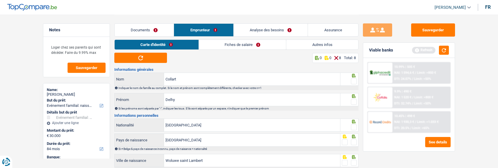
select select "familyEvent"
select select "84"
select select "alphacredit"
click at [354, 79] on span at bounding box center [354, 81] width 6 height 6
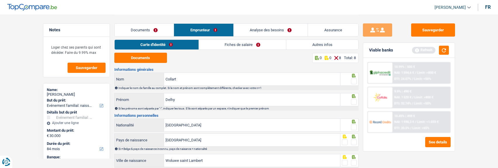
click at [0, 0] on input "radio" at bounding box center [0, 0] width 0 height 0
click at [353, 100] on span at bounding box center [354, 102] width 6 height 6
click at [0, 0] on input "radio" at bounding box center [0, 0] width 0 height 0
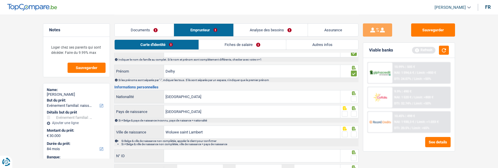
scroll to position [19, 0]
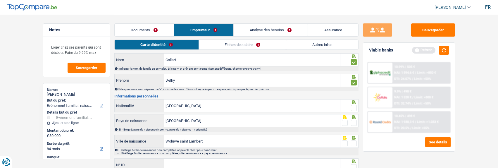
drag, startPoint x: 354, startPoint y: 108, endPoint x: 356, endPoint y: 113, distance: 5.5
click at [355, 111] on div at bounding box center [349, 105] width 18 height 13
click at [352, 120] on span at bounding box center [354, 123] width 6 height 6
click at [0, 0] on input "radio" at bounding box center [0, 0] width 0 height 0
click at [350, 105] on fieldset at bounding box center [349, 107] width 15 height 7
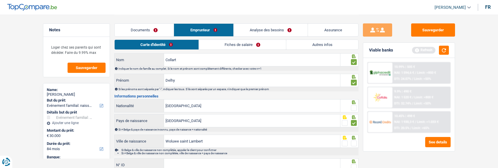
click at [355, 107] on span at bounding box center [354, 108] width 6 height 6
click at [0, 0] on input "radio" at bounding box center [0, 0] width 0 height 0
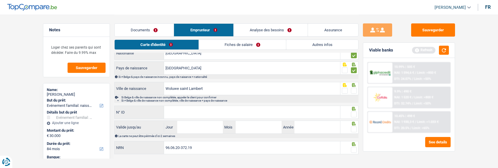
scroll to position [78, 0]
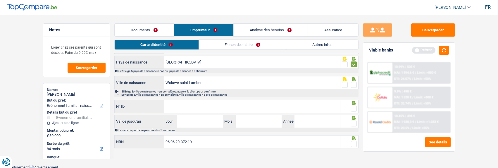
drag, startPoint x: 352, startPoint y: 84, endPoint x: 342, endPoint y: 96, distance: 15.5
click at [352, 85] on span at bounding box center [354, 85] width 6 height 6
click at [0, 0] on input "radio" at bounding box center [0, 0] width 0 height 0
click at [297, 105] on input "N° ID" at bounding box center [252, 106] width 176 height 13
type input "592-8059266-05"
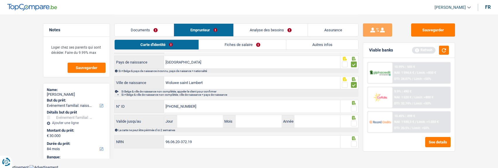
drag, startPoint x: 351, startPoint y: 106, endPoint x: 347, endPoint y: 107, distance: 4.3
click at [351, 105] on span at bounding box center [354, 108] width 6 height 6
click at [0, 0] on input "radio" at bounding box center [0, 0] width 0 height 0
click at [202, 123] on input "Jour" at bounding box center [200, 121] width 46 height 13
type input "17"
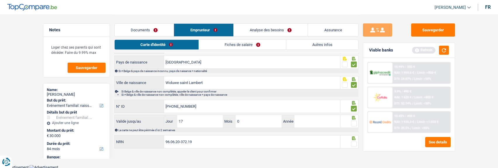
type input "05"
type input "2028"
click at [351, 122] on span at bounding box center [354, 123] width 6 height 6
click at [0, 0] on input "radio" at bounding box center [0, 0] width 0 height 0
click at [353, 141] on span at bounding box center [354, 144] width 6 height 6
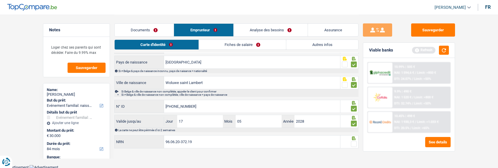
click at [0, 0] on input "radio" at bounding box center [0, 0] width 0 height 0
click at [235, 46] on link "Fiches de salaire" at bounding box center [242, 45] width 87 height 10
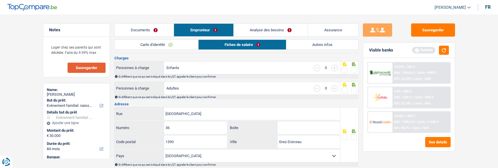
click at [78, 68] on span "Sauvegarder" at bounding box center [87, 68] width 22 height 4
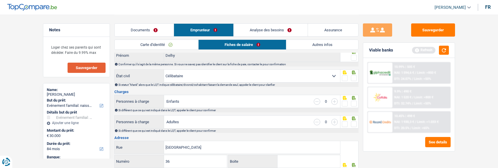
scroll to position [0, 0]
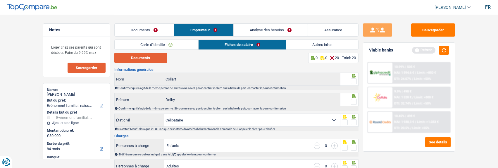
click at [150, 61] on button "Documents" at bounding box center [140, 58] width 53 height 10
drag, startPoint x: 353, startPoint y: 79, endPoint x: 353, endPoint y: 86, distance: 7.0
click at [353, 81] on span at bounding box center [354, 81] width 6 height 6
click at [0, 0] on input "radio" at bounding box center [0, 0] width 0 height 0
click at [355, 99] on span at bounding box center [354, 102] width 6 height 6
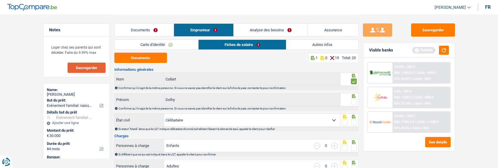
click at [0, 0] on input "radio" at bounding box center [0, 0] width 0 height 0
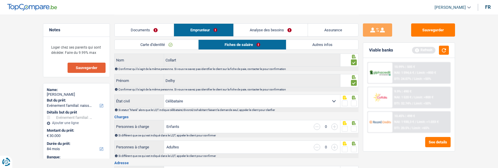
scroll to position [29, 0]
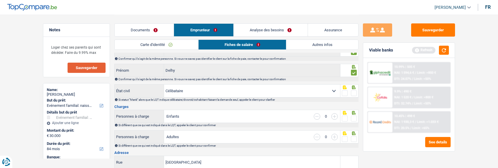
drag, startPoint x: 354, startPoint y: 91, endPoint x: 352, endPoint y: 106, distance: 15.3
click at [354, 94] on span at bounding box center [354, 93] width 6 height 6
click at [0, 0] on input "radio" at bounding box center [0, 0] width 0 height 0
drag, startPoint x: 353, startPoint y: 117, endPoint x: 355, endPoint y: 129, distance: 12.5
click at [354, 118] on span at bounding box center [354, 118] width 6 height 6
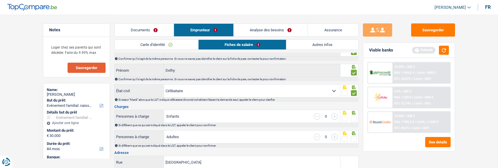
click at [0, 0] on input "radio" at bounding box center [0, 0] width 0 height 0
click at [353, 136] on span at bounding box center [354, 139] width 6 height 6
click at [0, 0] on input "radio" at bounding box center [0, 0] width 0 height 0
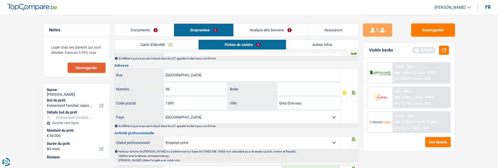
scroll to position [117, 0]
click at [352, 96] on span at bounding box center [354, 98] width 6 height 6
click at [0, 0] on input "radio" at bounding box center [0, 0] width 0 height 0
drag, startPoint x: 311, startPoint y: 101, endPoint x: 274, endPoint y: 103, distance: 37.2
click at [274, 103] on div "Grez-Doiceau Ville" at bounding box center [284, 102] width 112 height 13
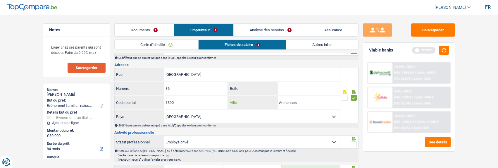
type input "Archennes"
click at [352, 142] on span at bounding box center [354, 144] width 6 height 6
click at [0, 0] on input "radio" at bounding box center [0, 0] width 0 height 0
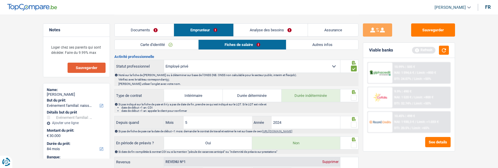
scroll to position [205, 0]
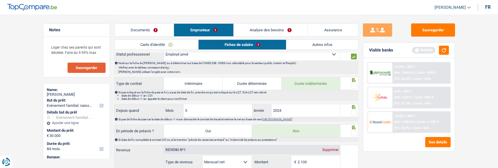
drag, startPoint x: 354, startPoint y: 84, endPoint x: 353, endPoint y: 101, distance: 16.4
click at [354, 86] on span at bounding box center [354, 86] width 6 height 6
click at [0, 0] on input "radio" at bounding box center [0, 0] width 0 height 0
click at [353, 111] on span at bounding box center [354, 113] width 6 height 6
click at [0, 0] on input "radio" at bounding box center [0, 0] width 0 height 0
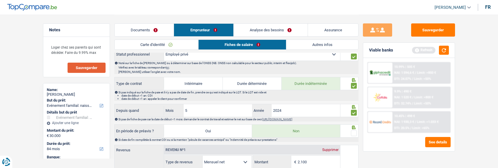
click at [352, 131] on span at bounding box center [354, 133] width 6 height 6
click at [0, 0] on input "radio" at bounding box center [0, 0] width 0 height 0
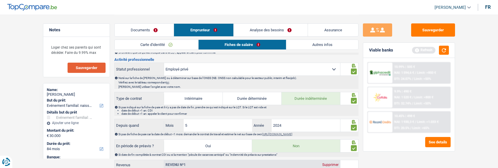
scroll to position [175, 0]
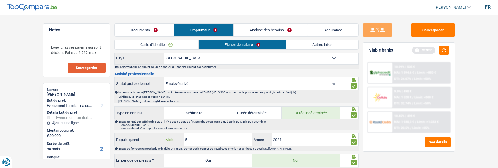
click at [205, 138] on input "5" at bounding box center [218, 139] width 69 height 13
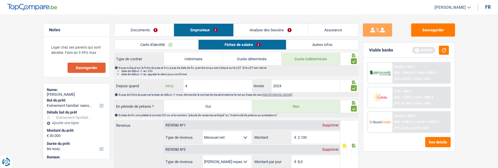
scroll to position [234, 0]
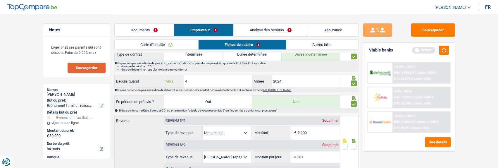
type input "4"
click at [314, 135] on input "2.100" at bounding box center [318, 132] width 42 height 13
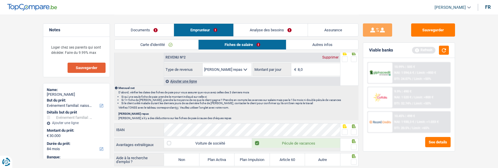
scroll to position [321, 0]
type input "2.206"
click at [352, 58] on span at bounding box center [354, 59] width 6 height 6
click at [0, 0] on input "radio" at bounding box center [0, 0] width 0 height 0
drag, startPoint x: 352, startPoint y: 130, endPoint x: 352, endPoint y: 134, distance: 4.7
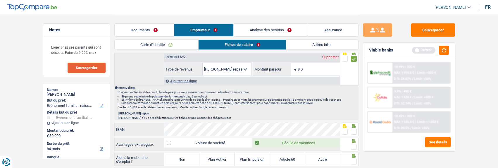
click at [352, 131] on span at bounding box center [354, 132] width 6 height 6
click at [0, 0] on input "radio" at bounding box center [0, 0] width 0 height 0
click at [353, 145] on span at bounding box center [354, 146] width 6 height 6
click at [0, 0] on input "radio" at bounding box center [0, 0] width 0 height 0
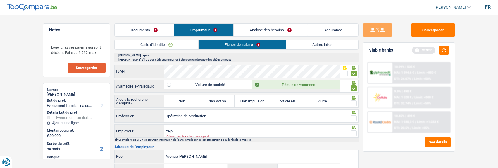
scroll to position [380, 0]
drag, startPoint x: 187, startPoint y: 100, endPoint x: 303, endPoint y: 111, distance: 116.6
click at [195, 103] on label "Non" at bounding box center [181, 100] width 35 height 13
click at [195, 103] on input "Non" at bounding box center [181, 100] width 35 height 13
radio input "true"
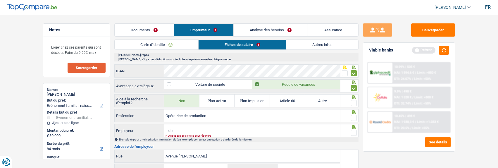
click at [355, 102] on span at bounding box center [354, 103] width 6 height 6
click at [0, 0] on input "radio" at bounding box center [0, 0] width 0 height 0
click at [353, 117] on span at bounding box center [354, 118] width 6 height 6
click at [0, 0] on input "radio" at bounding box center [0, 0] width 0 height 0
click at [200, 128] on input "it4ip" at bounding box center [252, 130] width 176 height 13
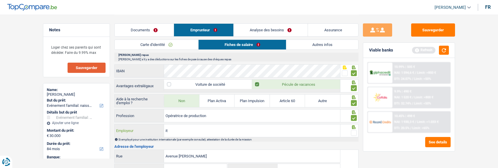
type input "i"
type input "T"
type input "IT -quatre-IP"
click at [352, 130] on span at bounding box center [354, 133] width 6 height 6
click at [0, 0] on input "radio" at bounding box center [0, 0] width 0 height 0
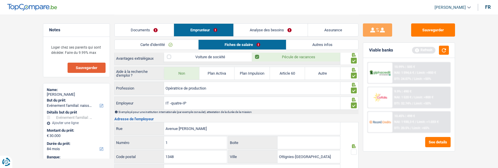
scroll to position [438, 0]
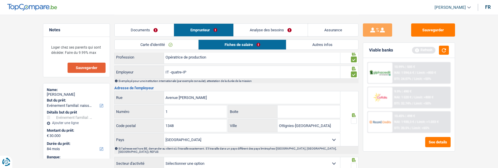
click at [353, 120] on span at bounding box center [354, 121] width 6 height 6
click at [0, 0] on input "radio" at bounding box center [0, 0] width 0 height 0
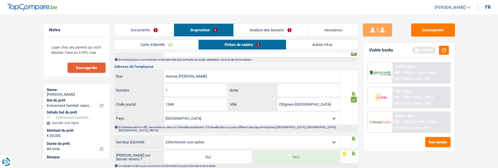
scroll to position [510, 0]
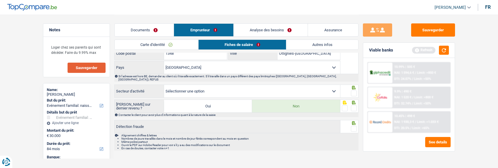
click at [329, 87] on select "Agriculture/Pêche Industrie Horeca Courier/Fitness/Taxi Construction Banques/As…" at bounding box center [252, 91] width 176 height 13
click at [164, 85] on select "Agriculture/Pêche Industrie Horeca Courier/Fitness/Taxi Construction Banques/As…" at bounding box center [252, 91] width 176 height 13
click at [324, 86] on select "Agriculture/Pêche Industrie Horeca Courier/Fitness/Taxi Construction Banques/As…" at bounding box center [252, 91] width 176 height 13
select select "smallCompanies"
click at [164, 85] on select "Agriculture/Pêche Industrie Horeca Courier/Fitness/Taxi Construction Banques/As…" at bounding box center [252, 91] width 176 height 13
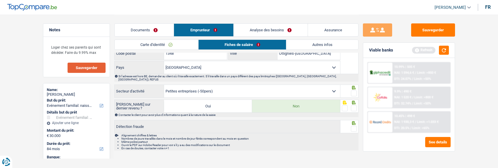
click at [352, 90] on span at bounding box center [354, 93] width 6 height 6
click at [0, 0] on input "radio" at bounding box center [0, 0] width 0 height 0
click at [354, 105] on span at bounding box center [354, 108] width 6 height 6
click at [0, 0] on input "radio" at bounding box center [0, 0] width 0 height 0
click at [352, 126] on span at bounding box center [354, 129] width 6 height 6
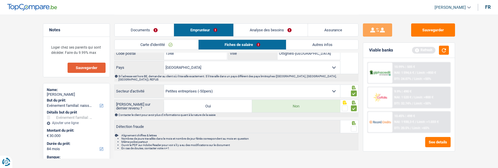
click at [0, 0] on input "radio" at bounding box center [0, 0] width 0 height 0
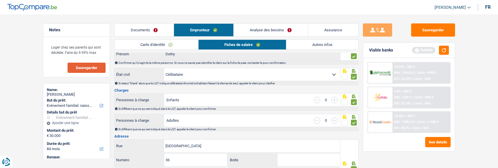
scroll to position [43, 0]
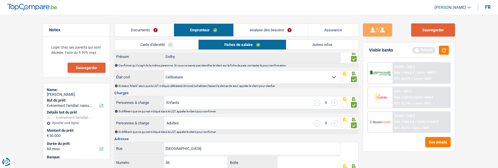
click at [431, 28] on button "Sauvegarder" at bounding box center [433, 29] width 44 height 13
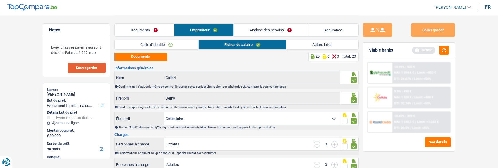
scroll to position [0, 0]
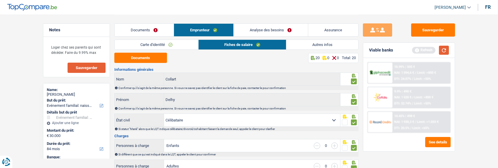
click at [443, 50] on button "button" at bounding box center [444, 50] width 10 height 9
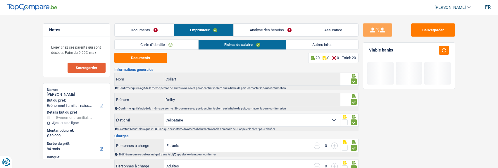
click at [318, 43] on link "Autres infos" at bounding box center [322, 45] width 72 height 10
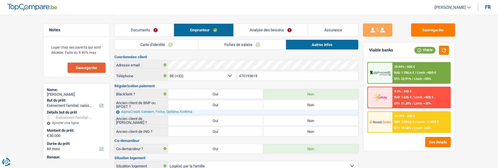
click at [269, 30] on link "Analyse des besoins" at bounding box center [270, 30] width 74 height 13
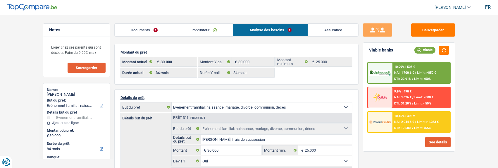
click at [437, 140] on button "See details" at bounding box center [437, 142] width 25 height 10
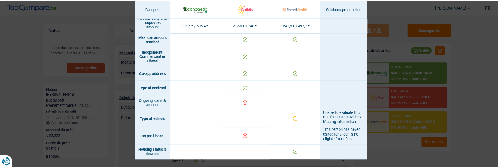
scroll to position [410, 0]
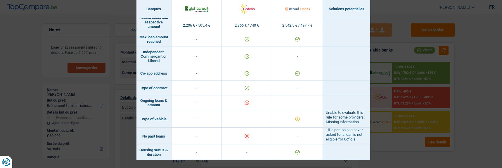
click at [430, 78] on div "Banks conditions × Banques Solutions potentielles Revenus / Charges 2.206 € / 5…" at bounding box center [251, 84] width 502 height 168
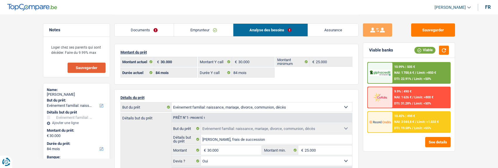
click at [409, 70] on div "10.99% | 505 € NAI: 1 700,6 € / Limit: >850 € DTI: 22.91% / Limit: <50%" at bounding box center [421, 73] width 58 height 20
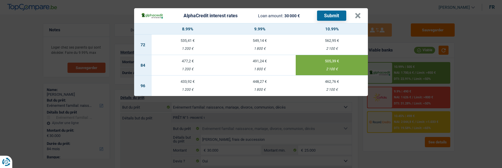
click at [186, 82] on td "433,92 € 1 200 €" at bounding box center [188, 85] width 72 height 20
select select "96"
type input "8,99"
select select "96"
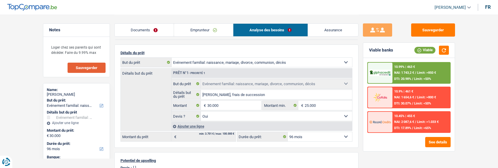
scroll to position [58, 0]
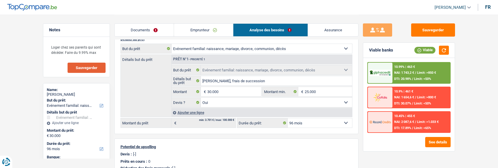
click at [197, 111] on div "Ajouter une ligne" at bounding box center [261, 112] width 181 height 8
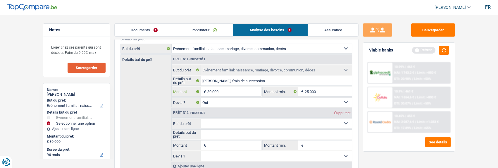
click at [225, 91] on input "30.000" at bounding box center [233, 91] width 53 height 9
type input "3"
type input "4"
type input "10.000"
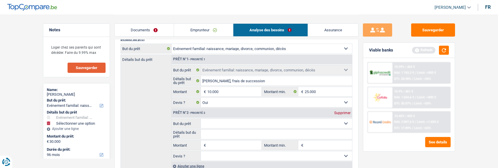
select select "48"
type input "10.000"
select select "48"
type input "10.000"
select select "48"
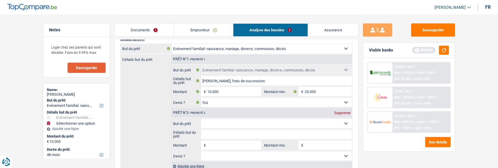
click at [240, 124] on select "Confort maison: meubles, textile, peinture, électroménager, outillage non-profe…" at bounding box center [276, 123] width 151 height 9
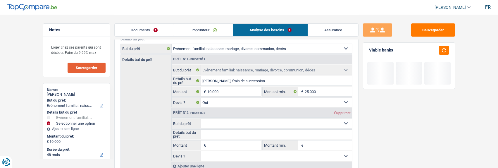
select select "household"
click at [201, 119] on select "Confort maison: meubles, textile, peinture, électroménager, outillage non-profe…" at bounding box center [276, 123] width 151 height 9
select select "household"
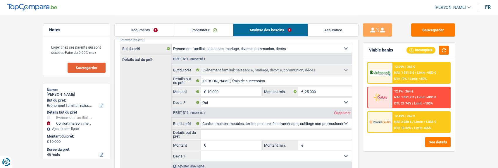
click at [220, 135] on input "Détails but du prêt" at bounding box center [276, 133] width 151 height 9
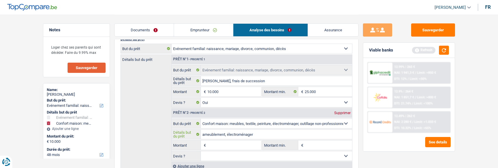
type input "ameublement, électroménager"
click at [228, 140] on input "Montant" at bounding box center [233, 144] width 53 height 9
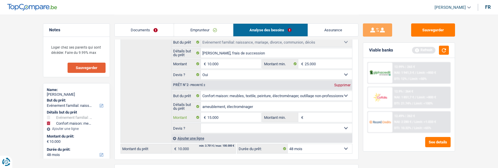
scroll to position [88, 0]
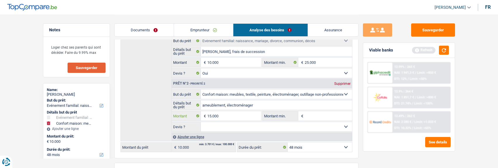
type input "15.000"
type input "25.000"
select select "120"
type input "25.000"
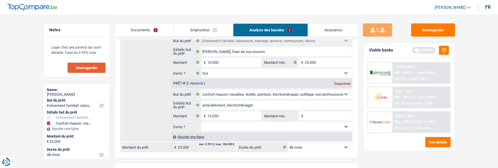
click at [257, 124] on select "Oui Non Non répondu Sélectionner une option" at bounding box center [276, 126] width 151 height 9
select select "120"
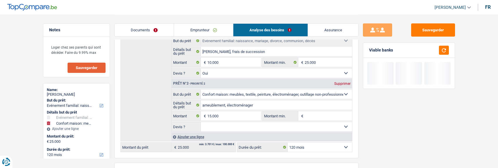
click at [201, 122] on select "Oui Non Non répondu Sélectionner une option" at bounding box center [276, 126] width 151 height 9
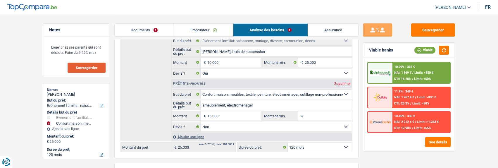
click at [240, 127] on select "Oui Non Non répondu Sélectionner une option" at bounding box center [276, 126] width 151 height 9
select select "not_answered"
click at [201, 122] on select "Oui Non Non répondu Sélectionner une option" at bounding box center [276, 126] width 151 height 9
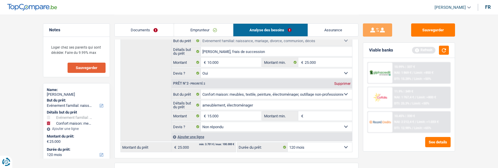
click at [323, 148] on select "12 mois 18 mois 24 mois 30 mois 36 mois 42 mois 48 mois 60 mois 72 mois 84 mois…" at bounding box center [320, 146] width 64 height 9
select select "84"
click at [288, 142] on select "12 mois 18 mois 24 mois 30 mois 36 mois 42 mois 48 mois 60 mois 72 mois 84 mois…" at bounding box center [320, 146] width 64 height 9
select select "84"
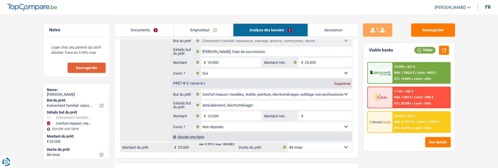
click at [410, 74] on div "10.99% | 421 € NAI: 1 784,8 € / Limit: >850 € DTI: 19.09% / Limit: <50%" at bounding box center [421, 73] width 58 height 20
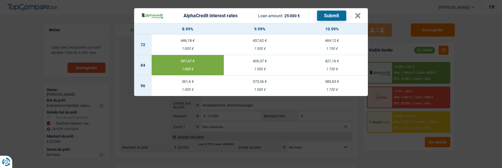
click at [341, 13] on button "Submit" at bounding box center [331, 16] width 29 height 10
click at [357, 13] on button "×" at bounding box center [358, 16] width 6 height 6
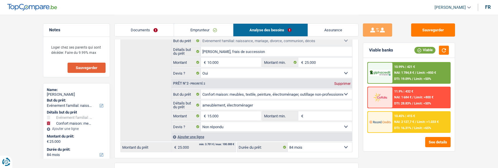
click at [399, 121] on span "NAI: 2 127,7 €" at bounding box center [404, 122] width 20 height 4
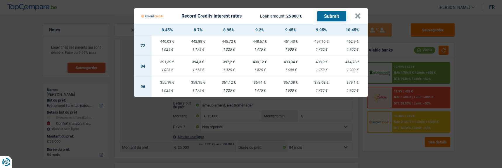
click at [197, 61] on td "394,3 € 1 175 €" at bounding box center [198, 66] width 31 height 20
select select "record credits"
type input "8,70"
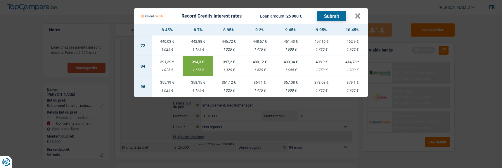
click at [330, 12] on button "Submit" at bounding box center [331, 16] width 29 height 10
click at [361, 13] on button "×" at bounding box center [358, 16] width 6 height 6
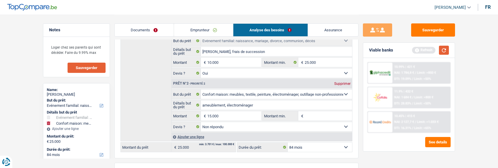
click at [444, 49] on button "button" at bounding box center [444, 50] width 10 height 9
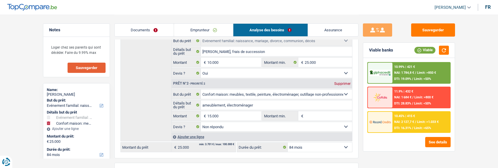
click at [405, 99] on div "11.9% | 432 € NAI: 1 684 € / Limit: >800 € DTI: 28.83% / Limit: <50%" at bounding box center [421, 97] width 58 height 20
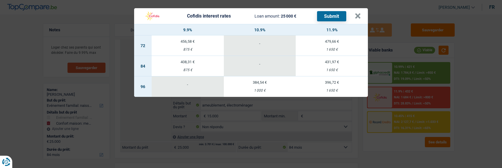
click at [193, 63] on td "408,31 € 875 €" at bounding box center [188, 66] width 72 height 20
select select "cofidis"
type input "9,90"
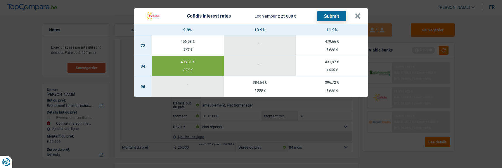
click at [333, 11] on button "Submit" at bounding box center [331, 16] width 29 height 10
click at [358, 16] on button "×" at bounding box center [358, 16] width 6 height 6
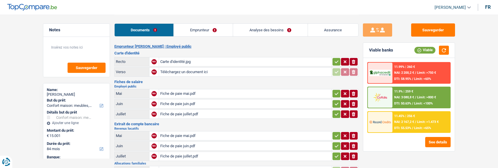
select select "household"
select select "84"
select select "record credits"
click at [202, 32] on link "Emprunteur" at bounding box center [203, 30] width 59 height 13
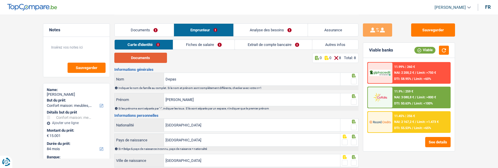
click at [150, 55] on button "Documents" at bounding box center [140, 58] width 53 height 10
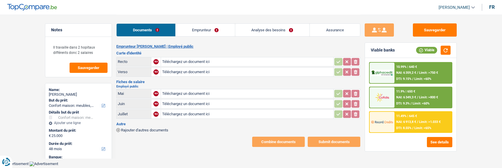
select select "household"
select select "48"
type input "C:\fakepath\CI_M.Angwana_2025.pdf"
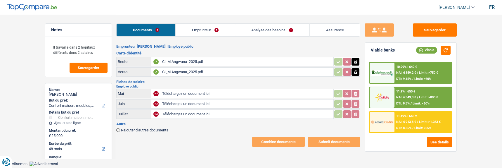
type input "C:\fakepath\Epsylon_Angwana_202506.pdf"
type input "C:\fakepath\Epsylon_Angwana_202507.pdf"
type input "C:\fakepath\Epsylon_Angwana_202508.pdf"
click at [140, 127] on div "Rajouter d'autres documents" at bounding box center [238, 129] width 244 height 5
click at [139, 128] on span "Rajouter d'autres documents" at bounding box center [144, 130] width 47 height 4
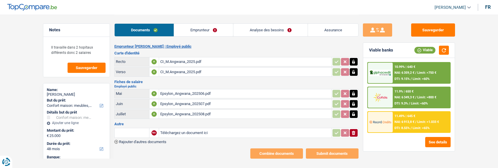
click at [132, 128] on input "text" at bounding box center [132, 132] width 32 height 9
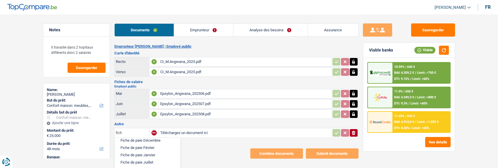
scroll to position [43, 0]
click at [137, 158] on li "Fiche de paie Juin" at bounding box center [147, 161] width 60 height 7
type input "Fiche de paie Juin"
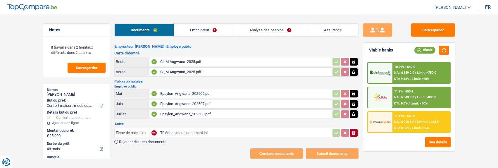
type input "C:\fakepath\Titeca_Angwana_202506.pdf"
click at [148, 140] on span "Rajouter d'autres documents" at bounding box center [142, 142] width 47 height 4
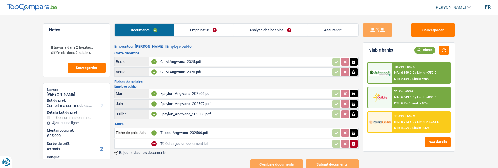
click at [129, 142] on input "text" at bounding box center [132, 143] width 32 height 9
click at [131, 151] on li "Fiche de paie Août" at bounding box center [147, 154] width 60 height 7
type input "Fiche de paie Août"
type input "C:\fakepath\Titeca_Angwana_202508.pdf"
click at [133, 150] on span "Rajouter d'autres documents" at bounding box center [142, 152] width 47 height 4
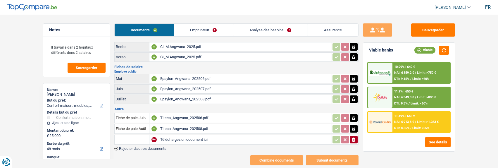
scroll to position [27, 0]
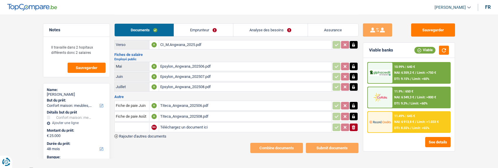
click at [139, 134] on span "Rajouter d'autres documents" at bounding box center [142, 136] width 47 height 4
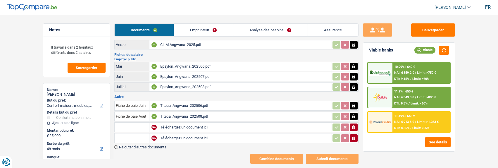
click at [125, 123] on input "text" at bounding box center [132, 126] width 32 height 9
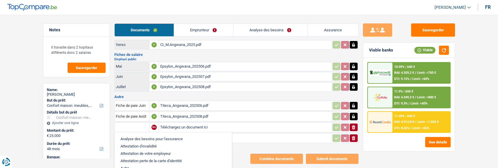
type input "C:\fakepath\Cofidis_prêt à tempérament_accord.pdf"
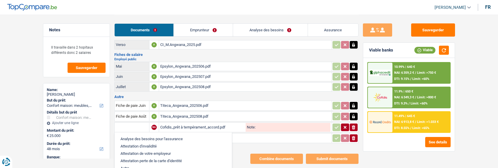
type input "C:\fakepath\Cofidis_prêt à tempérament_contrat.pdf"
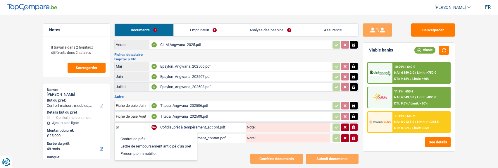
click at [134, 135] on li "Contrat de prêt" at bounding box center [155, 138] width 77 height 7
type input "Contrat de prêt"
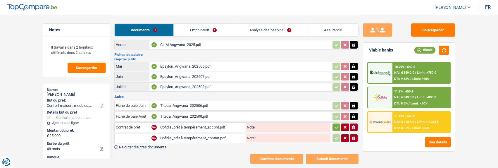
click at [132, 135] on input "text" at bounding box center [132, 137] width 32 height 9
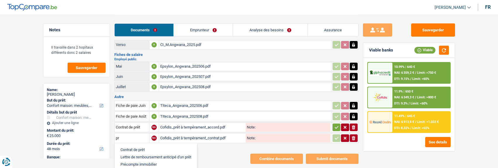
click at [140, 146] on li "Contrat de prêt" at bounding box center [155, 149] width 77 height 7
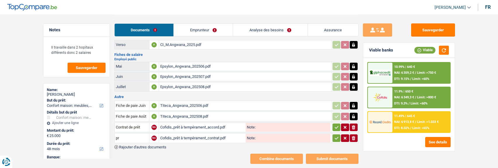
type input "Contrat de prêt"
click at [338, 124] on button "button" at bounding box center [336, 127] width 8 height 8
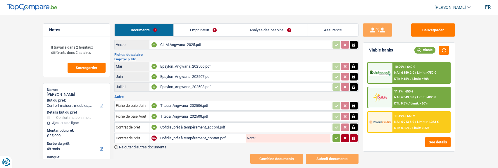
click at [337, 135] on icon "button" at bounding box center [336, 138] width 5 height 6
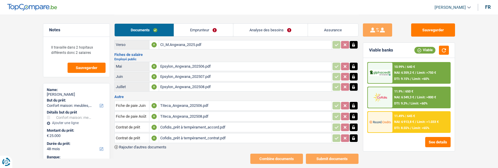
click at [131, 145] on span "Rajouter d'autres documents" at bounding box center [142, 147] width 47 height 4
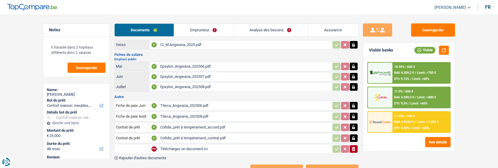
type input "C:\fakepath\Cetelem_prêt à tempérament.pdf"
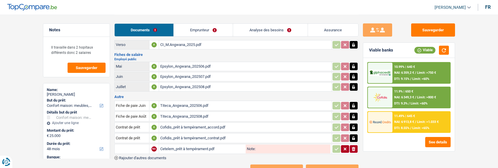
click at [129, 144] on input "text" at bounding box center [132, 148] width 32 height 9
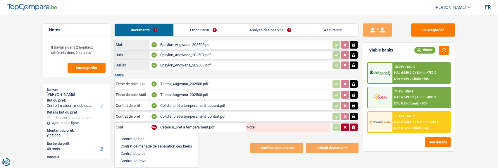
click at [146, 150] on li "Contrat de prêt" at bounding box center [155, 153] width 77 height 7
type input "Contrat de prêt"
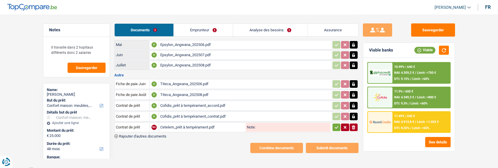
drag, startPoint x: 335, startPoint y: 124, endPoint x: 329, endPoint y: 125, distance: 5.3
click at [334, 124] on icon "button" at bounding box center [336, 127] width 5 height 6
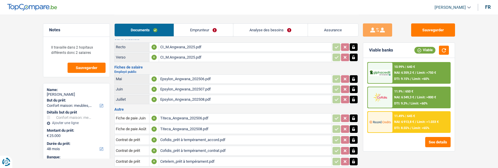
scroll to position [0, 0]
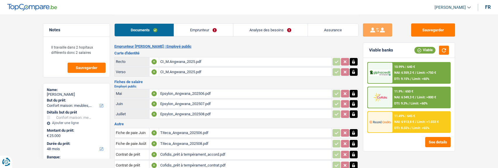
click at [209, 31] on link "Emprunteur" at bounding box center [203, 30] width 59 height 13
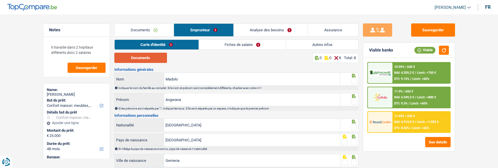
click at [143, 58] on button "Documents" at bounding box center [140, 58] width 53 height 10
drag, startPoint x: 354, startPoint y: 78, endPoint x: 356, endPoint y: 86, distance: 8.7
click at [355, 81] on span at bounding box center [354, 81] width 6 height 6
click at [0, 0] on input "radio" at bounding box center [0, 0] width 0 height 0
drag, startPoint x: 353, startPoint y: 98, endPoint x: 349, endPoint y: 98, distance: 3.5
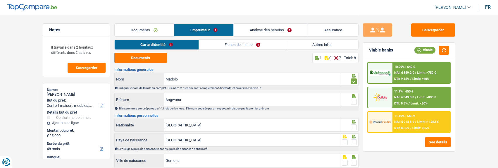
click at [353, 99] on span at bounding box center [354, 102] width 6 height 6
click at [0, 0] on input "radio" at bounding box center [0, 0] width 0 height 0
drag, startPoint x: 206, startPoint y: 79, endPoint x: 104, endPoint y: 76, distance: 101.7
click at [105, 76] on div "Notes Il travaille dans 2 hopitaux différents donc 2 salaires Sauvegarder Name:…" at bounding box center [249, 121] width 421 height 213
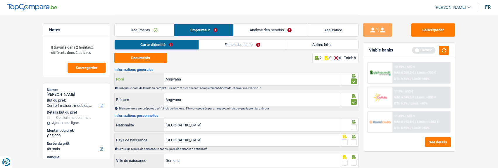
type input "Angwana"
drag, startPoint x: 189, startPoint y: 99, endPoint x: 102, endPoint y: 107, distance: 88.0
click at [102, 107] on div "Notes Il travaille dans 2 hopitaux différents donc 2 salaires Sauvegarder Name:…" at bounding box center [249, 121] width 421 height 213
type input "Madolo"
drag, startPoint x: 352, startPoint y: 125, endPoint x: 352, endPoint y: 129, distance: 3.8
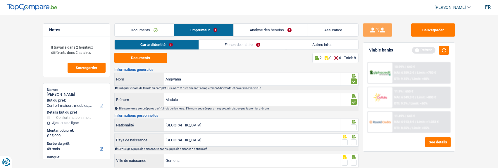
click at [352, 125] on span at bounding box center [354, 127] width 6 height 6
click at [0, 0] on input "radio" at bounding box center [0, 0] width 0 height 0
click at [355, 141] on span at bounding box center [354, 142] width 6 height 6
click at [0, 0] on input "radio" at bounding box center [0, 0] width 0 height 0
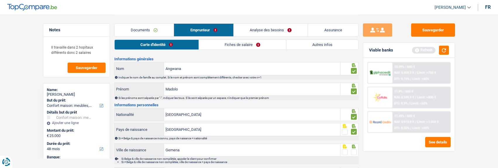
scroll to position [29, 0]
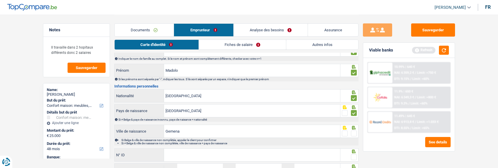
drag, startPoint x: 352, startPoint y: 132, endPoint x: 347, endPoint y: 135, distance: 5.5
click at [351, 134] on span at bounding box center [354, 133] width 6 height 6
click at [0, 0] on input "radio" at bounding box center [0, 0] width 0 height 0
click at [246, 150] on input "N° ID" at bounding box center [252, 154] width 176 height 13
type input "592-6937153-85"
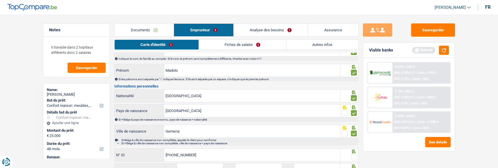
click at [353, 154] on span at bounding box center [354, 157] width 6 height 6
click at [0, 0] on input "radio" at bounding box center [0, 0] width 0 height 0
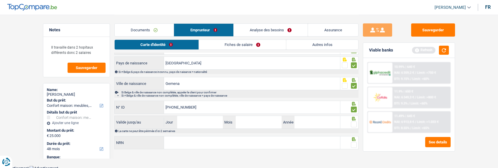
scroll to position [78, 0]
click at [185, 118] on input "Jour" at bounding box center [200, 121] width 46 height 13
type input "07"
type input "11"
type input "2027"
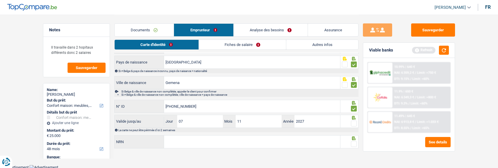
drag, startPoint x: 352, startPoint y: 122, endPoint x: 346, endPoint y: 124, distance: 6.8
click at [352, 123] on span at bounding box center [354, 123] width 6 height 6
click at [0, 0] on input "radio" at bounding box center [0, 0] width 0 height 0
click at [209, 137] on input "NRN" at bounding box center [252, 141] width 176 height 13
type input "65.06.22-645.05"
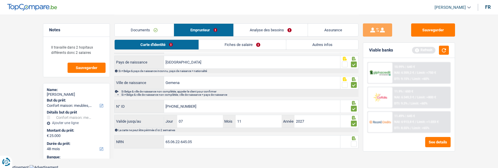
click at [353, 142] on span at bounding box center [354, 144] width 6 height 6
click at [0, 0] on input "radio" at bounding box center [0, 0] width 0 height 0
click at [236, 42] on link "Fiches de salaire" at bounding box center [242, 45] width 87 height 10
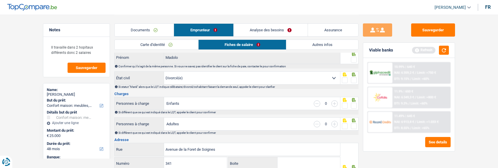
scroll to position [0, 0]
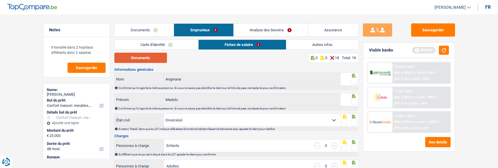
click at [149, 59] on button "Documents" at bounding box center [140, 58] width 53 height 10
drag, startPoint x: 351, startPoint y: 79, endPoint x: 353, endPoint y: 86, distance: 7.2
click at [352, 82] on span at bounding box center [354, 81] width 6 height 6
click at [0, 0] on input "radio" at bounding box center [0, 0] width 0 height 0
click at [352, 99] on span at bounding box center [354, 102] width 6 height 6
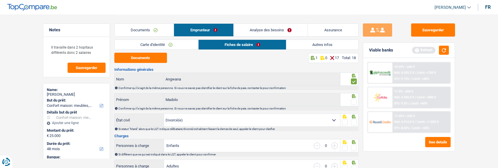
click at [0, 0] on input "radio" at bounding box center [0, 0] width 0 height 0
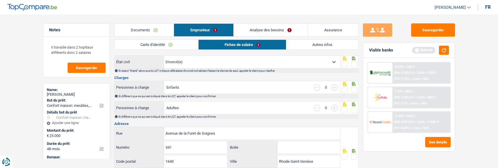
scroll to position [58, 0]
click at [353, 63] on span at bounding box center [354, 64] width 6 height 6
click at [0, 0] on input "radio" at bounding box center [0, 0] width 0 height 0
click at [334, 86] on input "button" at bounding box center [334, 87] width 6 height 6
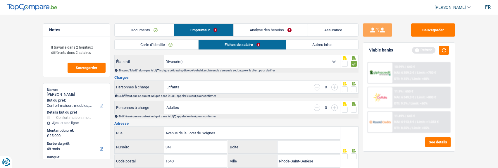
select select "familyAllowances"
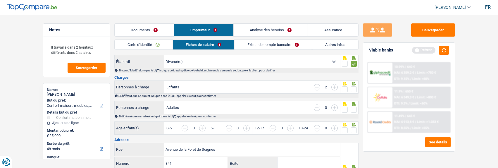
click at [334, 86] on input "button" at bounding box center [334, 87] width 6 height 6
drag, startPoint x: 343, startPoint y: 87, endPoint x: 343, endPoint y: 91, distance: 3.8
click at [343, 88] on span at bounding box center [345, 89] width 6 height 6
click at [0, 0] on input "radio" at bounding box center [0, 0] width 0 height 0
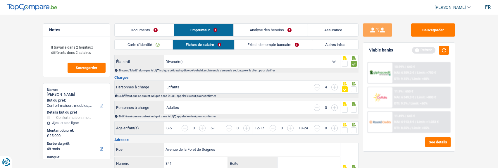
drag, startPoint x: 343, startPoint y: 108, endPoint x: 346, endPoint y: 100, distance: 8.2
click at [344, 108] on span at bounding box center [345, 110] width 6 height 6
click at [0, 0] on input "radio" at bounding box center [0, 0] width 0 height 0
drag, startPoint x: 354, startPoint y: 87, endPoint x: 353, endPoint y: 95, distance: 7.7
click at [354, 88] on span at bounding box center [354, 89] width 6 height 6
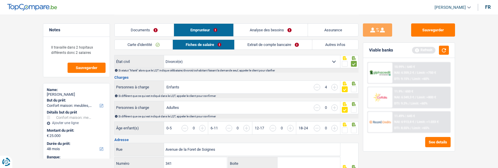
click at [0, 0] on input "radio" at bounding box center [0, 0] width 0 height 0
click at [353, 108] on span at bounding box center [354, 110] width 6 height 6
click at [0, 0] on input "radio" at bounding box center [0, 0] width 0 height 0
click at [333, 128] on input "button" at bounding box center [444, 131] width 226 height 13
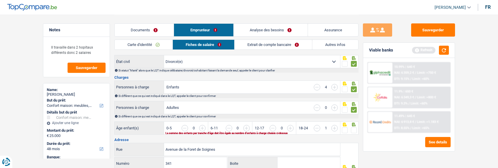
drag, startPoint x: 333, startPoint y: 128, endPoint x: 328, endPoint y: 127, distance: 4.5
click at [333, 127] on input "button" at bounding box center [444, 131] width 226 height 13
click at [291, 127] on input "button" at bounding box center [400, 131] width 226 height 13
click at [247, 126] on input "button" at bounding box center [356, 131] width 226 height 13
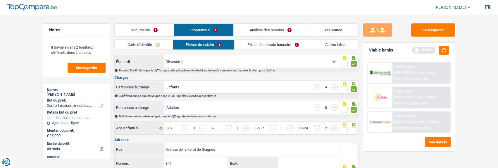
click at [355, 130] on span at bounding box center [354, 130] width 6 height 6
click at [0, 0] on input "radio" at bounding box center [0, 0] width 0 height 0
drag, startPoint x: 344, startPoint y: 128, endPoint x: 333, endPoint y: 121, distance: 12.9
click at [343, 128] on span at bounding box center [345, 130] width 6 height 6
click at [0, 0] on input "radio" at bounding box center [0, 0] width 0 height 0
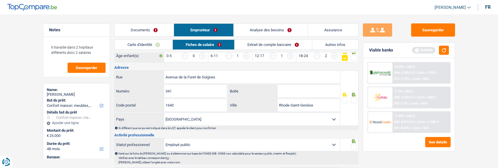
scroll to position [117, 0]
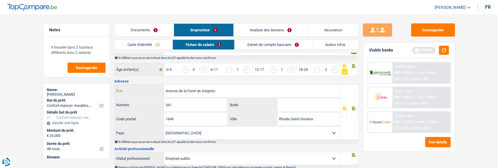
drag, startPoint x: 227, startPoint y: 87, endPoint x: 109, endPoint y: 84, distance: 118.7
type input "spoorweglaan"
drag, startPoint x: 188, startPoint y: 104, endPoint x: 151, endPoint y: 103, distance: 37.1
click at [151, 103] on div "341 Numéro" at bounding box center [171, 104] width 112 height 13
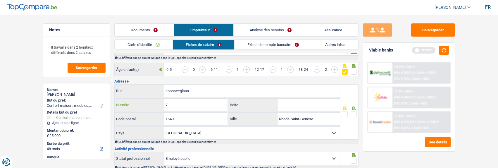
type input "7"
drag, startPoint x: 183, startPoint y: 117, endPoint x: 53, endPoint y: 123, distance: 129.9
type input "9470"
drag, startPoint x: 322, startPoint y: 116, endPoint x: 236, endPoint y: 105, distance: 86.6
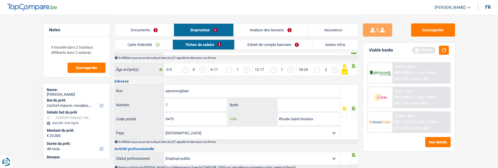
click at [236, 105] on div "spoorweglaan Rue 7 Numéro Boite 9470 Code postal Rhode-Saint-Genèse Ville Belgi…" at bounding box center [227, 111] width 226 height 55
type input "denderleeuw"
click at [353, 111] on span at bounding box center [354, 114] width 6 height 6
click at [0, 0] on input "radio" at bounding box center [0, 0] width 0 height 0
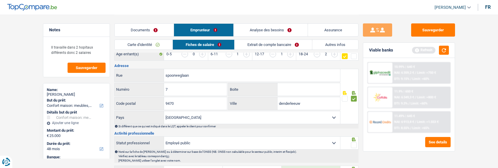
scroll to position [146, 0]
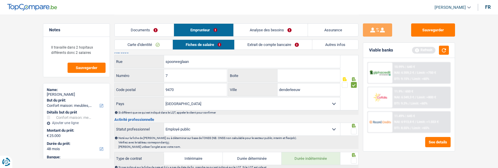
click at [354, 129] on span at bounding box center [354, 131] width 6 height 6
click at [0, 0] on input "radio" at bounding box center [0, 0] width 0 height 0
click at [302, 128] on select "Ouvrier Employé privé Employé public Invalide Indépendant Pensionné Chômeur Mut…" at bounding box center [252, 129] width 176 height 13
select select "privateEmployee"
click at [164, 123] on select "Ouvrier Employé privé Employé public Invalide Indépendant Pensionné Chômeur Mut…" at bounding box center [252, 129] width 176 height 13
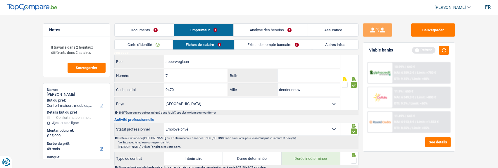
radio input "false"
checkbox input "false"
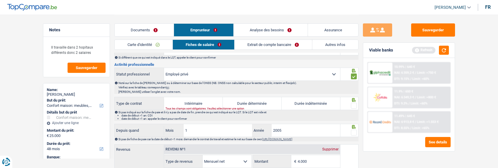
scroll to position [205, 0]
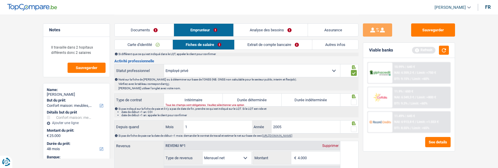
click at [317, 99] on label "Durée indéterminée" at bounding box center [310, 100] width 59 height 13
click at [317, 99] on input "Durée indéterminée" at bounding box center [310, 100] width 59 height 13
radio input "true"
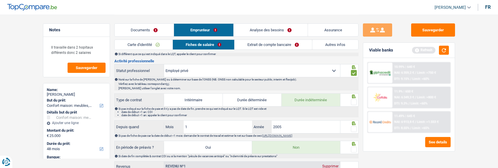
click at [352, 99] on span at bounding box center [354, 102] width 6 height 6
click at [0, 0] on input "radio" at bounding box center [0, 0] width 0 height 0
click at [215, 128] on input "1" at bounding box center [218, 126] width 69 height 13
type input "06"
type input "2001"
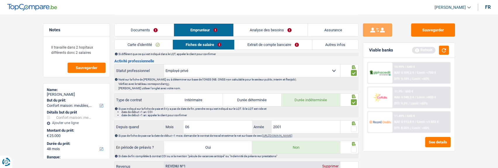
drag, startPoint x: 353, startPoint y: 127, endPoint x: 350, endPoint y: 138, distance: 11.0
click at [353, 128] on span at bounding box center [354, 129] width 6 height 6
click at [0, 0] on input "radio" at bounding box center [0, 0] width 0 height 0
click at [351, 146] on span at bounding box center [354, 149] width 6 height 6
click at [0, 0] on input "radio" at bounding box center [0, 0] width 0 height 0
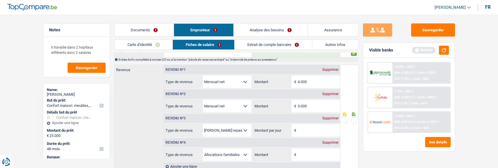
scroll to position [292, 0]
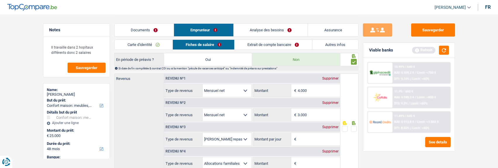
drag, startPoint x: 318, startPoint y: 90, endPoint x: 287, endPoint y: 87, distance: 30.5
click at [287, 87] on div "4.000 € Montant" at bounding box center [296, 90] width 87 height 13
type input "2.520"
drag, startPoint x: 321, startPoint y: 112, endPoint x: 303, endPoint y: 117, distance: 18.9
click at [302, 117] on input "3.000" at bounding box center [318, 114] width 42 height 13
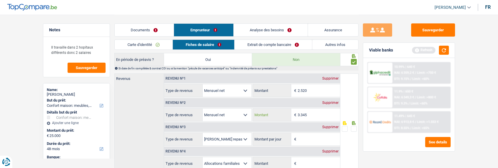
type input "3.345"
click at [312, 138] on input "Montant par jour" at bounding box center [318, 139] width 42 height 13
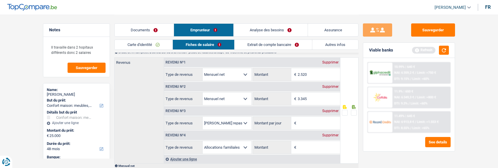
scroll to position [321, 0]
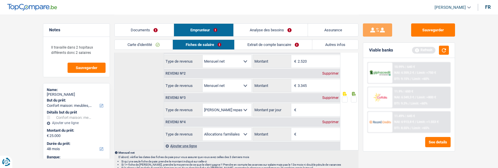
click at [332, 120] on div "Supprimer" at bounding box center [330, 122] width 19 height 4
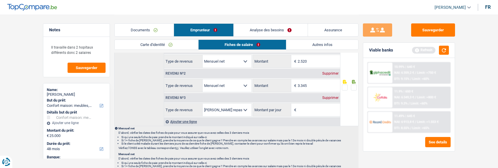
click at [330, 96] on div "Supprimer" at bounding box center [330, 98] width 19 height 4
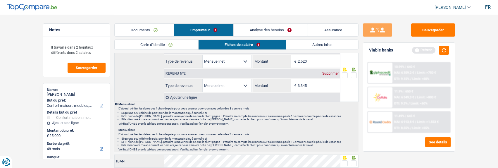
drag, startPoint x: 353, startPoint y: 72, endPoint x: 348, endPoint y: 79, distance: 8.5
click at [353, 73] on span at bounding box center [354, 75] width 6 height 6
click at [0, 0] on input "radio" at bounding box center [0, 0] width 0 height 0
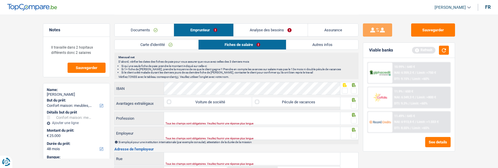
scroll to position [380, 0]
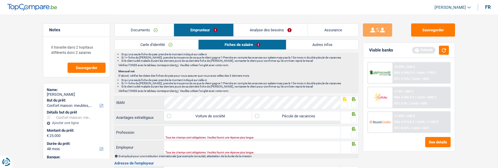
drag, startPoint x: 354, startPoint y: 104, endPoint x: 352, endPoint y: 109, distance: 5.1
click at [354, 104] on span at bounding box center [354, 105] width 6 height 6
click at [0, 0] on input "radio" at bounding box center [0, 0] width 0 height 0
click at [314, 114] on label "Pécule de vacances" at bounding box center [296, 115] width 88 height 9
click at [314, 114] on input "Pécule de vacances" at bounding box center [296, 115] width 88 height 9
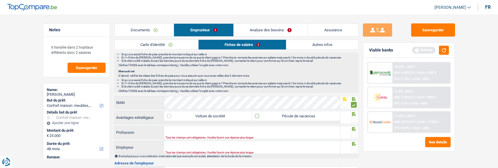
checkbox input "true"
click at [355, 117] on span at bounding box center [354, 120] width 6 height 6
click at [0, 0] on input "radio" at bounding box center [0, 0] width 0 height 0
click at [255, 130] on input "Profession" at bounding box center [252, 132] width 176 height 13
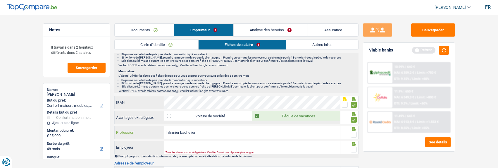
type input "Infirmier bachelier"
click at [357, 133] on div at bounding box center [349, 132] width 18 height 13
click at [353, 133] on span at bounding box center [354, 134] width 6 height 6
click at [0, 0] on input "radio" at bounding box center [0, 0] width 0 height 0
click at [184, 145] on input "Employeur" at bounding box center [252, 147] width 176 height 13
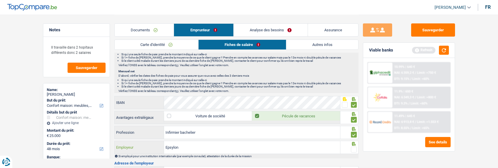
type input "Epsylon"
drag, startPoint x: 355, startPoint y: 147, endPoint x: 349, endPoint y: 143, distance: 7.1
click at [355, 147] on span at bounding box center [354, 149] width 6 height 6
click at [0, 0] on input "radio" at bounding box center [0, 0] width 0 height 0
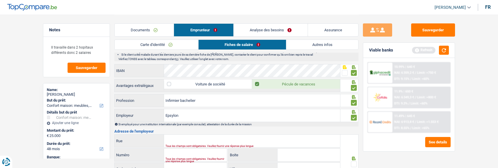
scroll to position [468, 0]
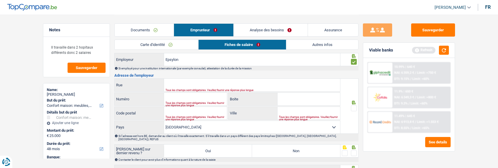
click at [218, 89] on div "Tous les champs sont obligatoires. Veuillez fournir une réponse plus longue" at bounding box center [243, 90] width 156 height 2
click at [202, 84] on input "Rue" at bounding box center [252, 85] width 176 height 13
type input "Avenue winston Churchill"
click at [191, 96] on input "Numéro" at bounding box center [195, 99] width 63 height 13
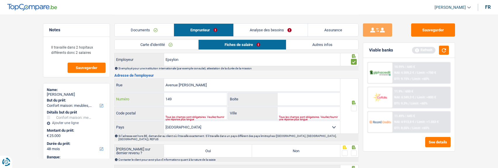
type input "149"
click at [191, 112] on input "Code postal" at bounding box center [195, 113] width 63 height 13
type input "1180"
click at [298, 117] on div "Tous les champs sont obligatoires. Veuillez fournir une réponse plus longue" at bounding box center [309, 118] width 61 height 2
click at [295, 107] on input "Ville" at bounding box center [308, 113] width 63 height 13
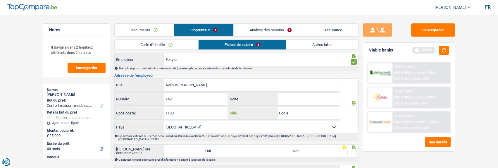
type input "Uccle"
click at [355, 107] on span at bounding box center [354, 108] width 6 height 6
click at [0, 0] on input "radio" at bounding box center [0, 0] width 0 height 0
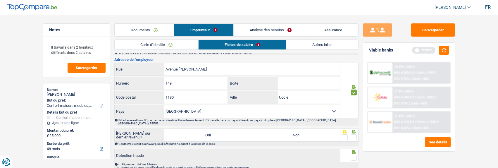
scroll to position [512, 0]
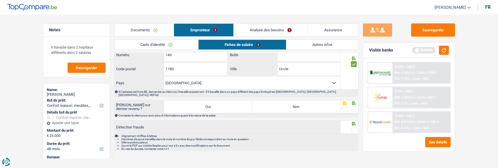
drag, startPoint x: 299, startPoint y: 103, endPoint x: 302, endPoint y: 105, distance: 4.2
click at [300, 105] on label "Non" at bounding box center [296, 106] width 88 height 13
click at [300, 105] on input "Non" at bounding box center [296, 106] width 88 height 13
radio input "true"
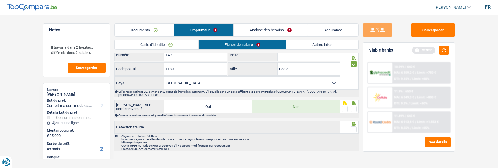
click at [351, 106] on span at bounding box center [354, 109] width 6 height 6
click at [0, 0] on input "radio" at bounding box center [0, 0] width 0 height 0
click at [352, 126] on span at bounding box center [354, 129] width 6 height 6
click at [0, 0] on input "radio" at bounding box center [0, 0] width 0 height 0
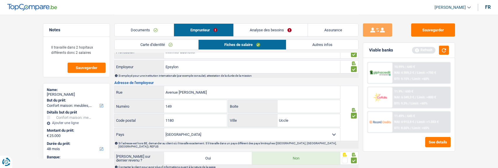
scroll to position [307, 0]
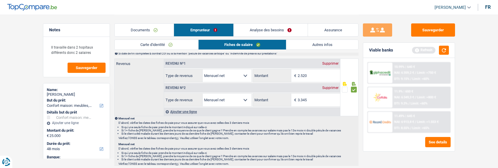
click at [325, 42] on link "Autres infos" at bounding box center [322, 45] width 72 height 10
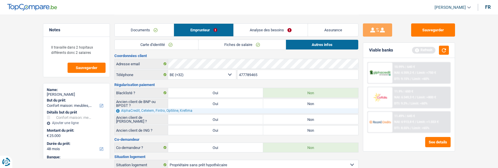
scroll to position [0, 0]
click at [274, 31] on link "Analyse des besoins" at bounding box center [270, 30] width 74 height 13
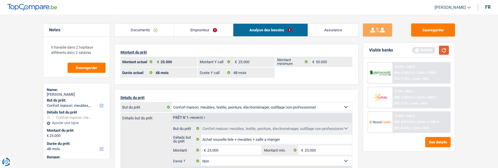
click at [441, 50] on button "button" at bounding box center [444, 50] width 10 height 9
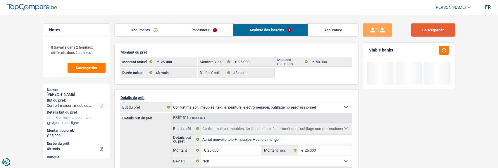
click at [430, 31] on button "Sauvegarder" at bounding box center [433, 29] width 44 height 13
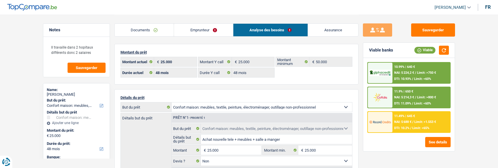
click at [202, 29] on link "Emprunteur" at bounding box center [203, 30] width 59 height 13
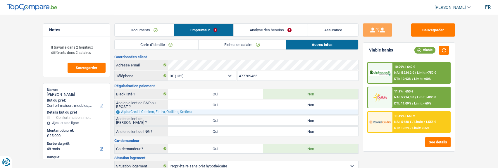
click at [238, 44] on link "Fiches de salaire" at bounding box center [241, 45] width 87 height 10
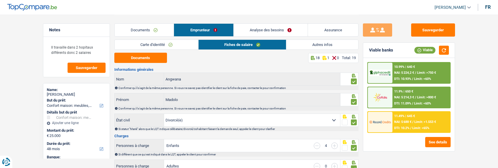
click at [342, 119] on span at bounding box center [345, 122] width 6 height 6
click at [0, 0] on input "radio" at bounding box center [0, 0] width 0 height 0
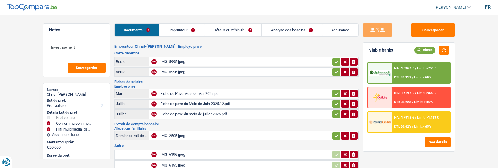
select select "car"
select select "household"
select select "tech"
select select "60"
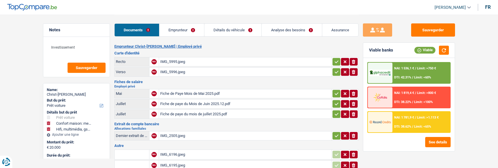
select select "alphacredit"
click at [188, 30] on link "Emprunteur" at bounding box center [181, 30] width 45 height 13
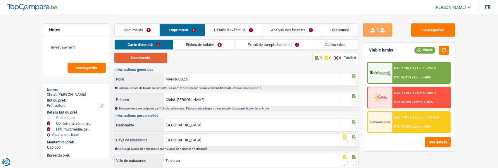
click at [137, 58] on button "Documents" at bounding box center [140, 58] width 53 height 10
drag, startPoint x: 352, startPoint y: 81, endPoint x: 352, endPoint y: 93, distance: 12.6
click at [352, 81] on span at bounding box center [354, 81] width 6 height 6
click at [0, 0] on input "radio" at bounding box center [0, 0] width 0 height 0
click at [353, 100] on span at bounding box center [354, 102] width 6 height 6
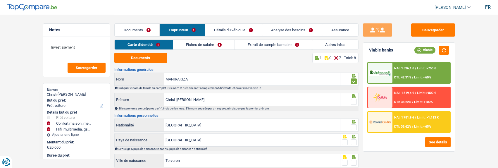
click at [0, 0] on input "radio" at bounding box center [0, 0] width 0 height 0
click at [352, 126] on span at bounding box center [354, 127] width 6 height 6
click at [0, 0] on input "radio" at bounding box center [0, 0] width 0 height 0
click at [354, 141] on span at bounding box center [354, 142] width 6 height 6
click at [0, 0] on input "radio" at bounding box center [0, 0] width 0 height 0
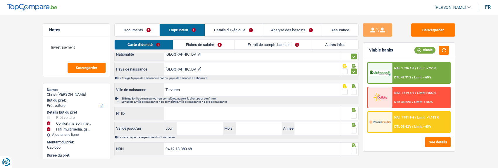
scroll to position [78, 0]
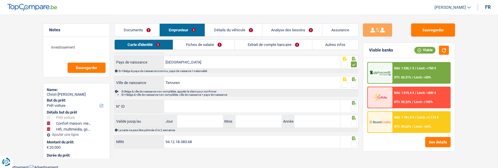
click at [352, 85] on span at bounding box center [354, 85] width 6 height 6
click at [0, 0] on input "radio" at bounding box center [0, 0] width 0 height 0
click at [291, 107] on input "N° ID" at bounding box center [252, 106] width 176 height 13
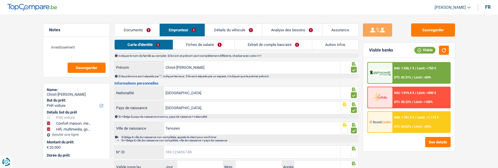
scroll to position [19, 0]
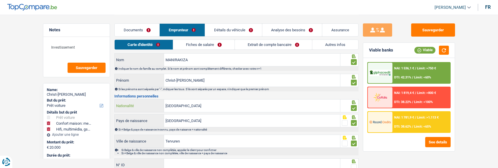
click at [215, 105] on input "[GEOGRAPHIC_DATA]" at bounding box center [252, 105] width 176 height 13
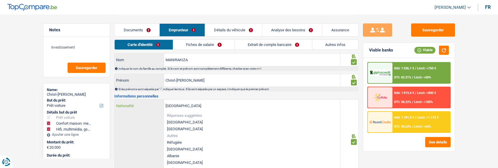
type input "Belgiqu"
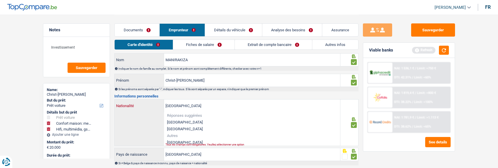
type input "Burundi"
click at [183, 143] on div "Tous les champs sont obligatoires. Veuillez sélectionner une option" at bounding box center [243, 144] width 156 height 2
click at [177, 139] on li "Burundi" at bounding box center [252, 142] width 176 height 7
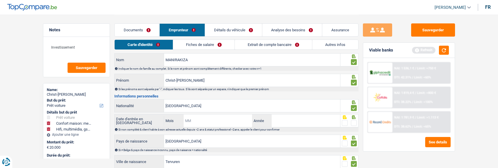
click at [211, 120] on input "Mois" at bounding box center [218, 120] width 69 height 13
type input "01"
type input "2016"
click at [347, 121] on span at bounding box center [345, 123] width 6 height 6
click at [0, 0] on input "radio" at bounding box center [0, 0] width 0 height 0
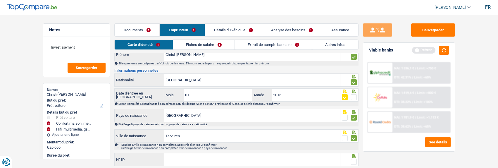
scroll to position [107, 0]
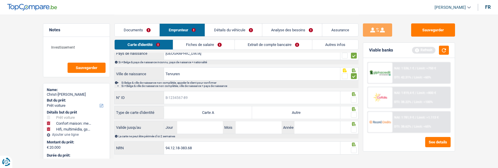
click at [189, 98] on input "N° ID" at bounding box center [252, 97] width 176 height 13
type input "B-4796286-24"
drag, startPoint x: 351, startPoint y: 96, endPoint x: 348, endPoint y: 106, distance: 9.9
click at [352, 98] on span at bounding box center [354, 100] width 6 height 6
click at [0, 0] on input "radio" at bounding box center [0, 0] width 0 height 0
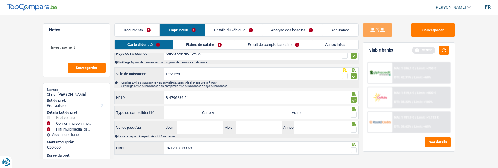
drag, startPoint x: 331, startPoint y: 109, endPoint x: 351, endPoint y: 115, distance: 20.6
click at [332, 109] on label "Autre" at bounding box center [296, 112] width 88 height 13
click at [332, 109] on input "Autre" at bounding box center [296, 112] width 88 height 13
radio input "true"
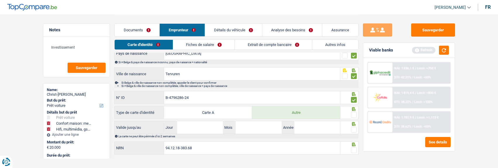
click at [353, 112] on span at bounding box center [354, 115] width 6 height 6
click at [0, 0] on input "radio" at bounding box center [0, 0] width 0 height 0
click at [202, 122] on input "Jour" at bounding box center [200, 127] width 46 height 13
type input "10"
type input "01"
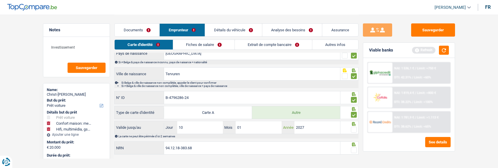
type input "2027"
click at [352, 127] on span at bounding box center [354, 130] width 6 height 6
click at [0, 0] on input "radio" at bounding box center [0, 0] width 0 height 0
click at [354, 147] on span at bounding box center [354, 150] width 6 height 6
click at [0, 0] on input "radio" at bounding box center [0, 0] width 0 height 0
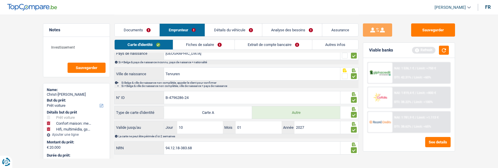
click at [210, 43] on link "Fiches de salaire" at bounding box center [203, 45] width 61 height 10
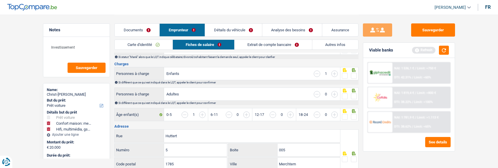
scroll to position [0, 0]
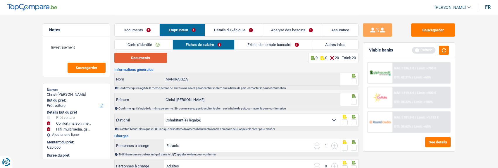
click at [154, 59] on button "Documents" at bounding box center [140, 58] width 53 height 10
click at [353, 81] on span at bounding box center [354, 81] width 6 height 6
click at [0, 0] on input "radio" at bounding box center [0, 0] width 0 height 0
click at [355, 99] on span at bounding box center [354, 102] width 6 height 6
click at [0, 0] on input "radio" at bounding box center [0, 0] width 0 height 0
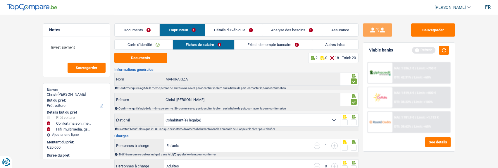
drag, startPoint x: 353, startPoint y: 122, endPoint x: 352, endPoint y: 128, distance: 5.6
click at [353, 123] on span at bounding box center [354, 122] width 6 height 6
click at [0, 0] on input "radio" at bounding box center [0, 0] width 0 height 0
click at [351, 145] on span at bounding box center [354, 148] width 6 height 6
click at [0, 0] on input "radio" at bounding box center [0, 0] width 0 height 0
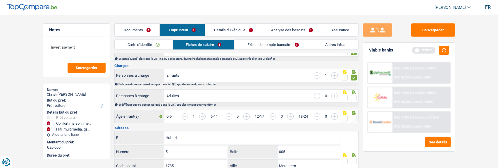
scroll to position [88, 0]
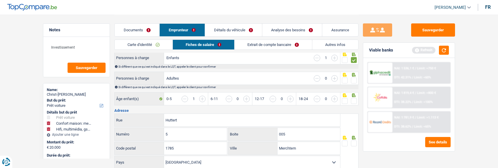
drag, startPoint x: 354, startPoint y: 81, endPoint x: 354, endPoint y: 89, distance: 7.9
click at [353, 82] on span at bounding box center [354, 80] width 6 height 6
click at [0, 0] on input "radio" at bounding box center [0, 0] width 0 height 0
click at [356, 98] on span at bounding box center [354, 101] width 6 height 6
click at [0, 0] on input "radio" at bounding box center [0, 0] width 0 height 0
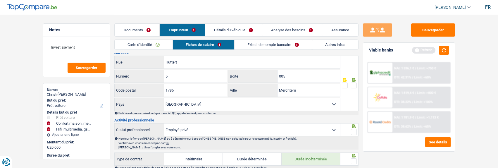
scroll to position [146, 0]
click at [352, 81] on div at bounding box center [354, 84] width 6 height 7
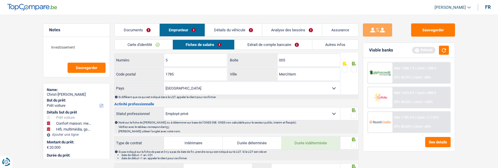
scroll to position [175, 0]
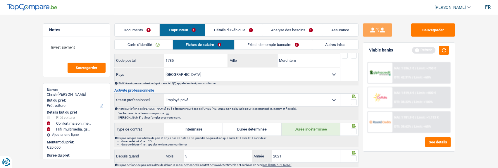
drag, startPoint x: 350, startPoint y: 99, endPoint x: 347, endPoint y: 113, distance: 14.2
click at [350, 102] on fieldset at bounding box center [349, 101] width 15 height 7
click at [354, 129] on span at bounding box center [354, 131] width 6 height 6
click at [0, 0] on input "radio" at bounding box center [0, 0] width 0 height 0
click at [354, 155] on span at bounding box center [354, 158] width 6 height 6
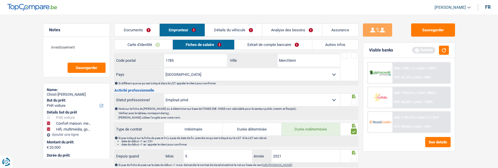
click at [0, 0] on input "radio" at bounding box center [0, 0] width 0 height 0
click at [355, 102] on span at bounding box center [354, 102] width 6 height 6
click at [0, 0] on input "radio" at bounding box center [0, 0] width 0 height 0
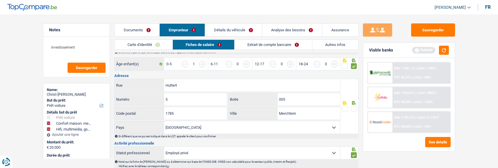
scroll to position [117, 0]
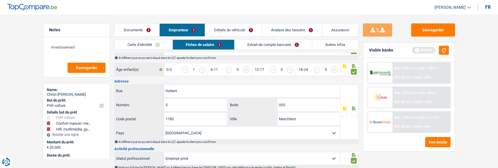
click at [352, 111] on span at bounding box center [354, 114] width 6 height 6
click at [0, 0] on input "radio" at bounding box center [0, 0] width 0 height 0
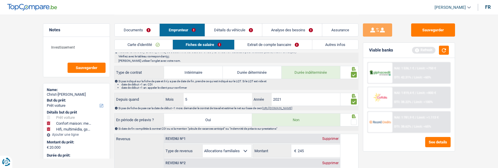
scroll to position [234, 0]
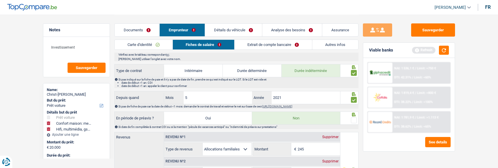
click at [355, 120] on span at bounding box center [354, 120] width 6 height 6
click at [0, 0] on input "radio" at bounding box center [0, 0] width 0 height 0
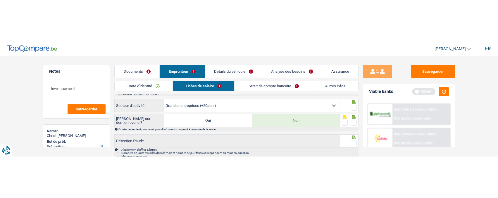
scroll to position [527, 0]
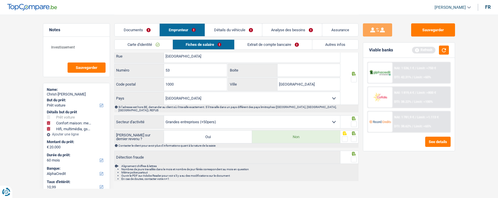
click at [138, 31] on link "Documents" at bounding box center [137, 30] width 45 height 13
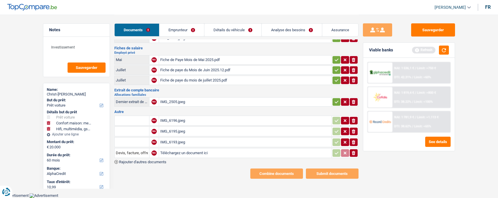
scroll to position [29, 0]
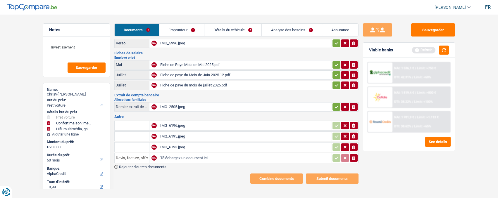
click at [233, 33] on link "Détails du véhicule" at bounding box center [232, 30] width 57 height 13
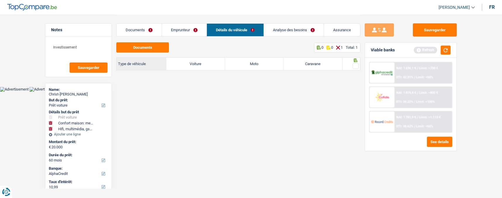
click at [193, 33] on link "Emprunteur" at bounding box center [184, 30] width 45 height 13
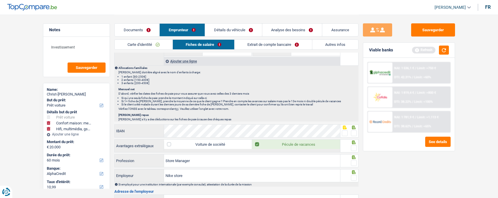
scroll to position [380, 0]
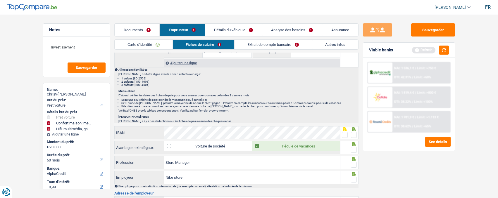
drag, startPoint x: 353, startPoint y: 133, endPoint x: 353, endPoint y: 139, distance: 6.5
click at [353, 135] on span at bounding box center [354, 135] width 6 height 6
click at [0, 0] on input "radio" at bounding box center [0, 0] width 0 height 0
drag, startPoint x: 354, startPoint y: 146, endPoint x: 357, endPoint y: 151, distance: 6.4
click at [355, 148] on span at bounding box center [354, 150] width 6 height 6
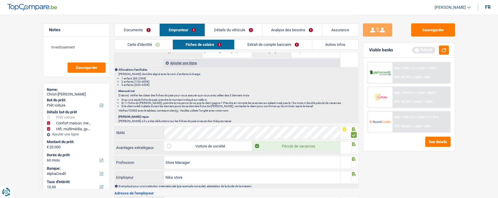
click at [0, 0] on input "radio" at bounding box center [0, 0] width 0 height 0
click at [355, 163] on span at bounding box center [354, 165] width 6 height 6
click at [0, 0] on input "radio" at bounding box center [0, 0] width 0 height 0
click at [355, 167] on span at bounding box center [354, 180] width 6 height 6
click at [0, 0] on input "radio" at bounding box center [0, 0] width 0 height 0
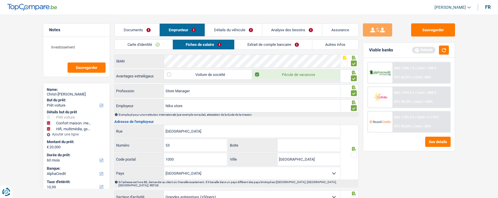
scroll to position [468, 0]
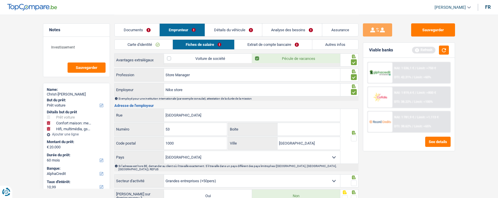
click at [352, 140] on div at bounding box center [354, 138] width 6 height 7
click at [355, 167] on span at bounding box center [354, 183] width 6 height 6
click at [0, 0] on input "radio" at bounding box center [0, 0] width 0 height 0
drag, startPoint x: 353, startPoint y: 138, endPoint x: 353, endPoint y: 153, distance: 14.9
click at [353, 140] on div at bounding box center [354, 138] width 6 height 7
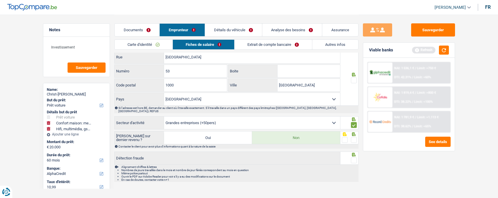
scroll to position [527, 0]
click at [352, 76] on div at bounding box center [354, 79] width 6 height 7
click at [352, 77] on span at bounding box center [354, 80] width 6 height 6
click at [0, 0] on input "radio" at bounding box center [0, 0] width 0 height 0
drag, startPoint x: 354, startPoint y: 134, endPoint x: 355, endPoint y: 146, distance: 11.7
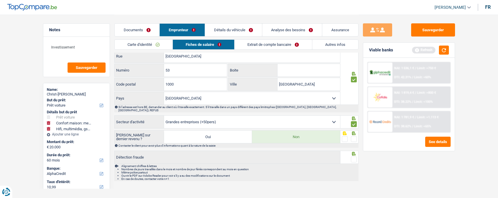
click at [354, 137] on span at bounding box center [354, 139] width 6 height 6
click at [0, 0] on input "radio" at bounding box center [0, 0] width 0 height 0
click at [353, 157] on span at bounding box center [354, 160] width 6 height 6
click at [0, 0] on input "radio" at bounding box center [0, 0] width 0 height 0
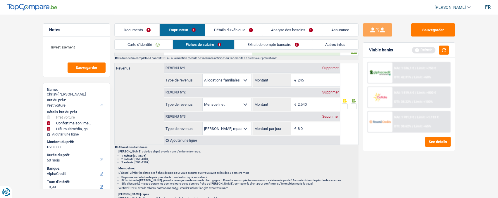
scroll to position [264, 0]
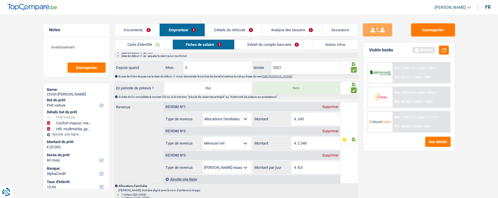
click at [355, 145] on span at bounding box center [354, 145] width 6 height 6
click at [0, 0] on input "radio" at bounding box center [0, 0] width 0 height 0
click at [288, 47] on link "Extrait de compte bancaire" at bounding box center [273, 45] width 77 height 10
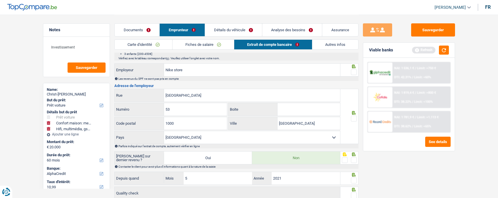
scroll to position [0, 0]
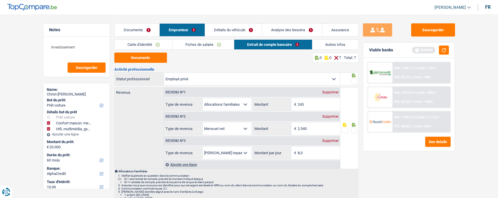
click at [331, 91] on div "Supprimer" at bounding box center [330, 93] width 19 height 4
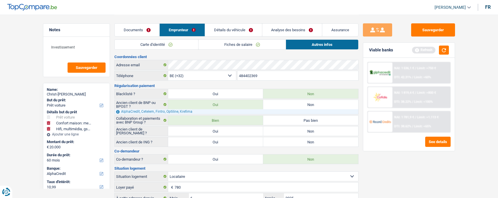
click at [246, 30] on link "Détails du véhicule" at bounding box center [233, 30] width 57 height 13
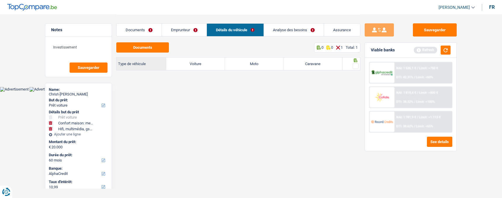
click at [198, 62] on label "Voiture" at bounding box center [195, 64] width 59 height 13
click at [198, 62] on input "Voiture" at bounding box center [195, 64] width 59 height 13
radio input "true"
select select "84"
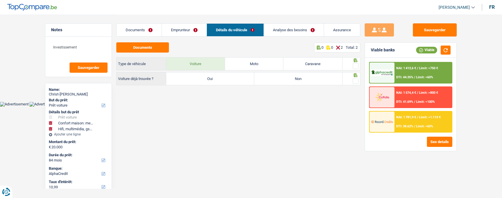
click at [291, 77] on label "Non" at bounding box center [298, 78] width 88 height 13
click at [291, 77] on input "Non" at bounding box center [298, 78] width 88 height 13
radio input "true"
select select "60"
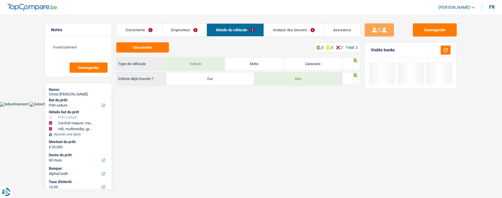
drag, startPoint x: 353, startPoint y: 64, endPoint x: 354, endPoint y: 71, distance: 7.0
click at [353, 64] on span at bounding box center [356, 66] width 6 height 6
click at [0, 0] on input "radio" at bounding box center [0, 0] width 0 height 0
click at [353, 75] on icon at bounding box center [356, 75] width 6 height 4
click at [355, 80] on span at bounding box center [356, 81] width 6 height 6
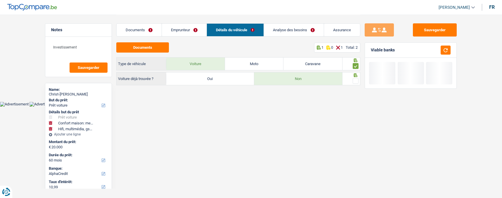
click at [0, 0] on input "radio" at bounding box center [0, 0] width 0 height 0
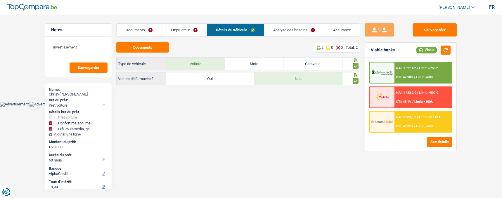
click at [149, 30] on link "Documents" at bounding box center [139, 30] width 45 height 13
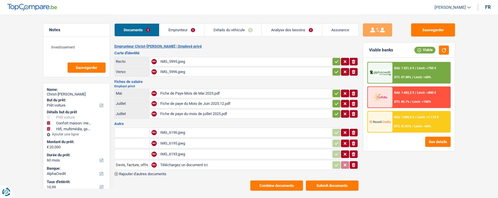
click at [288, 167] on button "Combine documents" at bounding box center [276, 186] width 53 height 10
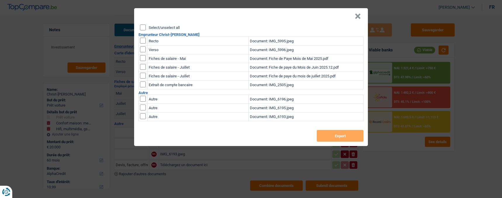
click at [142, 56] on input "checkbox" at bounding box center [143, 58] width 6 height 6
checkbox input "true"
click at [140, 65] on td at bounding box center [143, 67] width 9 height 9
click at [143, 73] on input "checkbox" at bounding box center [143, 76] width 6 height 6
checkbox input "true"
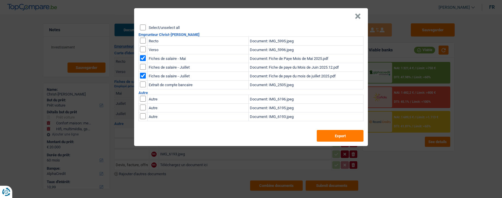
click at [143, 64] on input "checkbox" at bounding box center [143, 67] width 6 height 6
checkbox input "true"
click at [334, 135] on button "Export" at bounding box center [340, 136] width 47 height 12
click at [357, 14] on button "×" at bounding box center [358, 16] width 6 height 6
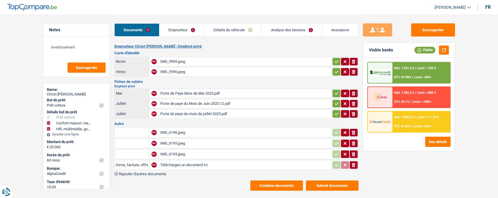
click at [181, 31] on link "Emprunteur" at bounding box center [181, 30] width 45 height 13
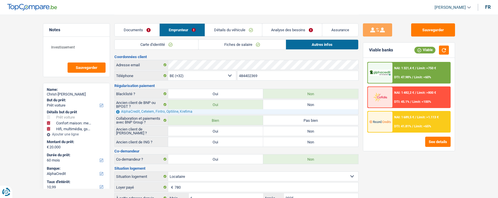
click at [237, 46] on link "Fiches de salaire" at bounding box center [241, 45] width 87 height 10
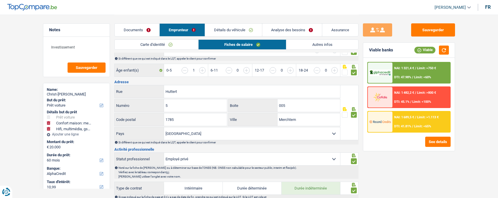
scroll to position [117, 0]
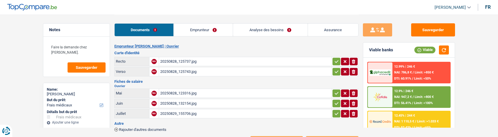
select select "medical"
select select "60"
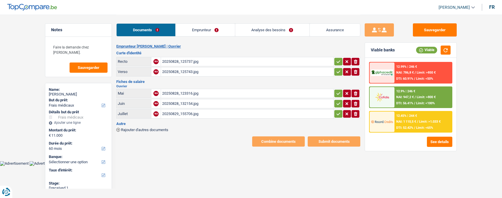
click at [193, 30] on link "Emprunteur" at bounding box center [205, 30] width 59 height 13
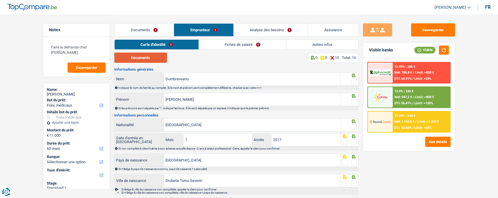
click at [153, 55] on button "Documents" at bounding box center [140, 58] width 53 height 10
drag, startPoint x: 352, startPoint y: 80, endPoint x: 353, endPoint y: 99, distance: 19.0
click at [352, 82] on span at bounding box center [354, 81] width 6 height 6
click at [0, 0] on input "radio" at bounding box center [0, 0] width 0 height 0
drag, startPoint x: 353, startPoint y: 98, endPoint x: 352, endPoint y: 109, distance: 10.6
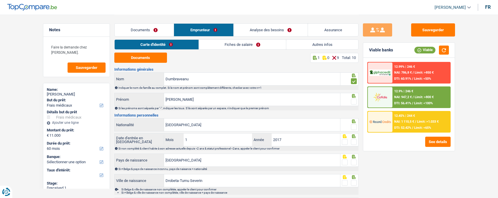
click at [352, 99] on span at bounding box center [354, 102] width 6 height 6
click at [0, 0] on input "radio" at bounding box center [0, 0] width 0 height 0
drag, startPoint x: 353, startPoint y: 124, endPoint x: 354, endPoint y: 133, distance: 8.8
click at [353, 125] on span at bounding box center [354, 127] width 6 height 6
click at [0, 0] on input "radio" at bounding box center [0, 0] width 0 height 0
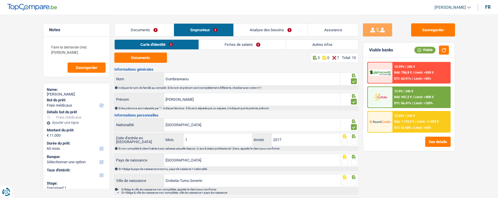
click at [354, 137] on span at bounding box center [354, 142] width 6 height 6
click at [0, 0] on input "radio" at bounding box center [0, 0] width 0 height 0
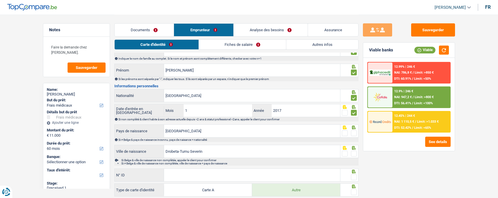
click at [354, 133] on span at bounding box center [354, 133] width 6 height 6
click at [0, 0] on input "radio" at bounding box center [0, 0] width 0 height 0
click at [356, 137] on span at bounding box center [354, 154] width 6 height 6
click at [0, 0] on input "radio" at bounding box center [0, 0] width 0 height 0
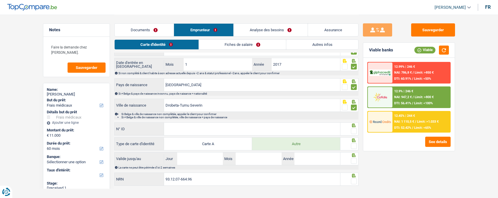
scroll to position [83, 0]
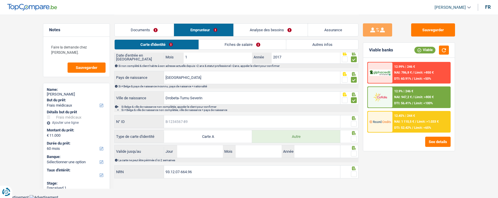
click at [219, 122] on input "N° ID" at bounding box center [252, 121] width 176 height 13
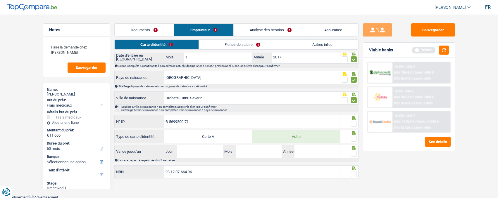
type input "B-5699500-71"
click at [354, 122] on span at bounding box center [354, 124] width 6 height 6
click at [0, 0] on input "radio" at bounding box center [0, 0] width 0 height 0
click at [352, 136] on span at bounding box center [354, 139] width 6 height 6
click at [0, 0] on input "radio" at bounding box center [0, 0] width 0 height 0
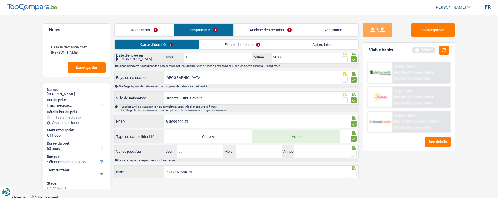
click at [195, 137] on input "Jour" at bounding box center [200, 151] width 46 height 13
type input "27"
type input "12"
type input "2026"
click at [352, 137] on span at bounding box center [354, 154] width 6 height 6
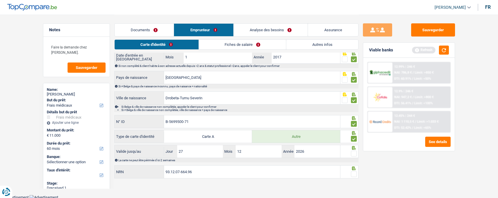
click at [0, 0] on input "radio" at bounding box center [0, 0] width 0 height 0
click at [355, 137] on span at bounding box center [354, 174] width 6 height 6
click at [0, 0] on input "radio" at bounding box center [0, 0] width 0 height 0
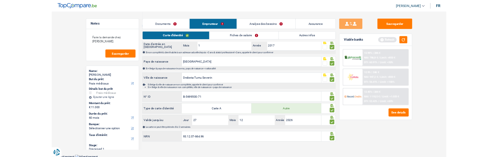
scroll to position [0, 0]
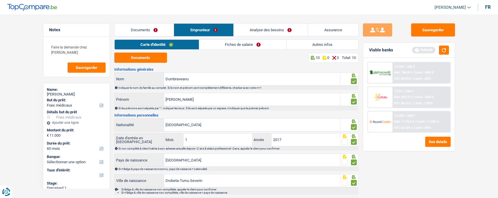
click at [249, 47] on link "Fiches de salaire" at bounding box center [242, 45] width 87 height 10
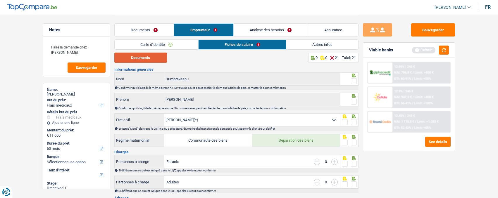
click at [153, 58] on button "Documents" at bounding box center [140, 58] width 53 height 10
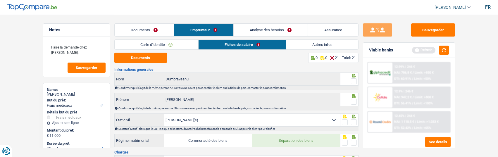
drag, startPoint x: 356, startPoint y: 79, endPoint x: 354, endPoint y: 84, distance: 5.2
click at [356, 81] on span at bounding box center [354, 81] width 6 height 6
click at [0, 0] on input "radio" at bounding box center [0, 0] width 0 height 0
click at [353, 101] on span at bounding box center [354, 102] width 6 height 6
click at [0, 0] on input "radio" at bounding box center [0, 0] width 0 height 0
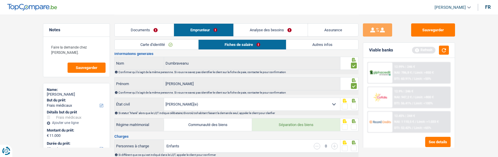
scroll to position [29, 0]
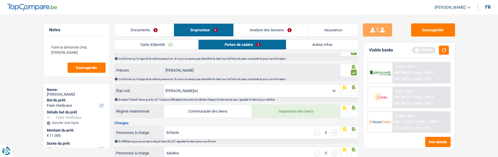
click at [354, 92] on span at bounding box center [354, 93] width 6 height 6
click at [0, 0] on input "radio" at bounding box center [0, 0] width 0 height 0
click at [354, 111] on span at bounding box center [354, 113] width 6 height 6
click at [0, 0] on input "radio" at bounding box center [0, 0] width 0 height 0
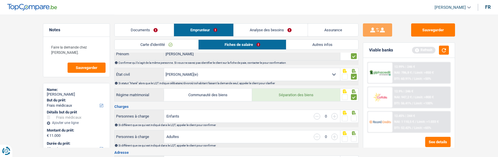
scroll to position [58, 0]
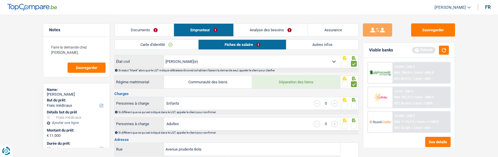
click at [353, 103] on span at bounding box center [354, 106] width 6 height 6
click at [0, 0] on input "radio" at bounding box center [0, 0] width 0 height 0
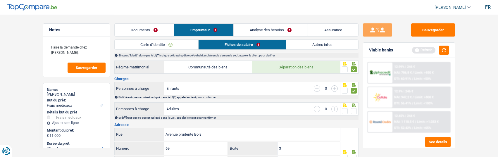
scroll to position [88, 0]
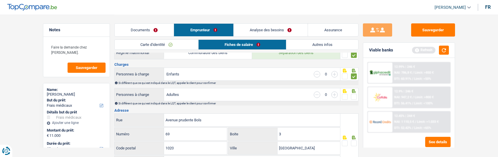
click at [355, 95] on span at bounding box center [354, 97] width 6 height 6
click at [0, 0] on input "radio" at bounding box center [0, 0] width 0 height 0
click at [353, 137] on span at bounding box center [354, 143] width 6 height 6
click at [0, 0] on input "radio" at bounding box center [0, 0] width 0 height 0
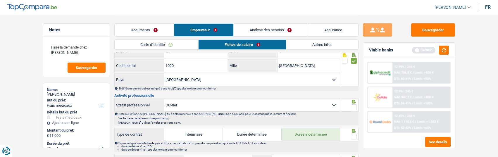
scroll to position [175, 0]
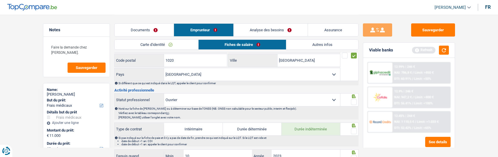
click at [355, 101] on span at bounding box center [354, 102] width 6 height 6
click at [0, 0] on input "radio" at bounding box center [0, 0] width 0 height 0
click at [355, 131] on span at bounding box center [354, 131] width 6 height 6
click at [0, 0] on input "radio" at bounding box center [0, 0] width 0 height 0
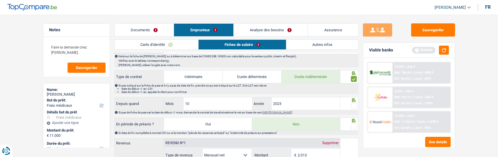
scroll to position [234, 0]
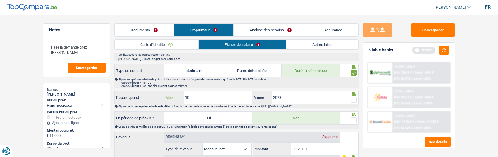
click at [198, 97] on input "10" at bounding box center [218, 97] width 69 height 13
type input "1"
type input "09"
click at [352, 97] on span at bounding box center [354, 100] width 6 height 6
click at [0, 0] on input "radio" at bounding box center [0, 0] width 0 height 0
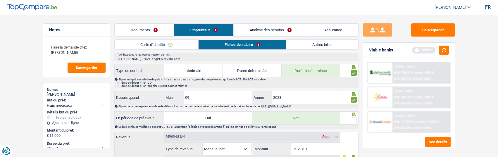
click at [355, 118] on span at bounding box center [354, 120] width 6 height 6
click at [0, 0] on input "radio" at bounding box center [0, 0] width 0 height 0
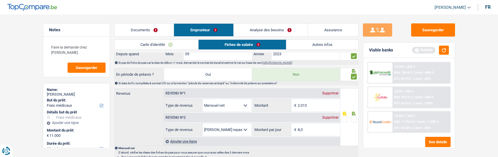
scroll to position [321, 0]
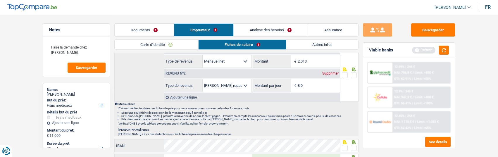
drag, startPoint x: 311, startPoint y: 60, endPoint x: 275, endPoint y: 60, distance: 36.8
click at [275, 61] on div "2.013 € Montant" at bounding box center [296, 61] width 87 height 13
type input "2.333"
click at [354, 72] on span at bounding box center [354, 75] width 6 height 6
click at [0, 0] on input "radio" at bounding box center [0, 0] width 0 height 0
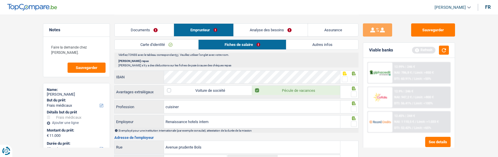
scroll to position [380, 0]
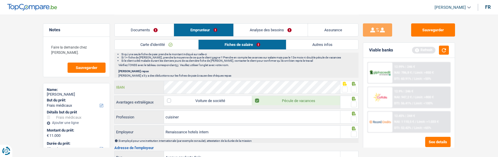
click at [127, 86] on div "IBAN" at bounding box center [228, 87] width 226 height 13
drag, startPoint x: 353, startPoint y: 88, endPoint x: 354, endPoint y: 104, distance: 15.8
click at [353, 90] on span at bounding box center [354, 89] width 6 height 6
click at [0, 0] on input "radio" at bounding box center [0, 0] width 0 height 0
click at [352, 103] on span at bounding box center [354, 104] width 6 height 6
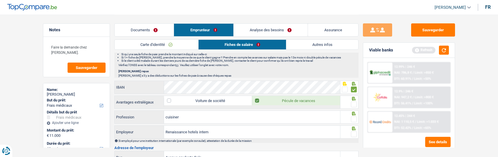
click at [0, 0] on input "radio" at bounding box center [0, 0] width 0 height 0
drag, startPoint x: 352, startPoint y: 116, endPoint x: 351, endPoint y: 124, distance: 7.4
click at [352, 117] on span at bounding box center [354, 119] width 6 height 6
click at [0, 0] on input "radio" at bounding box center [0, 0] width 0 height 0
drag, startPoint x: 194, startPoint y: 115, endPoint x: 137, endPoint y: 112, distance: 57.7
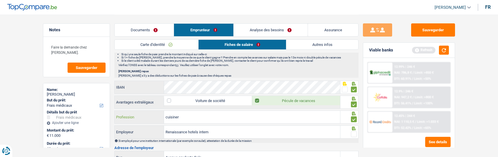
click at [136, 112] on div "cuisiner Profession" at bounding box center [228, 117] width 226 height 13
drag, startPoint x: 185, startPoint y: 114, endPoint x: 200, endPoint y: 119, distance: 15.4
click at [186, 114] on input "Commis decuisine" at bounding box center [252, 117] width 176 height 13
type input "Commis de cuisine"
click at [353, 132] on span at bounding box center [354, 134] width 6 height 6
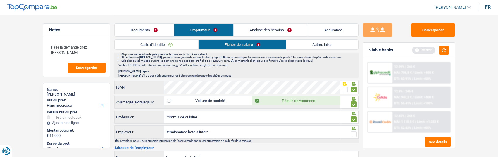
click at [0, 0] on input "radio" at bounding box center [0, 0] width 0 height 0
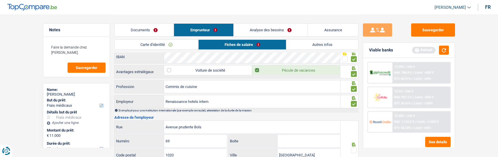
scroll to position [409, 0]
click at [214, 103] on input "Renaissance hotels intern" at bounding box center [252, 102] width 176 height 13
drag, startPoint x: 210, startPoint y: 128, endPoint x: 129, endPoint y: 125, distance: 80.1
click at [129, 125] on div "Avenue prudente Bols Rue" at bounding box center [228, 128] width 226 height 13
type input "Rue des colonies"
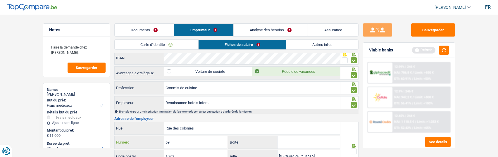
click at [190, 137] on input "69" at bounding box center [195, 142] width 63 height 13
type input "6"
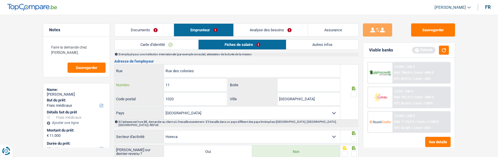
scroll to position [468, 0]
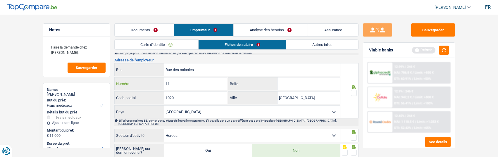
type input "11"
click at [190, 99] on input "1020" at bounding box center [195, 97] width 63 height 13
type input "1000"
drag, startPoint x: 354, startPoint y: 88, endPoint x: 351, endPoint y: 93, distance: 5.9
click at [354, 89] on div at bounding box center [354, 92] width 6 height 7
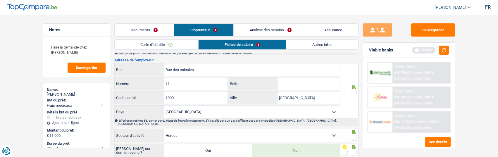
click at [353, 92] on span at bounding box center [354, 93] width 6 height 6
click at [0, 0] on input "radio" at bounding box center [0, 0] width 0 height 0
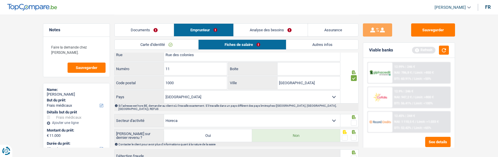
scroll to position [497, 0]
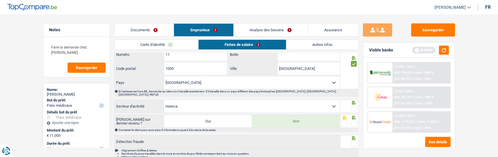
drag, startPoint x: 355, startPoint y: 103, endPoint x: 352, endPoint y: 112, distance: 9.2
click at [355, 105] on span at bounding box center [354, 108] width 6 height 6
click at [0, 0] on input "radio" at bounding box center [0, 0] width 0 height 0
drag, startPoint x: 352, startPoint y: 115, endPoint x: 356, endPoint y: 125, distance: 10.9
click at [352, 120] on div at bounding box center [354, 123] width 6 height 7
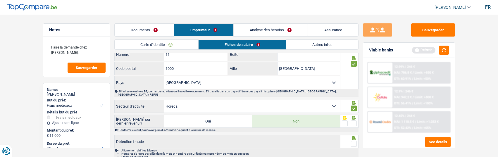
drag, startPoint x: 354, startPoint y: 120, endPoint x: 354, endPoint y: 125, distance: 5.3
click at [354, 122] on div at bounding box center [354, 123] width 6 height 7
drag, startPoint x: 353, startPoint y: 139, endPoint x: 352, endPoint y: 134, distance: 4.4
click at [353, 137] on span at bounding box center [354, 144] width 6 height 6
click at [0, 0] on input "radio" at bounding box center [0, 0] width 0 height 0
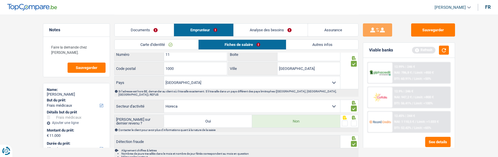
click at [352, 120] on span at bounding box center [354, 123] width 6 height 6
click at [0, 0] on input "radio" at bounding box center [0, 0] width 0 height 0
click at [283, 32] on link "Analyse des besoins" at bounding box center [270, 30] width 74 height 13
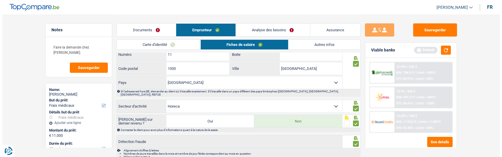
scroll to position [211, 0]
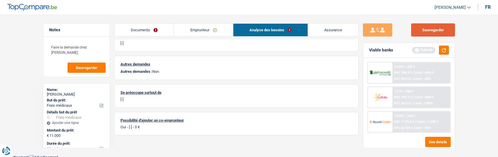
click at [439, 34] on button "Sauvegarder" at bounding box center [433, 29] width 44 height 13
click at [444, 51] on button "button" at bounding box center [444, 50] width 10 height 9
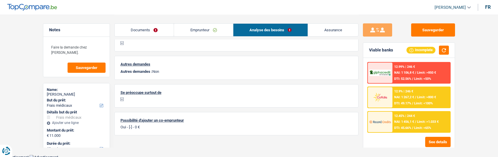
click at [413, 95] on div "12.9% | 246 € NAI: 1 267,2 € / Limit: >800 € DTI: 49.17% / Limit: <100%" at bounding box center [421, 97] width 58 height 20
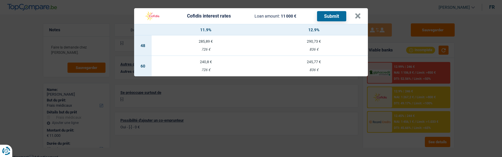
click at [208, 68] on div "726 €" at bounding box center [206, 70] width 108 height 4
select select "cofidis"
type input "11,90"
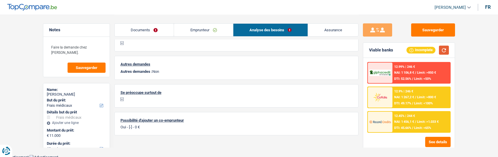
click at [444, 51] on button "button" at bounding box center [444, 50] width 10 height 9
click at [402, 100] on div "12.9% | 246 € NAI: 1 267,2 € / Limit: >800 € DTI: 49.17% / Limit: <100%" at bounding box center [421, 97] width 58 height 20
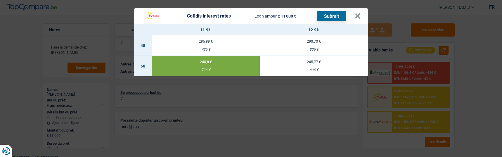
click at [336, 11] on button "Submit" at bounding box center [331, 16] width 29 height 10
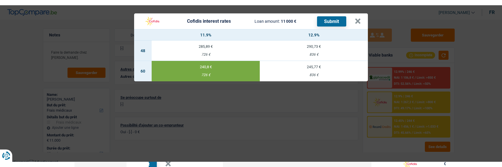
scroll to position [200, 0]
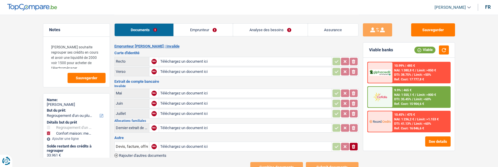
select select "refinancing"
select select "household"
select select "120"
type input "C:\fakepath\ID rec [PERSON_NAME].jpg"
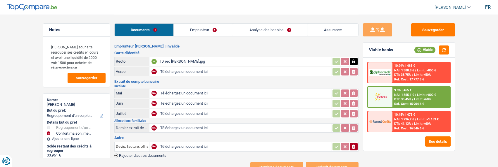
type input "C:\fakepath\ID Ver Lefebvre.jpg"
type input "C:\fakepath\ING_Extract_202508301228419273090044721657528228.pdf"
type input "C:\fakepath\ING_Extract_202508301229351524043371102700761438.pdf"
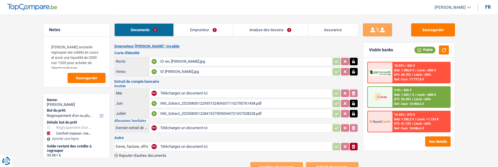
type input "C:\fakepath\ING_Extract_202508301230052095294199266372355400.pdf"
click at [212, 30] on link "Emprunteur" at bounding box center [203, 30] width 59 height 13
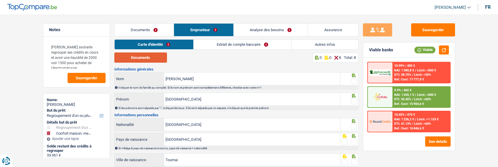
click at [155, 60] on button "Documents" at bounding box center [140, 58] width 53 height 10
click at [352, 80] on span at bounding box center [354, 81] width 6 height 6
click at [0, 0] on input "radio" at bounding box center [0, 0] width 0 height 0
click at [355, 99] on span at bounding box center [354, 102] width 6 height 6
click at [0, 0] on input "radio" at bounding box center [0, 0] width 0 height 0
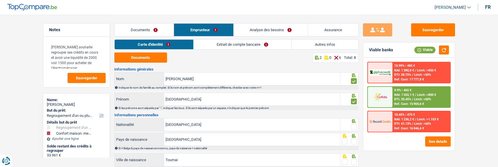
click at [352, 125] on span at bounding box center [354, 127] width 6 height 6
click at [0, 0] on input "radio" at bounding box center [0, 0] width 0 height 0
click at [352, 140] on span at bounding box center [354, 142] width 6 height 6
click at [0, 0] on input "radio" at bounding box center [0, 0] width 0 height 0
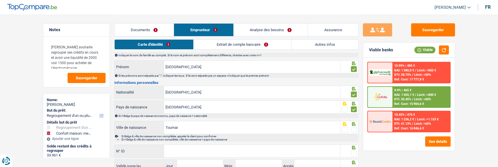
scroll to position [58, 0]
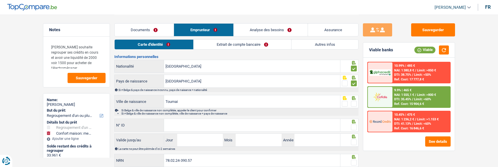
drag, startPoint x: 352, startPoint y: 102, endPoint x: 227, endPoint y: 132, distance: 128.2
click at [347, 106] on fieldset at bounding box center [349, 104] width 15 height 7
click at [211, 126] on input "N° ID" at bounding box center [252, 125] width 176 height 13
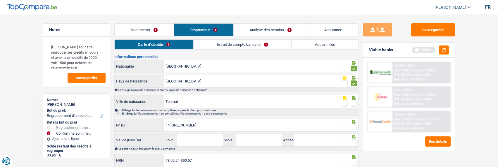
type input "[PHONE_NUMBER]"
drag, startPoint x: 352, startPoint y: 125, endPoint x: 361, endPoint y: 108, distance: 19.4
click at [352, 125] on span at bounding box center [354, 128] width 6 height 6
click at [0, 0] on input "radio" at bounding box center [0, 0] width 0 height 0
drag, startPoint x: 354, startPoint y: 101, endPoint x: 349, endPoint y: 105, distance: 6.3
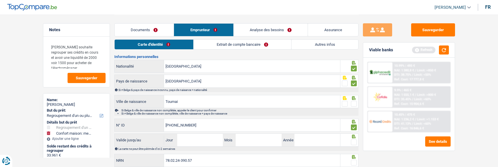
click at [350, 104] on fieldset at bounding box center [349, 104] width 15 height 7
click at [207, 137] on input "Jour" at bounding box center [200, 140] width 46 height 13
click at [354, 103] on span at bounding box center [354, 104] width 6 height 6
click at [0, 0] on input "radio" at bounding box center [0, 0] width 0 height 0
click at [193, 140] on input "Jour" at bounding box center [200, 140] width 46 height 13
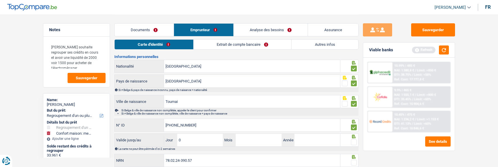
type input "04"
type input "2034"
click at [351, 141] on span at bounding box center [354, 143] width 6 height 6
click at [0, 0] on input "radio" at bounding box center [0, 0] width 0 height 0
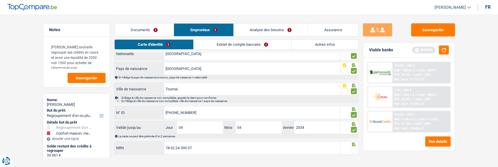
scroll to position [78, 0]
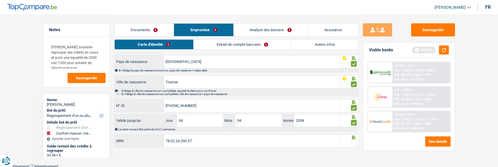
click at [352, 144] on span at bounding box center [354, 144] width 6 height 6
click at [0, 0] on input "radio" at bounding box center [0, 0] width 0 height 0
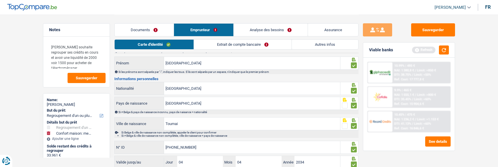
scroll to position [0, 0]
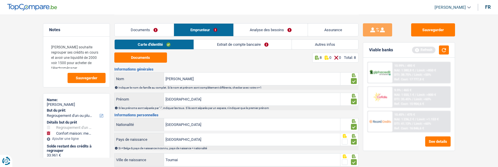
click at [234, 46] on link "Extrait de compte bancaire" at bounding box center [243, 45] width 98 height 10
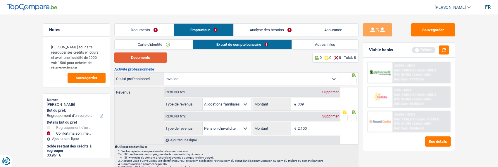
click at [143, 58] on button "Documents" at bounding box center [140, 58] width 53 height 10
click at [354, 81] on span at bounding box center [354, 81] width 6 height 6
click at [0, 0] on input "radio" at bounding box center [0, 0] width 0 height 0
click at [315, 126] on input "2.100" at bounding box center [318, 128] width 42 height 13
type input "2.067"
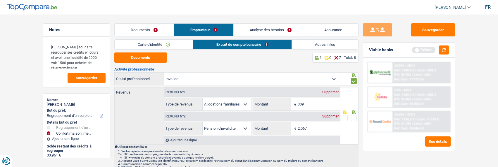
click at [353, 117] on span at bounding box center [354, 118] width 6 height 6
click at [0, 0] on input "radio" at bounding box center [0, 0] width 0 height 0
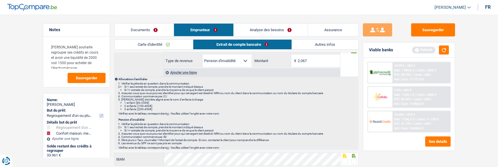
scroll to position [88, 0]
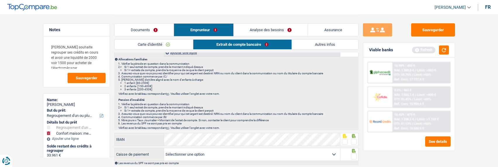
drag, startPoint x: 354, startPoint y: 140, endPoint x: 347, endPoint y: 146, distance: 8.9
click at [353, 142] on span at bounding box center [354, 142] width 6 height 6
click at [0, 0] on input "radio" at bounding box center [0, 0] width 0 height 0
click at [354, 155] on span at bounding box center [354, 157] width 6 height 6
click at [0, 0] on input "radio" at bounding box center [0, 0] width 0 height 0
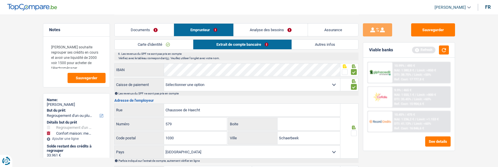
scroll to position [175, 0]
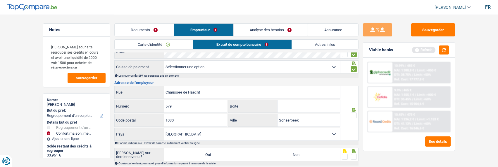
click at [353, 115] on span at bounding box center [354, 116] width 6 height 6
click at [0, 0] on input "radio" at bounding box center [0, 0] width 0 height 0
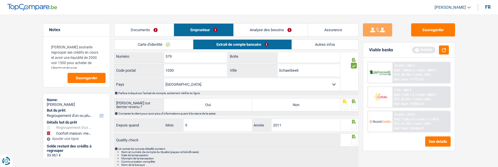
scroll to position [234, 0]
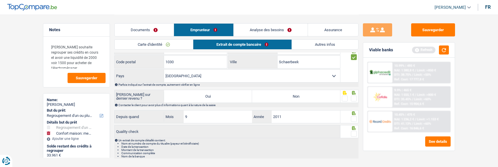
drag, startPoint x: 293, startPoint y: 94, endPoint x: 325, endPoint y: 97, distance: 32.6
click at [297, 96] on label "Non" at bounding box center [296, 96] width 88 height 13
click at [321, 98] on label "Non" at bounding box center [296, 96] width 88 height 13
click at [321, 98] on input "Non" at bounding box center [296, 96] width 88 height 13
radio input "true"
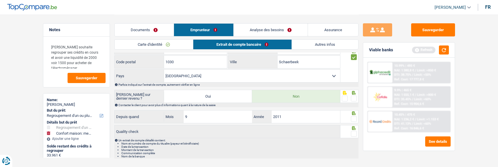
drag, startPoint x: 354, startPoint y: 98, endPoint x: 355, endPoint y: 103, distance: 5.6
click at [354, 100] on span at bounding box center [354, 99] width 6 height 6
click at [0, 0] on input "radio" at bounding box center [0, 0] width 0 height 0
drag, startPoint x: 353, startPoint y: 119, endPoint x: 356, endPoint y: 125, distance: 7.3
click at [353, 120] on span at bounding box center [354, 119] width 6 height 6
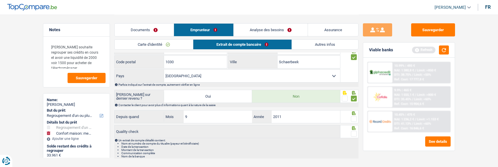
click at [0, 0] on input "radio" at bounding box center [0, 0] width 0 height 0
click at [354, 133] on span at bounding box center [354, 134] width 6 height 6
click at [0, 0] on input "radio" at bounding box center [0, 0] width 0 height 0
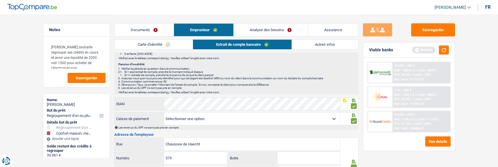
scroll to position [88, 0]
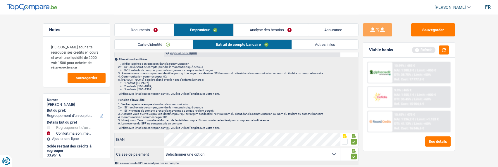
click at [311, 44] on link "Autres infos" at bounding box center [325, 45] width 66 height 10
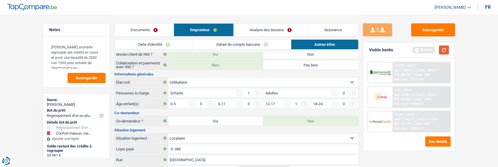
click at [440, 50] on button "button" at bounding box center [444, 50] width 10 height 9
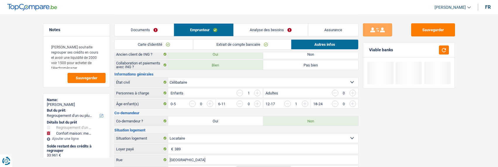
click at [267, 31] on link "Analyse des besoins" at bounding box center [270, 30] width 74 height 13
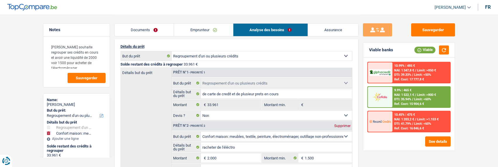
scroll to position [0, 0]
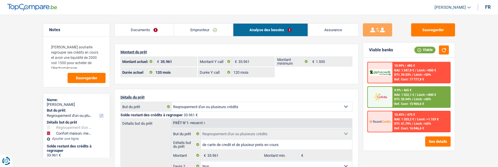
click at [199, 30] on link "Emprunteur" at bounding box center [203, 30] width 59 height 13
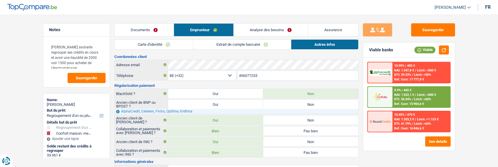
click at [258, 29] on link "Analyse des besoins" at bounding box center [270, 30] width 74 height 13
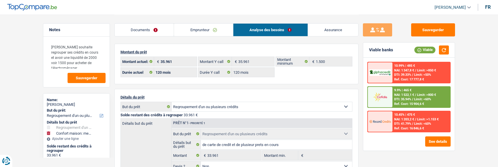
click at [207, 32] on link "Emprunteur" at bounding box center [203, 30] width 59 height 13
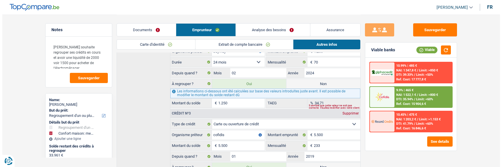
scroll to position [351, 0]
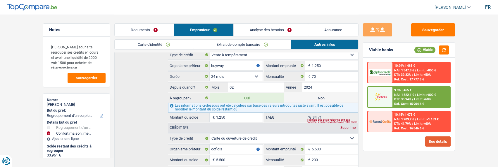
click at [444, 139] on button "See details" at bounding box center [437, 142] width 25 height 10
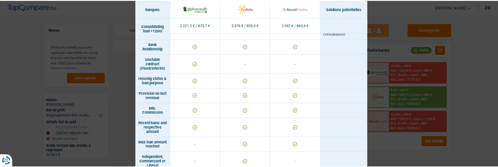
scroll to position [292, 0]
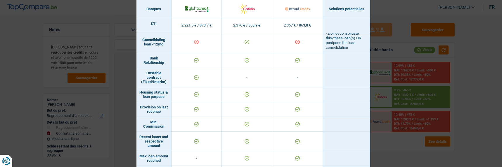
click at [380, 128] on div "Banks conditions × Banques Solutions potentielles Revenus / Charges 2.221,5 € /…" at bounding box center [251, 83] width 502 height 167
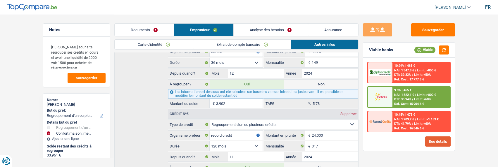
scroll to position [526, 0]
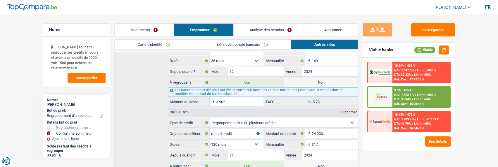
click at [317, 79] on label "Non" at bounding box center [321, 82] width 74 height 9
click at [317, 79] on input "Non" at bounding box center [321, 82] width 74 height 9
radio input "true"
type input "32.059"
radio input "false"
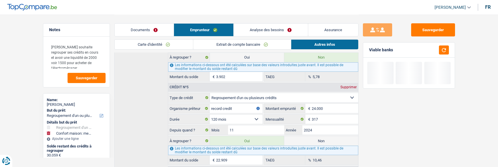
scroll to position [575, 0]
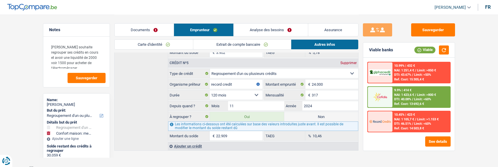
click at [402, 95] on span "NAI: 1 423,6 €" at bounding box center [404, 95] width 20 height 4
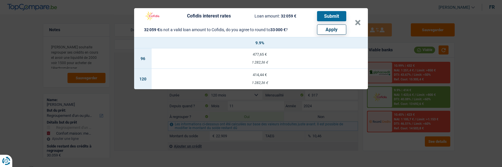
click at [335, 25] on button "Apply" at bounding box center [331, 30] width 29 height 10
type input "2.941"
type input "33.000"
select select "other"
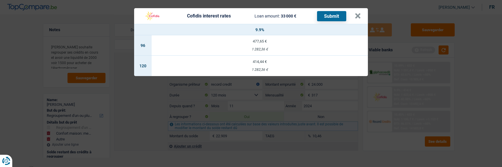
click at [272, 68] on div "1 282,36 €" at bounding box center [260, 70] width 216 height 4
select select "cofidis"
type input "9,90"
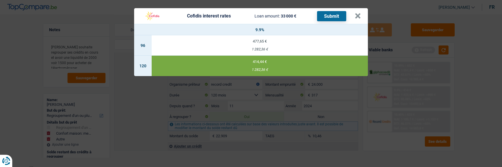
click at [334, 13] on button "Submit" at bounding box center [331, 16] width 29 height 10
click at [108, 49] on div "Cofidis interest rates Loan amount: 33 000 € Submit × 9.9% 96 477,65 € 1 282,36…" at bounding box center [251, 83] width 502 height 167
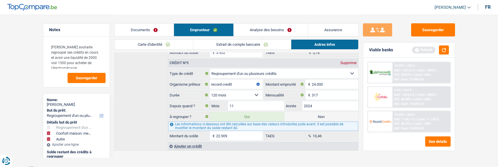
click at [157, 32] on link "Documents" at bounding box center [144, 30] width 59 height 13
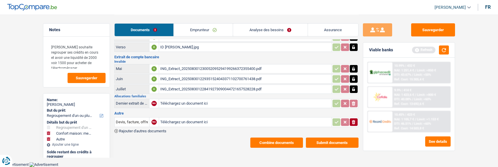
scroll to position [20, 0]
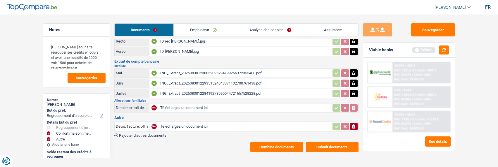
click at [333, 142] on button "Submit documents" at bounding box center [332, 147] width 53 height 10
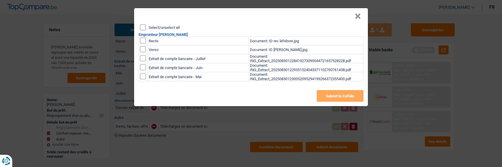
click at [143, 25] on input "Select/unselect all" at bounding box center [143, 28] width 6 height 6
checkbox input "true"
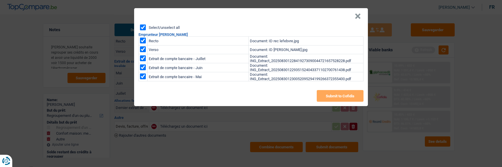
checkbox input "true"
click at [336, 93] on button "Submit to Cofidis" at bounding box center [340, 96] width 47 height 12
click at [360, 14] on button "×" at bounding box center [358, 16] width 6 height 6
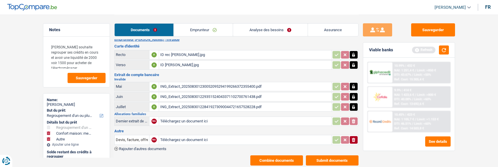
scroll to position [0, 0]
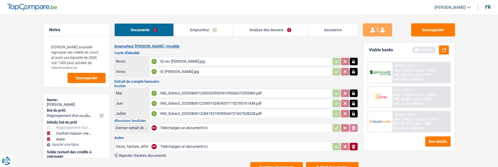
click at [212, 31] on link "Emprunteur" at bounding box center [203, 30] width 59 height 13
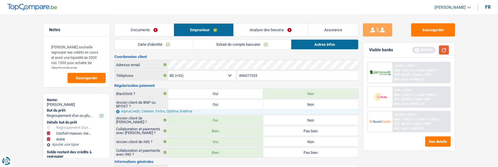
drag, startPoint x: 444, startPoint y: 51, endPoint x: 369, endPoint y: 52, distance: 75.1
click at [443, 52] on button "button" at bounding box center [444, 50] width 10 height 9
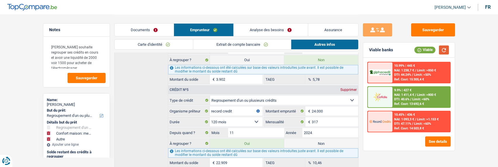
scroll to position [575, 0]
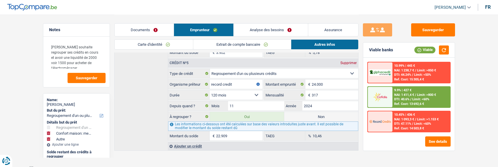
click at [320, 114] on label "Non" at bounding box center [321, 116] width 74 height 9
click at [320, 114] on input "Non" at bounding box center [321, 116] width 74 height 9
radio input "true"
type input "10.091"
select select "60"
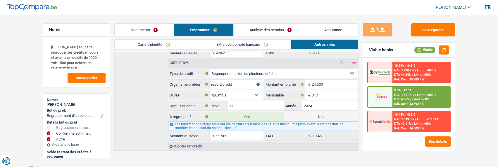
radio input "false"
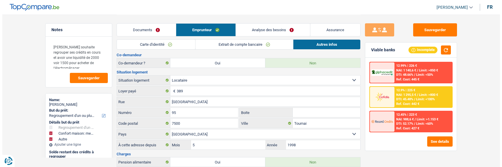
scroll to position [137, 0]
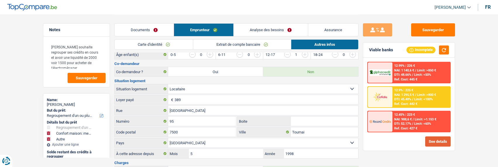
click at [436, 142] on button "See details" at bounding box center [437, 142] width 25 height 10
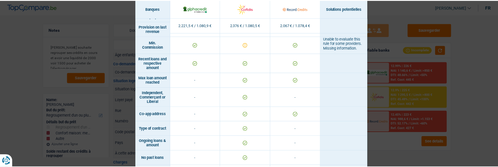
scroll to position [462, 0]
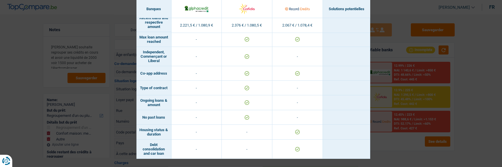
click at [380, 129] on div "Banks conditions × Banques Solutions potentielles Revenus / Charges 2.221,5 € /…" at bounding box center [251, 83] width 502 height 167
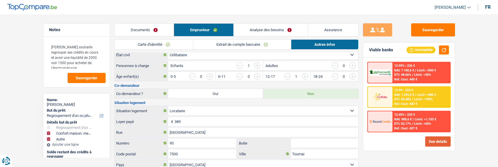
scroll to position [117, 0]
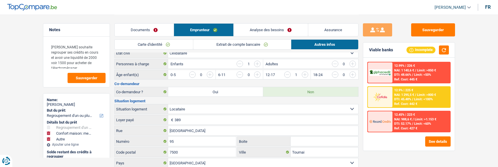
click at [284, 32] on link "Analyse des besoins" at bounding box center [270, 30] width 74 height 13
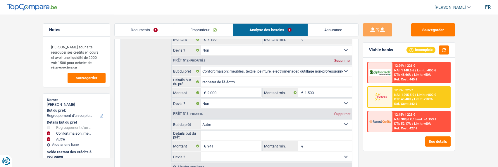
scroll to position [88, 0]
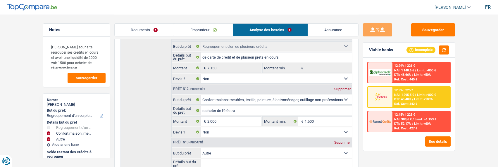
click at [341, 141] on div "Supprimer" at bounding box center [342, 143] width 19 height 4
type input "2.000"
type input "9.150"
select select "48"
type input "9.150"
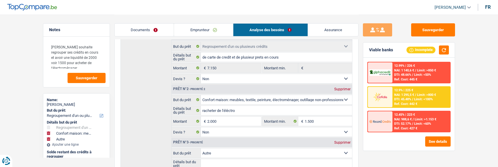
select select "48"
type input "9.150"
select select "48"
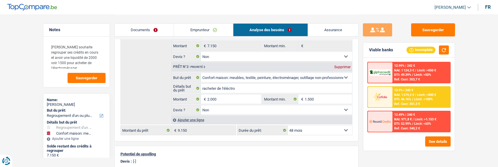
scroll to position [117, 0]
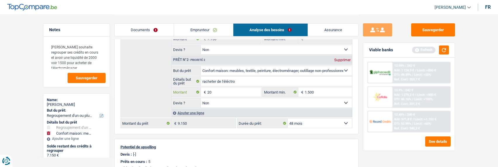
type input "2"
type input "18.000"
type input "25.150"
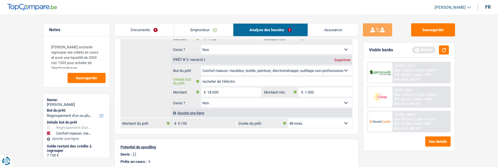
select select "120"
type input "25.150"
click at [243, 80] on input "racheter de l'éléctro" at bounding box center [276, 81] width 151 height 9
select select "120"
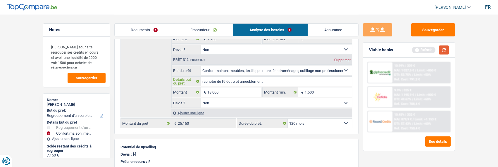
type input "racheter de l'éléctro et ameublement"
click at [444, 51] on button "button" at bounding box center [444, 50] width 10 height 9
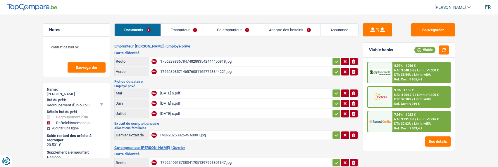
select select "refinancing"
select select "houseOrGarden"
select select "120"
click at [410, 72] on div "8.99% | 1 066 € NAI: 3 548,5 € / Limit: >1.000 € DTI: 35.54% / Limit: <60% Ref.…" at bounding box center [421, 73] width 58 height 20
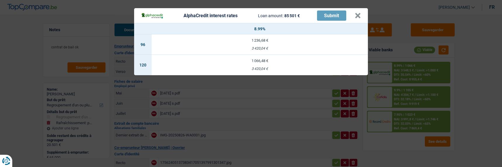
click at [250, 67] on div "3 420,04 €" at bounding box center [260, 69] width 216 height 4
select select "alphacredit"
type input "8,99"
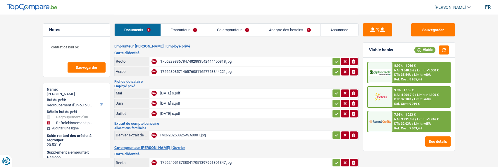
click at [192, 31] on link "Emprunteur" at bounding box center [184, 30] width 46 height 13
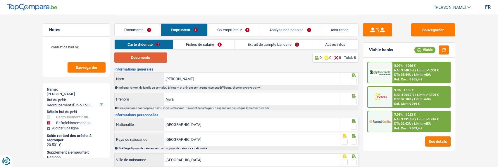
click at [153, 59] on button "Documents" at bounding box center [140, 58] width 53 height 10
click at [141, 28] on link "Documents" at bounding box center [138, 30] width 46 height 13
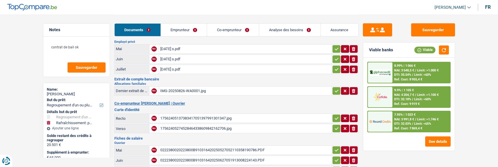
scroll to position [58, 0]
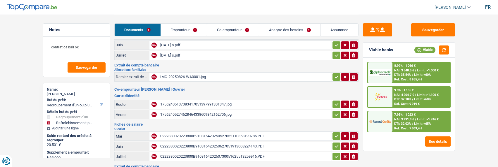
click at [180, 100] on div "17562405137383417051397991301347.jpg" at bounding box center [245, 104] width 170 height 9
click at [227, 31] on link "Co-emprunteur" at bounding box center [233, 30] width 52 height 13
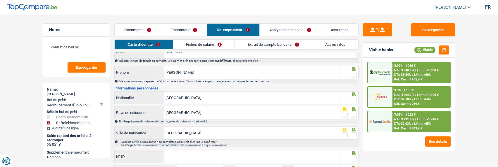
scroll to position [0, 0]
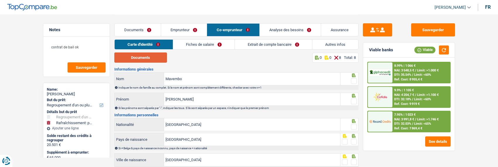
click at [137, 58] on button "Documents" at bounding box center [140, 58] width 53 height 10
click at [186, 29] on link "Emprunteur" at bounding box center [184, 30] width 46 height 13
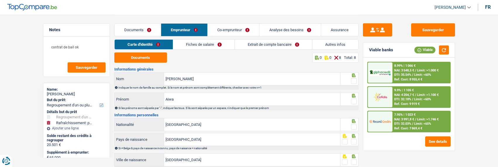
click at [354, 82] on span at bounding box center [354, 81] width 6 height 6
click at [0, 0] on input "radio" at bounding box center [0, 0] width 0 height 0
click at [354, 101] on span at bounding box center [354, 102] width 6 height 6
click at [0, 0] on input "radio" at bounding box center [0, 0] width 0 height 0
drag, startPoint x: 353, startPoint y: 124, endPoint x: 352, endPoint y: 136, distance: 11.5
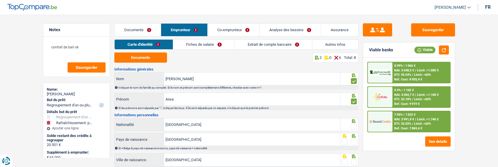
click at [353, 125] on span at bounding box center [354, 127] width 6 height 6
click at [0, 0] on input "radio" at bounding box center [0, 0] width 0 height 0
click at [354, 143] on span at bounding box center [354, 142] width 6 height 6
click at [0, 0] on input "radio" at bounding box center [0, 0] width 0 height 0
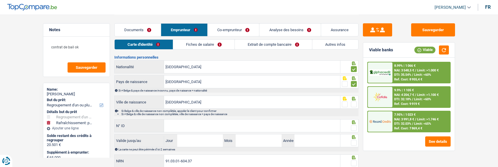
scroll to position [58, 0]
click at [352, 103] on span at bounding box center [354, 104] width 6 height 6
click at [0, 0] on input "radio" at bounding box center [0, 0] width 0 height 0
drag, startPoint x: 261, startPoint y: 128, endPoint x: 265, endPoint y: 126, distance: 4.6
click at [261, 128] on input "N° ID" at bounding box center [252, 125] width 176 height 13
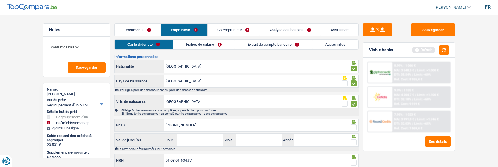
type input "[PHONE_NUMBER]"
drag, startPoint x: 356, startPoint y: 127, endPoint x: 292, endPoint y: 138, distance: 65.0
click at [354, 127] on span at bounding box center [354, 128] width 6 height 6
click at [0, 0] on input "radio" at bounding box center [0, 0] width 0 height 0
click at [207, 141] on input "Jour" at bounding box center [200, 140] width 46 height 13
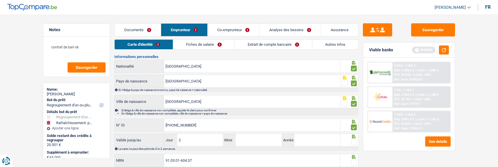
type input "21"
type input "03"
type input "2034"
click at [354, 143] on span at bounding box center [354, 143] width 6 height 6
click at [0, 0] on input "radio" at bounding box center [0, 0] width 0 height 0
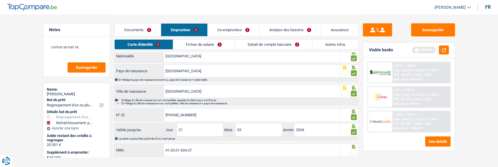
scroll to position [78, 0]
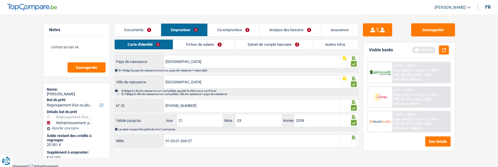
click at [353, 141] on span at bounding box center [354, 144] width 6 height 6
click at [0, 0] on input "radio" at bounding box center [0, 0] width 0 height 0
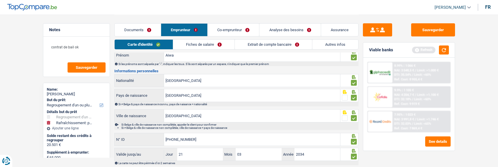
scroll to position [0, 0]
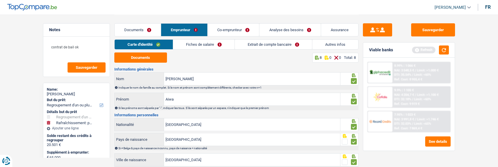
click at [207, 43] on link "Fiches de salaire" at bounding box center [203, 45] width 61 height 10
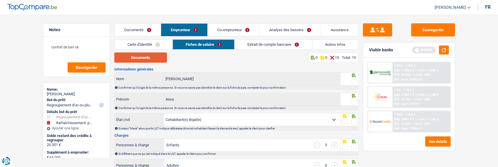
click at [141, 59] on button "Documents" at bounding box center [140, 58] width 53 height 10
click at [243, 32] on link "Co-emprunteur" at bounding box center [232, 30] width 51 height 13
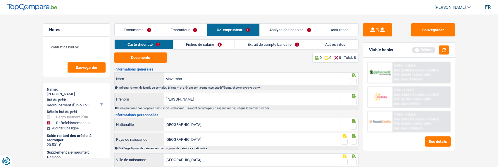
click at [191, 46] on link "Fiches de salaire" at bounding box center [203, 45] width 61 height 10
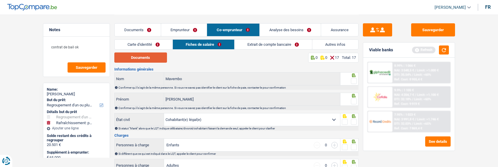
click at [146, 57] on button "Documents" at bounding box center [140, 58] width 53 height 10
click at [351, 81] on span at bounding box center [354, 81] width 6 height 6
click at [0, 0] on input "radio" at bounding box center [0, 0] width 0 height 0
click at [193, 31] on link "Emprunteur" at bounding box center [184, 30] width 46 height 13
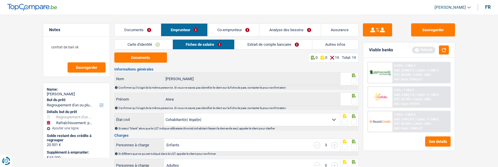
drag, startPoint x: 350, startPoint y: 79, endPoint x: 350, endPoint y: 83, distance: 4.1
click at [350, 80] on fieldset at bounding box center [349, 81] width 15 height 7
drag, startPoint x: 352, startPoint y: 81, endPoint x: 350, endPoint y: 87, distance: 5.7
click at [351, 86] on div "[PERSON_NAME] Nom Confirmer qu'il s'agit de la même personne. Si vous ne savez …" at bounding box center [236, 81] width 244 height 18
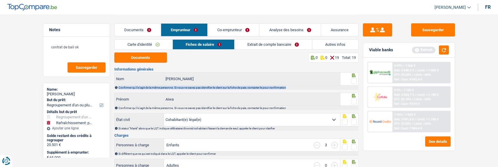
click at [352, 78] on span at bounding box center [354, 81] width 6 height 6
click at [0, 0] on input "radio" at bounding box center [0, 0] width 0 height 0
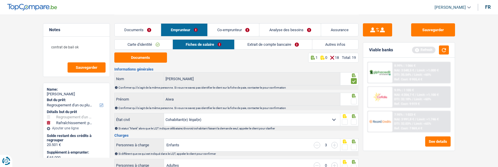
click at [352, 78] on span at bounding box center [354, 81] width 6 height 6
click at [0, 0] on input "radio" at bounding box center [0, 0] width 0 height 0
click at [352, 79] on span at bounding box center [354, 81] width 6 height 6
click at [0, 0] on input "radio" at bounding box center [0, 0] width 0 height 0
drag, startPoint x: 352, startPoint y: 99, endPoint x: 349, endPoint y: 112, distance: 13.3
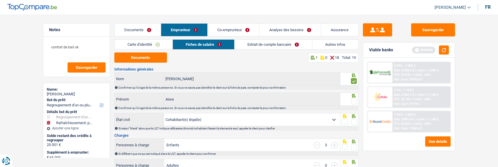
click at [352, 101] on span at bounding box center [354, 102] width 6 height 6
click at [0, 0] on input "radio" at bounding box center [0, 0] width 0 height 0
click at [353, 120] on span at bounding box center [354, 122] width 6 height 6
click at [0, 0] on input "radio" at bounding box center [0, 0] width 0 height 0
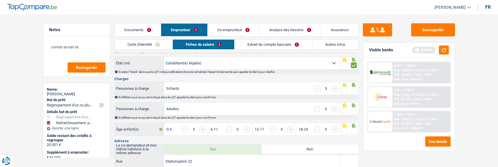
scroll to position [58, 0]
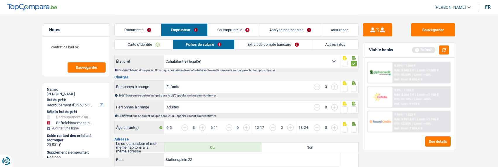
click at [353, 87] on span at bounding box center [354, 89] width 6 height 6
click at [0, 0] on input "radio" at bounding box center [0, 0] width 0 height 0
click at [354, 109] on span at bounding box center [354, 110] width 6 height 6
click at [0, 0] on input "radio" at bounding box center [0, 0] width 0 height 0
click at [351, 127] on span at bounding box center [354, 130] width 6 height 6
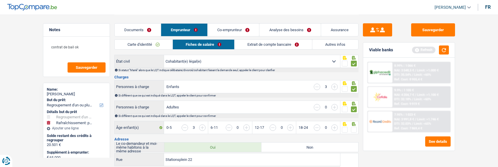
click at [0, 0] on input "radio" at bounding box center [0, 0] width 0 height 0
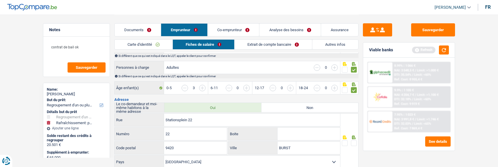
scroll to position [117, 0]
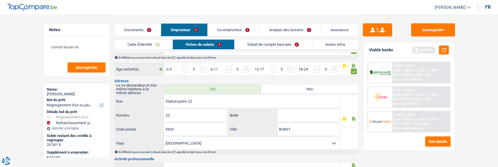
click at [354, 123] on span at bounding box center [354, 125] width 6 height 6
click at [0, 0] on input "radio" at bounding box center [0, 0] width 0 height 0
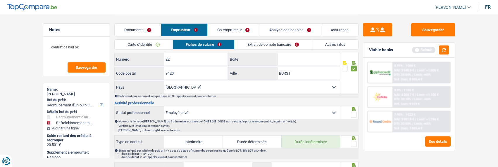
scroll to position [175, 0]
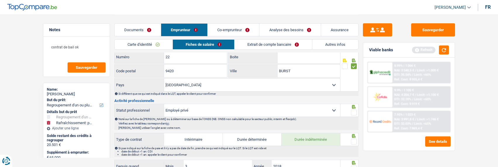
click at [354, 111] on span at bounding box center [354, 113] width 6 height 6
click at [0, 0] on input "radio" at bounding box center [0, 0] width 0 height 0
click at [352, 139] on span at bounding box center [354, 142] width 6 height 6
click at [0, 0] on input "radio" at bounding box center [0, 0] width 0 height 0
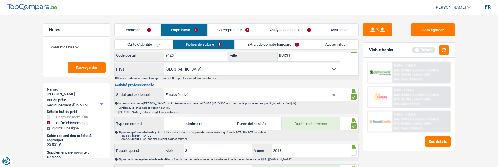
scroll to position [234, 0]
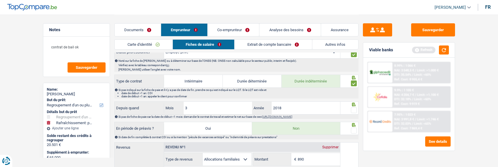
click at [351, 108] on span at bounding box center [354, 111] width 6 height 6
click at [0, 0] on input "radio" at bounding box center [0, 0] width 0 height 0
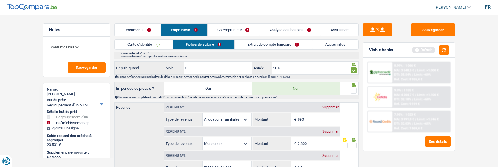
scroll to position [292, 0]
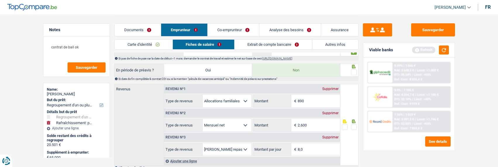
click at [354, 70] on span at bounding box center [354, 73] width 6 height 6
click at [0, 0] on input "radio" at bounding box center [0, 0] width 0 height 0
drag, startPoint x: 315, startPoint y: 122, endPoint x: 273, endPoint y: 123, distance: 42.1
click at [274, 124] on div "2.600 € Montant" at bounding box center [296, 125] width 87 height 13
type input "2.575"
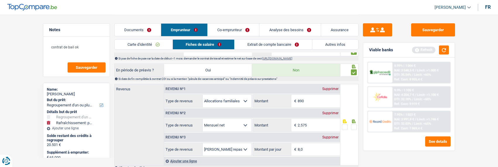
click at [356, 126] on span at bounding box center [354, 127] width 6 height 6
click at [0, 0] on input "radio" at bounding box center [0, 0] width 0 height 0
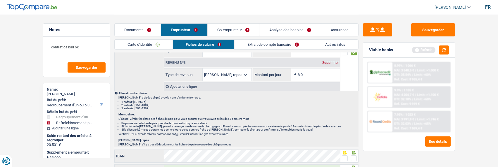
scroll to position [380, 0]
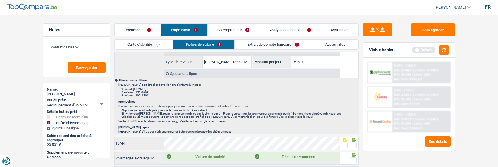
click at [353, 146] on span at bounding box center [354, 146] width 6 height 6
click at [0, 0] on input "radio" at bounding box center [0, 0] width 0 height 0
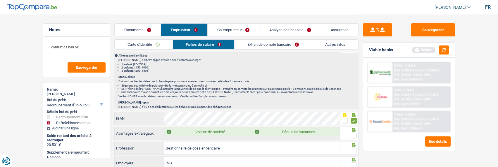
scroll to position [438, 0]
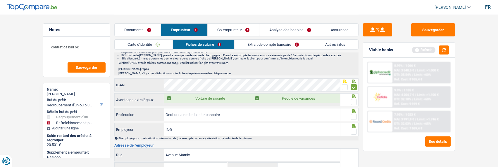
drag, startPoint x: 353, startPoint y: 98, endPoint x: 352, endPoint y: 101, distance: 3.5
click at [353, 99] on span at bounding box center [354, 102] width 6 height 6
click at [0, 0] on input "radio" at bounding box center [0, 0] width 0 height 0
click at [352, 114] on span at bounding box center [354, 117] width 6 height 6
click at [0, 0] on input "radio" at bounding box center [0, 0] width 0 height 0
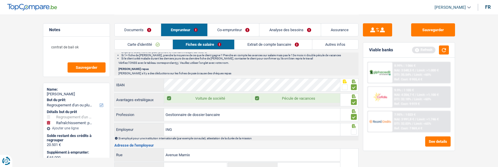
click at [352, 129] on span at bounding box center [354, 132] width 6 height 6
click at [0, 0] on input "radio" at bounding box center [0, 0] width 0 height 0
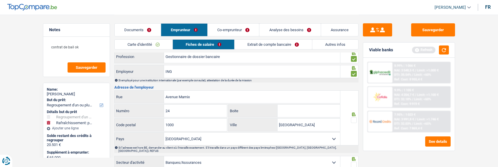
scroll to position [497, 0]
click at [355, 117] on span at bounding box center [354, 120] width 6 height 6
click at [0, 0] on input "radio" at bounding box center [0, 0] width 0 height 0
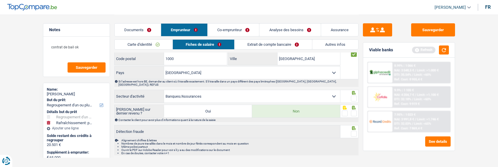
scroll to position [568, 0]
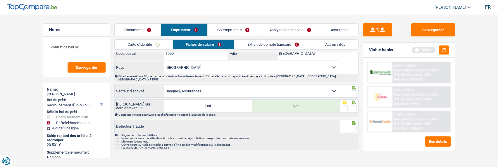
click at [353, 91] on span at bounding box center [354, 94] width 6 height 6
click at [0, 0] on input "radio" at bounding box center [0, 0] width 0 height 0
click at [354, 105] on span at bounding box center [354, 108] width 6 height 6
click at [0, 0] on input "radio" at bounding box center [0, 0] width 0 height 0
click at [353, 126] on span at bounding box center [354, 129] width 6 height 6
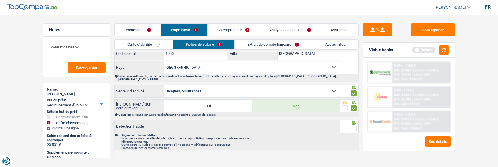
click at [0, 0] on input "radio" at bounding box center [0, 0] width 0 height 0
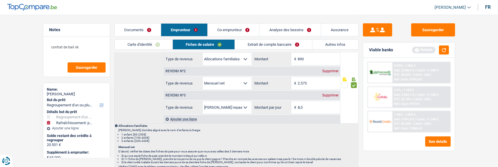
click at [275, 44] on link "Extrait de compte bancaire" at bounding box center [273, 45] width 77 height 10
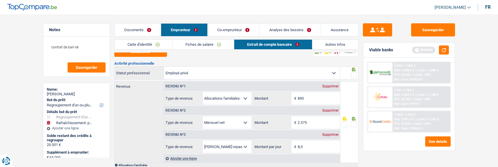
scroll to position [0, 0]
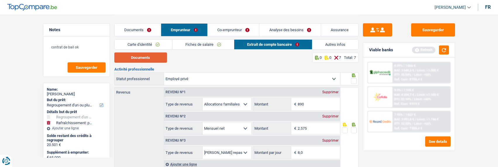
click at [155, 58] on button "Documents" at bounding box center [140, 58] width 53 height 10
click at [310, 103] on input "890" at bounding box center [318, 104] width 42 height 13
type input "874"
click at [353, 78] on span at bounding box center [354, 81] width 6 height 6
click at [0, 0] on input "radio" at bounding box center [0, 0] width 0 height 0
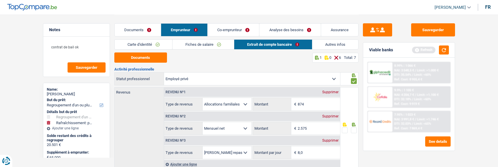
click at [352, 127] on div at bounding box center [354, 130] width 6 height 7
click at [352, 129] on span at bounding box center [354, 131] width 6 height 6
click at [0, 0] on input "radio" at bounding box center [0, 0] width 0 height 0
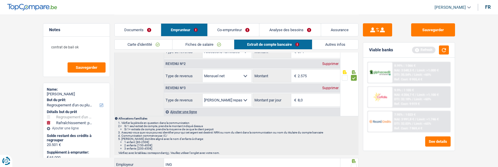
scroll to position [88, 0]
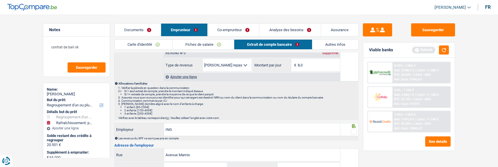
click at [356, 131] on span at bounding box center [354, 132] width 6 height 6
click at [0, 0] on input "radio" at bounding box center [0, 0] width 0 height 0
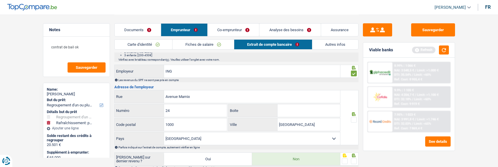
click at [351, 118] on span at bounding box center [354, 120] width 6 height 6
click at [0, 0] on input "radio" at bounding box center [0, 0] width 0 height 0
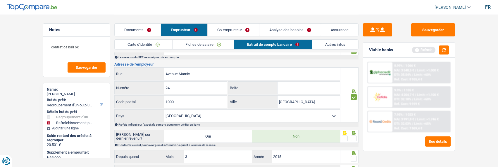
scroll to position [205, 0]
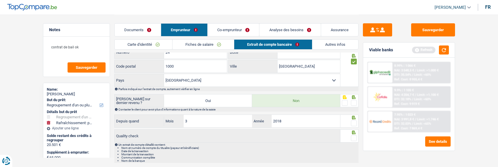
drag, startPoint x: 355, startPoint y: 100, endPoint x: 353, endPoint y: 110, distance: 9.8
click at [355, 100] on span at bounding box center [354, 103] width 6 height 6
click at [0, 0] on input "radio" at bounding box center [0, 0] width 0 height 0
click at [353, 123] on span at bounding box center [354, 124] width 6 height 6
click at [0, 0] on input "radio" at bounding box center [0, 0] width 0 height 0
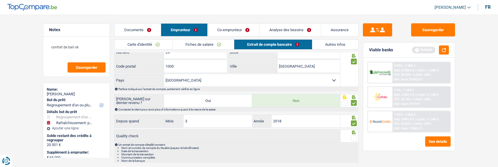
click at [354, 136] on span at bounding box center [354, 139] width 6 height 6
click at [0, 0] on input "radio" at bounding box center [0, 0] width 0 height 0
click at [241, 32] on link "Co-emprunteur" at bounding box center [233, 30] width 51 height 13
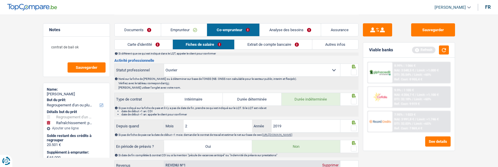
scroll to position [0, 0]
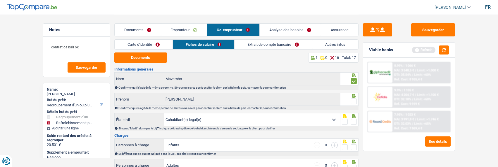
click at [150, 44] on link "Carte d'identité" at bounding box center [144, 45] width 58 height 10
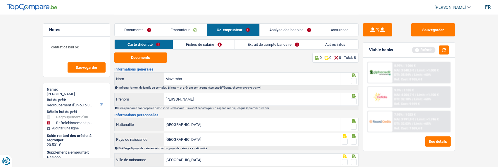
click at [353, 81] on span at bounding box center [354, 81] width 6 height 6
click at [0, 0] on input "radio" at bounding box center [0, 0] width 0 height 0
drag, startPoint x: 354, startPoint y: 99, endPoint x: 354, endPoint y: 121, distance: 21.9
click at [354, 101] on span at bounding box center [354, 102] width 6 height 6
click at [0, 0] on input "radio" at bounding box center [0, 0] width 0 height 0
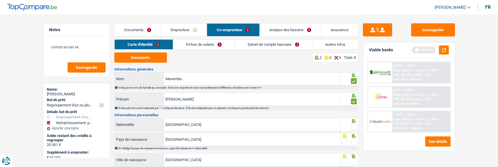
drag, startPoint x: 353, startPoint y: 124, endPoint x: 353, endPoint y: 133, distance: 8.2
click at [353, 126] on span at bounding box center [354, 127] width 6 height 6
click at [0, 0] on input "radio" at bounding box center [0, 0] width 0 height 0
click at [352, 139] on span at bounding box center [354, 142] width 6 height 6
click at [0, 0] on input "radio" at bounding box center [0, 0] width 0 height 0
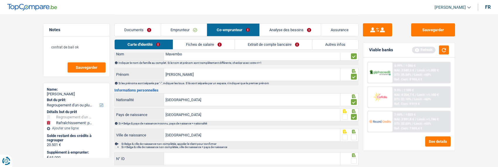
scroll to position [58, 0]
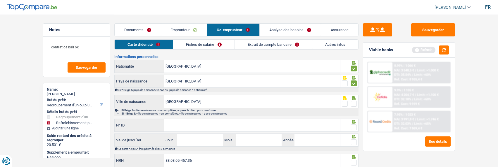
drag, startPoint x: 354, startPoint y: 100, endPoint x: 352, endPoint y: 109, distance: 9.5
click at [354, 101] on span at bounding box center [354, 104] width 6 height 6
click at [0, 0] on input "radio" at bounding box center [0, 0] width 0 height 0
click at [282, 127] on input "N° ID" at bounding box center [252, 125] width 176 height 13
type input "[CREDIT_CARD_NUMBER]"
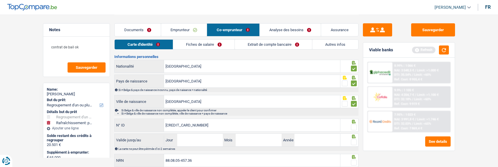
drag, startPoint x: 355, startPoint y: 126, endPoint x: 349, endPoint y: 128, distance: 6.2
click at [354, 127] on span at bounding box center [354, 128] width 6 height 6
click at [0, 0] on input "radio" at bounding box center [0, 0] width 0 height 0
click at [195, 142] on input "Jour" at bounding box center [200, 140] width 46 height 13
type input "11"
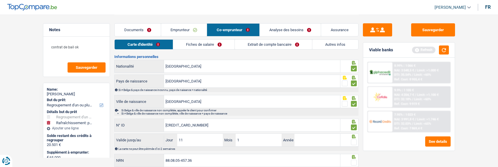
type input "12"
type input "2034"
drag, startPoint x: 353, startPoint y: 143, endPoint x: 340, endPoint y: 150, distance: 14.7
click at [352, 144] on div at bounding box center [354, 142] width 6 height 7
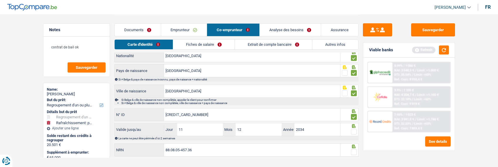
scroll to position [78, 0]
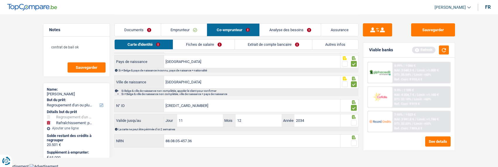
click at [352, 121] on span at bounding box center [354, 123] width 6 height 6
click at [0, 0] on input "radio" at bounding box center [0, 0] width 0 height 0
click at [355, 141] on span at bounding box center [354, 144] width 6 height 6
click at [0, 0] on input "radio" at bounding box center [0, 0] width 0 height 0
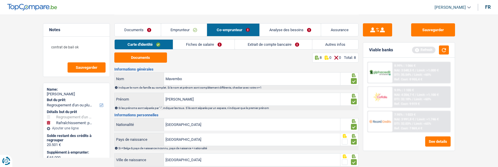
click at [213, 46] on link "Fiches de salaire" at bounding box center [203, 45] width 61 height 10
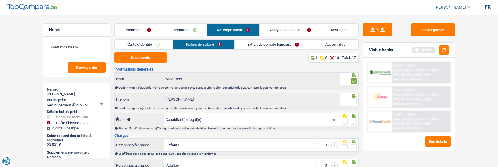
click at [187, 27] on link "Emprunteur" at bounding box center [184, 30] width 46 height 13
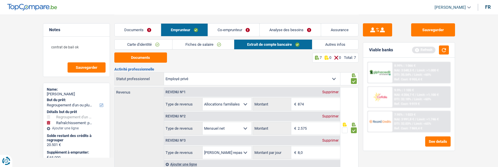
click at [203, 46] on link "Fiches de salaire" at bounding box center [202, 45] width 61 height 10
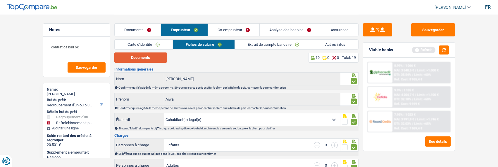
click at [146, 60] on button "Documents" at bounding box center [140, 58] width 53 height 10
click at [230, 29] on link "Co-emprunteur" at bounding box center [233, 30] width 51 height 13
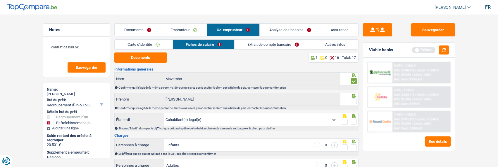
click at [354, 101] on span at bounding box center [354, 102] width 6 height 6
click at [0, 0] on input "radio" at bounding box center [0, 0] width 0 height 0
drag, startPoint x: 353, startPoint y: 121, endPoint x: 353, endPoint y: 125, distance: 3.8
click at [353, 121] on span at bounding box center [354, 122] width 6 height 6
click at [0, 0] on input "radio" at bounding box center [0, 0] width 0 height 0
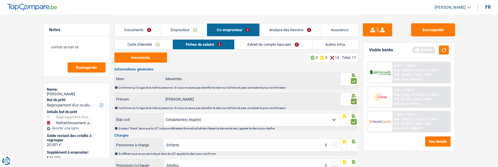
click at [354, 147] on span at bounding box center [354, 148] width 6 height 6
click at [0, 0] on input "radio" at bounding box center [0, 0] width 0 height 0
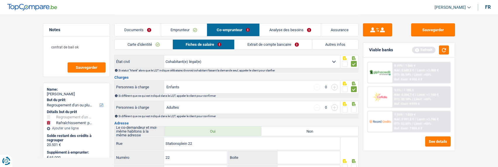
scroll to position [58, 0]
click at [352, 107] on span at bounding box center [354, 110] width 6 height 6
click at [0, 0] on input "radio" at bounding box center [0, 0] width 0 height 0
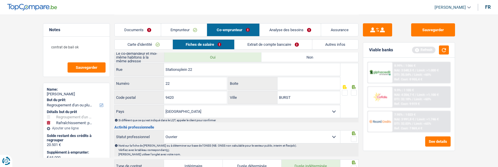
scroll to position [146, 0]
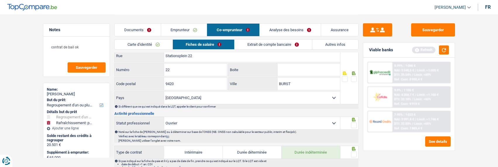
click at [354, 77] on span at bounding box center [354, 79] width 6 height 6
click at [0, 0] on input "radio" at bounding box center [0, 0] width 0 height 0
click at [354, 123] on span at bounding box center [354, 126] width 6 height 6
click at [0, 0] on input "radio" at bounding box center [0, 0] width 0 height 0
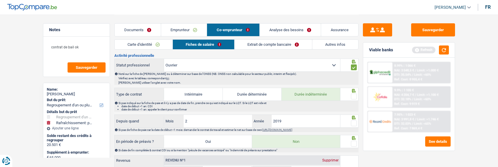
scroll to position [205, 0]
click at [352, 96] on span at bounding box center [354, 97] width 6 height 6
click at [0, 0] on input "radio" at bounding box center [0, 0] width 0 height 0
drag, startPoint x: 354, startPoint y: 122, endPoint x: 353, endPoint y: 128, distance: 6.2
click at [354, 125] on span at bounding box center [354, 123] width 6 height 6
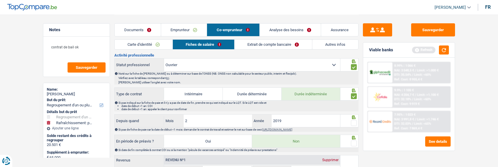
click at [0, 0] on input "radio" at bounding box center [0, 0] width 0 height 0
click at [351, 142] on span at bounding box center [354, 144] width 6 height 6
click at [0, 0] on input "radio" at bounding box center [0, 0] width 0 height 0
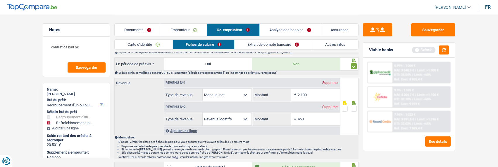
scroll to position [292, 0]
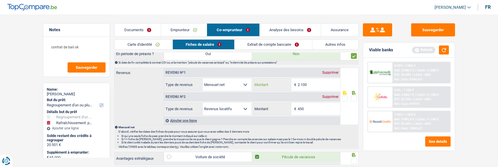
click at [319, 81] on input "2.100" at bounding box center [318, 85] width 42 height 13
type input "2.076"
click at [353, 99] on span at bounding box center [354, 99] width 6 height 6
click at [0, 0] on input "radio" at bounding box center [0, 0] width 0 height 0
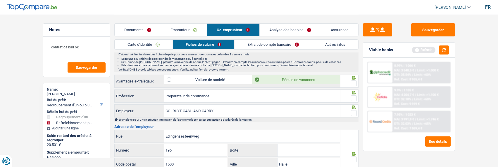
scroll to position [380, 0]
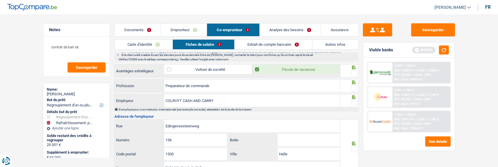
click at [355, 71] on span at bounding box center [354, 73] width 6 height 6
click at [0, 0] on input "radio" at bounding box center [0, 0] width 0 height 0
click at [351, 87] on span at bounding box center [354, 88] width 6 height 6
click at [0, 0] on input "radio" at bounding box center [0, 0] width 0 height 0
drag, startPoint x: 233, startPoint y: 86, endPoint x: 159, endPoint y: 91, distance: 73.8
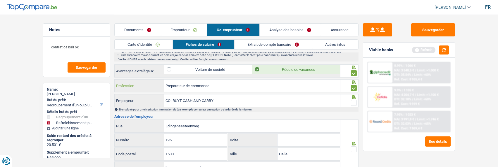
click at [159, 91] on div "Preparateur de commande Profession" at bounding box center [228, 86] width 226 height 13
type input "Employé centre de distribution"
click at [354, 100] on span at bounding box center [354, 103] width 6 height 6
click at [0, 0] on input "radio" at bounding box center [0, 0] width 0 height 0
drag, startPoint x: 227, startPoint y: 103, endPoint x: 135, endPoint y: 112, distance: 92.6
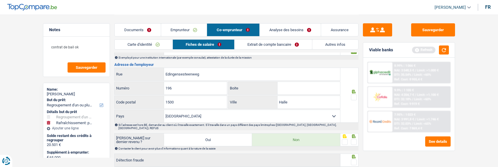
scroll to position [438, 0]
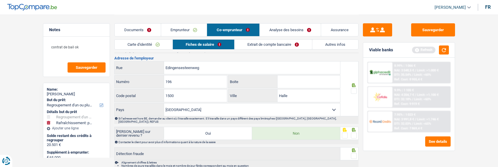
type input "Solucious"
click at [351, 90] on span at bounding box center [354, 91] width 6 height 6
click at [0, 0] on input "radio" at bounding box center [0, 0] width 0 height 0
click at [354, 134] on span at bounding box center [354, 136] width 6 height 6
click at [0, 0] on input "radio" at bounding box center [0, 0] width 0 height 0
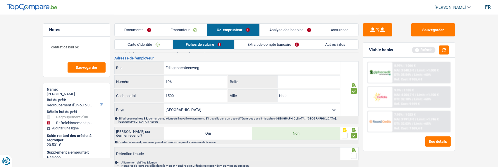
click at [353, 153] on span at bounding box center [354, 156] width 6 height 6
click at [0, 0] on input "radio" at bounding box center [0, 0] width 0 height 0
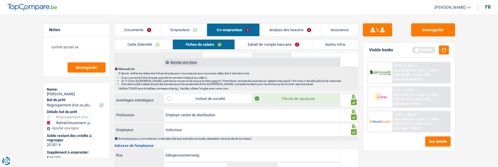
click at [281, 46] on link "Extrait de compte bancaire" at bounding box center [273, 45] width 77 height 10
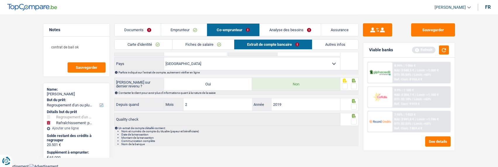
scroll to position [0, 0]
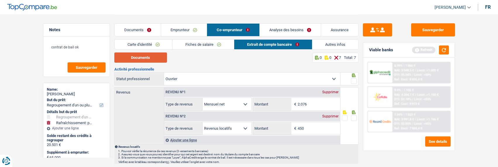
click at [140, 57] on button "Documents" at bounding box center [140, 58] width 53 height 10
click at [352, 117] on span at bounding box center [354, 118] width 6 height 6
click at [0, 0] on input "radio" at bounding box center [0, 0] width 0 height 0
click at [353, 81] on span at bounding box center [354, 81] width 6 height 6
click at [0, 0] on input "radio" at bounding box center [0, 0] width 0 height 0
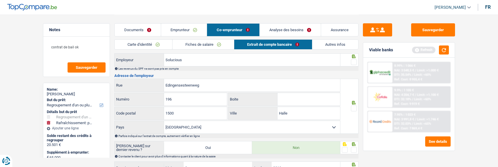
scroll to position [117, 0]
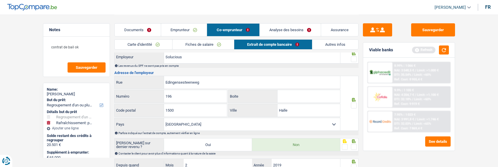
drag, startPoint x: 352, startPoint y: 57, endPoint x: 354, endPoint y: 64, distance: 6.7
click at [352, 58] on span at bounding box center [354, 59] width 6 height 6
click at [0, 0] on input "radio" at bounding box center [0, 0] width 0 height 0
click at [354, 103] on span at bounding box center [354, 106] width 6 height 6
click at [0, 0] on input "radio" at bounding box center [0, 0] width 0 height 0
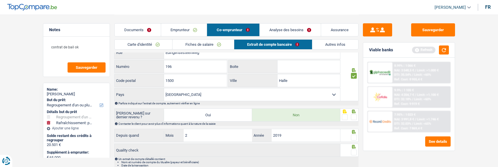
scroll to position [175, 0]
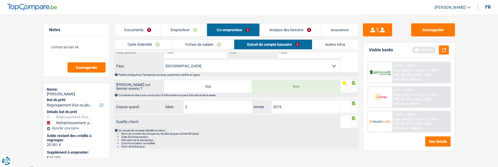
drag, startPoint x: 352, startPoint y: 89, endPoint x: 355, endPoint y: 101, distance: 12.6
click at [352, 90] on span at bounding box center [354, 89] width 6 height 6
click at [0, 0] on input "radio" at bounding box center [0, 0] width 0 height 0
click at [354, 109] on span at bounding box center [354, 109] width 6 height 6
click at [0, 0] on input "radio" at bounding box center [0, 0] width 0 height 0
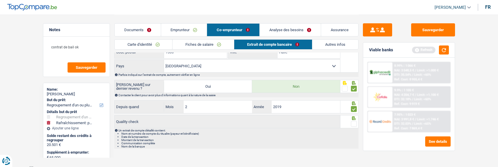
click at [354, 121] on span at bounding box center [354, 124] width 6 height 6
click at [0, 0] on input "radio" at bounding box center [0, 0] width 0 height 0
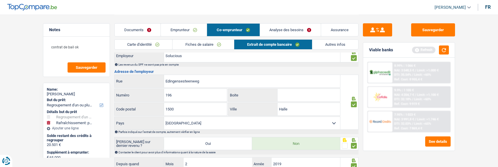
scroll to position [88, 0]
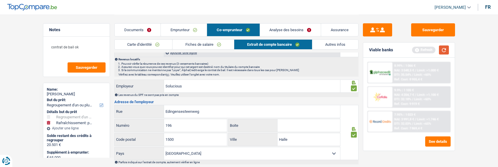
click at [446, 49] on button "button" at bounding box center [444, 50] width 10 height 9
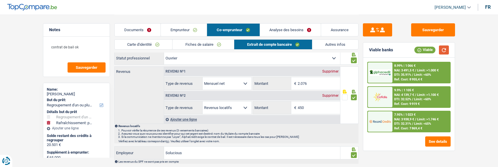
scroll to position [0, 0]
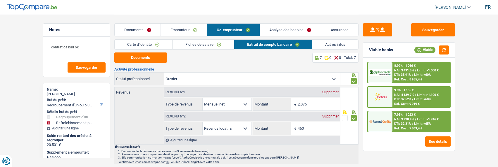
click at [326, 116] on div "Supprimer" at bounding box center [330, 117] width 19 height 4
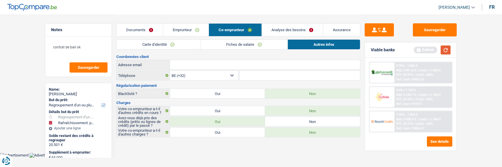
click at [447, 50] on button "button" at bounding box center [446, 50] width 10 height 9
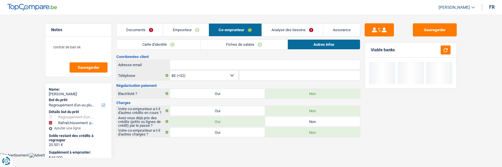
click at [301, 28] on link "Analyse des besoins" at bounding box center [292, 30] width 61 height 13
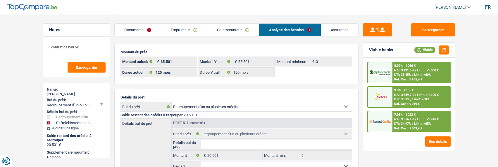
click at [186, 29] on link "Emprunteur" at bounding box center [184, 30] width 46 height 13
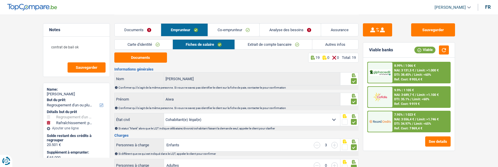
click at [333, 44] on link "Autres infos" at bounding box center [335, 45] width 46 height 10
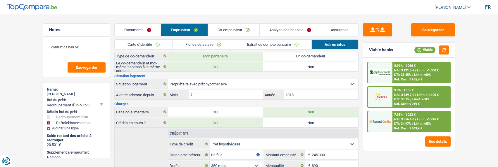
scroll to position [117, 0]
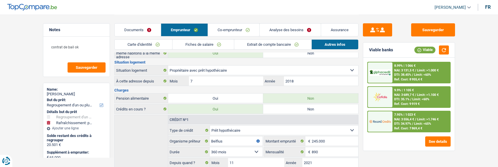
click at [292, 30] on link "Analyse des besoins" at bounding box center [289, 30] width 61 height 13
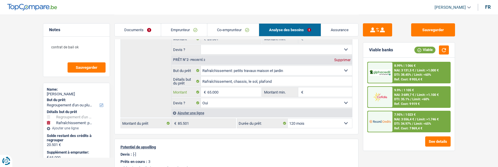
click at [227, 90] on input "65.000" at bounding box center [233, 92] width 53 height 9
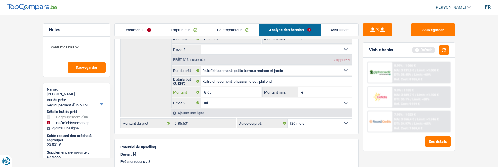
type input "6"
type input "30.000"
type input "50.501"
select select "144"
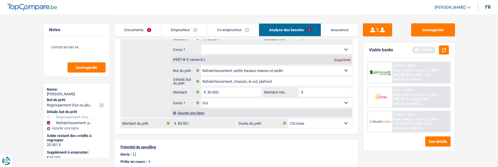
type input "50.501"
select select "144"
type input "50.501"
select select "144"
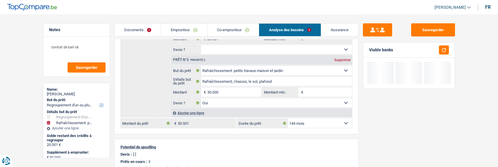
click at [194, 112] on div "Ajouter une ligne" at bounding box center [261, 113] width 181 height 8
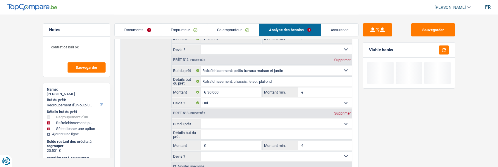
click at [220, 124] on select "Confort maison: meubles, textile, peinture, électroménager, outillage non-profe…" at bounding box center [276, 124] width 151 height 9
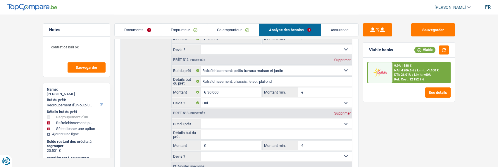
select select "movingOrInstallation"
click at [201, 120] on select "Confort maison: meubles, textile, peinture, électroménager, outillage non-profe…" at bounding box center [276, 124] width 151 height 9
select select "movingOrInstallation"
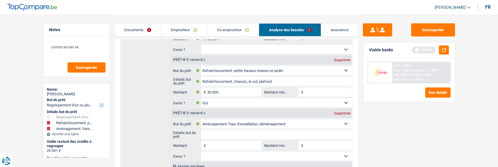
click at [218, 132] on input "Détails but du prêt" at bounding box center [276, 134] width 151 height 9
type input "Ameublement"
click at [212, 143] on input "Montant" at bounding box center [233, 145] width 53 height 9
type input "15.000"
type input "45.000"
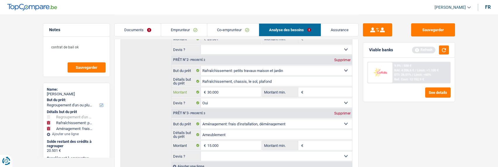
type input "65.501"
type input "20.000"
type input "35.000"
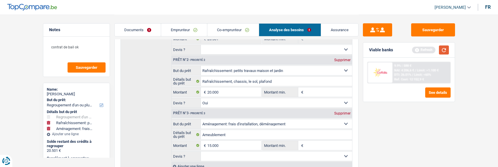
type input "55.501"
click at [446, 48] on button "button" at bounding box center [444, 50] width 10 height 9
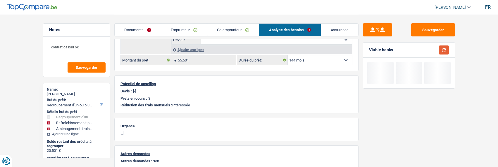
scroll to position [146, 0]
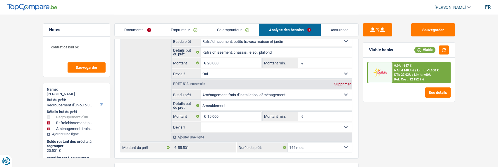
click at [341, 144] on select "12 mois 18 mois 24 mois 30 mois 36 mois 42 mois 48 mois 60 mois 72 mois 84 mois…" at bounding box center [320, 147] width 64 height 9
select select "120"
click at [288, 143] on select "12 mois 18 mois 24 mois 30 mois 36 mois 42 mois 48 mois 60 mois 72 mois 84 mois…" at bounding box center [320, 147] width 64 height 9
select select "120"
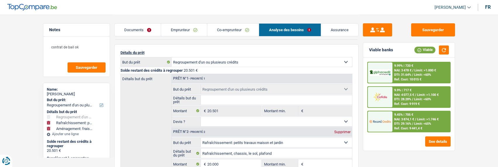
scroll to position [0, 0]
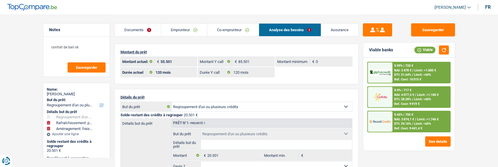
click at [401, 96] on span "NAI: 4 077,5 €" at bounding box center [404, 95] width 20 height 4
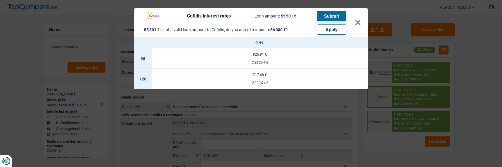
click at [331, 29] on button "Apply" at bounding box center [331, 30] width 29 height 10
type input "35.499"
type input "56.000"
select select "144"
type input "56.000"
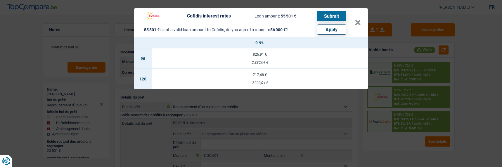
select select "144"
type input "56.000"
select select "144"
select select "other"
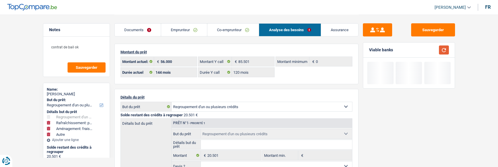
click at [444, 48] on button "button" at bounding box center [444, 50] width 10 height 9
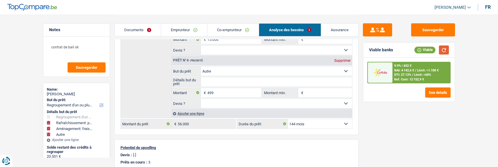
scroll to position [234, 0]
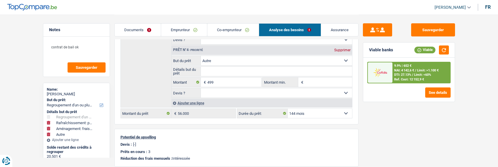
click at [322, 112] on select "12 mois 18 mois 24 mois 30 mois 36 mois 42 mois 48 mois 60 mois 72 mois 84 mois…" at bounding box center [320, 113] width 64 height 9
select select "120"
click at [288, 109] on select "12 mois 18 mois 24 mois 30 mois 36 mois 42 mois 48 mois 60 mois 72 mois 84 mois…" at bounding box center [320, 113] width 64 height 9
select select "120"
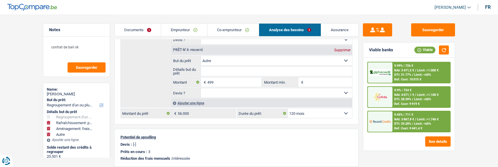
click at [419, 99] on span "Limit: <60%" at bounding box center [422, 100] width 17 height 4
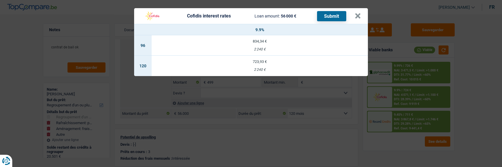
click at [255, 62] on td "723,93 € 2 240 €" at bounding box center [260, 66] width 216 height 20
select select "cofidis"
type input "9,90"
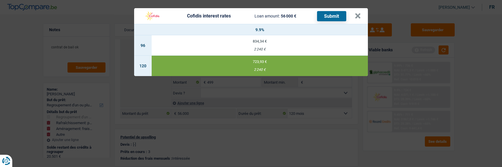
click at [325, 12] on button "Submit" at bounding box center [331, 16] width 29 height 10
click at [358, 13] on button "×" at bounding box center [358, 16] width 6 height 6
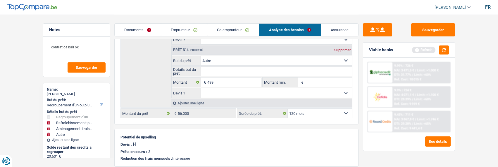
click at [232, 31] on link "Co-emprunteur" at bounding box center [232, 30] width 51 height 13
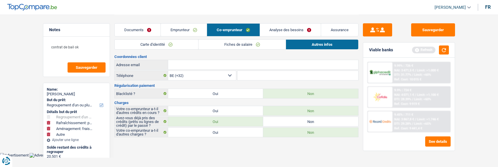
scroll to position [0, 0]
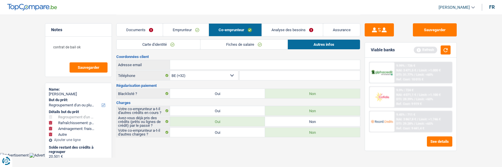
click at [224, 45] on link "Fiches de salaire" at bounding box center [243, 45] width 87 height 10
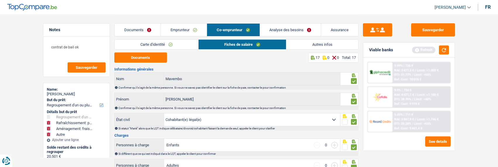
click at [179, 32] on link "Emprunteur" at bounding box center [184, 30] width 46 height 13
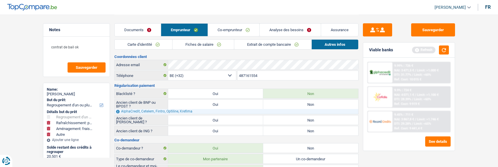
click at [208, 44] on link "Fiches de salaire" at bounding box center [202, 45] width 61 height 10
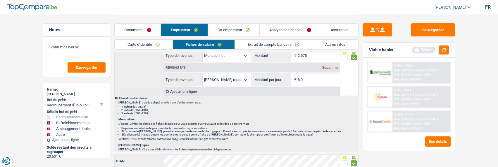
scroll to position [351, 0]
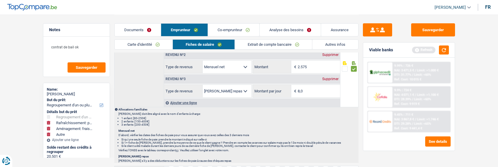
click at [239, 31] on link "Co-emprunteur" at bounding box center [233, 30] width 51 height 13
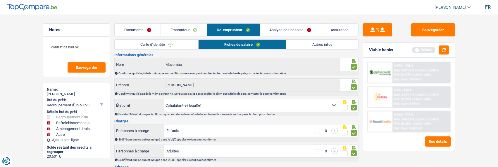
scroll to position [0, 0]
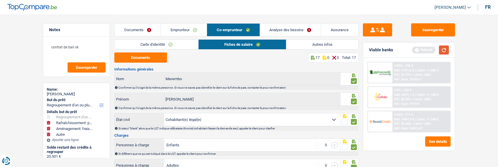
click at [445, 46] on button "button" at bounding box center [444, 50] width 10 height 9
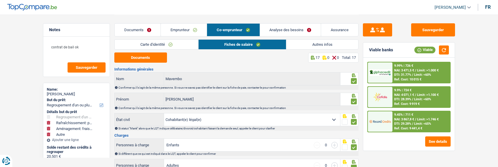
click at [327, 43] on link "Autres infos" at bounding box center [322, 45] width 72 height 10
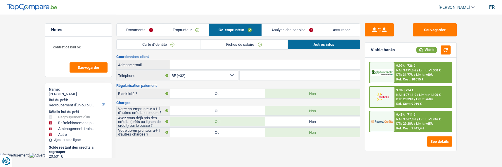
click at [408, 75] on span "DTI: 31.77%" at bounding box center [404, 75] width 17 height 4
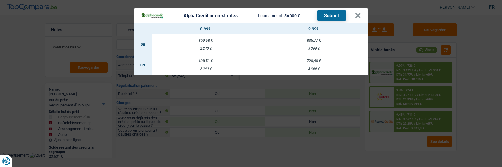
click at [202, 61] on td "698,51 € 2 240 €" at bounding box center [206, 65] width 108 height 20
select select "alphacredit"
type input "8,99"
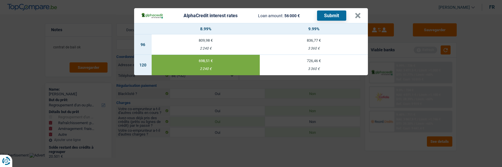
click at [330, 12] on button "Submit" at bounding box center [331, 16] width 29 height 10
click at [357, 13] on button "×" at bounding box center [358, 16] width 6 height 6
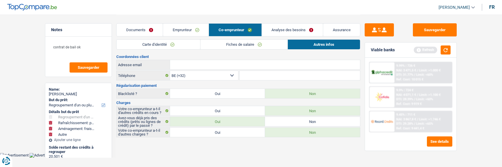
click at [192, 29] on link "Emprunteur" at bounding box center [186, 30] width 46 height 13
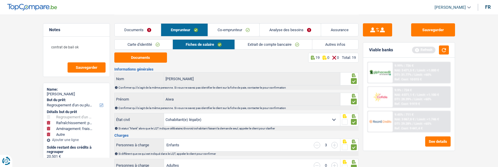
click at [344, 42] on link "Autres infos" at bounding box center [335, 45] width 46 height 10
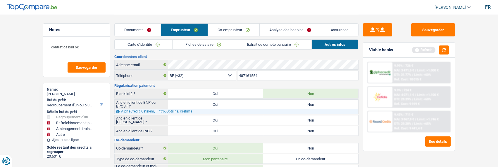
click at [235, 26] on link "Co-emprunteur" at bounding box center [233, 30] width 51 height 13
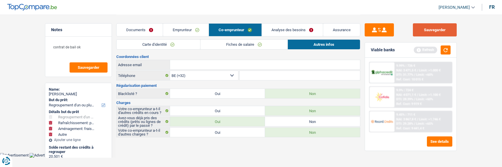
click at [448, 28] on button "Sauvegarder" at bounding box center [435, 29] width 44 height 13
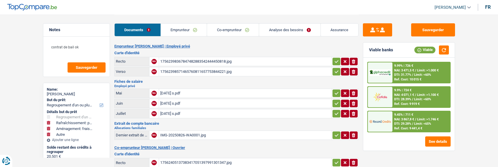
select select "refinancing"
select select "houseOrGarden"
select select "movingOrInstallation"
select select "other"
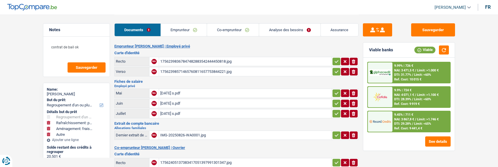
select select "120"
select select "alphacredit"
select select "cohabitation"
select select "BE"
select select "worker"
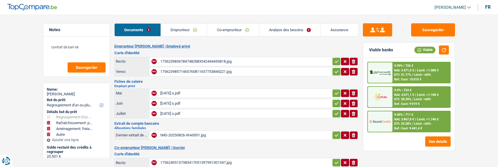
select select "netSalary"
select select "BE"
click at [232, 32] on link "Co-emprunteur" at bounding box center [233, 30] width 52 height 13
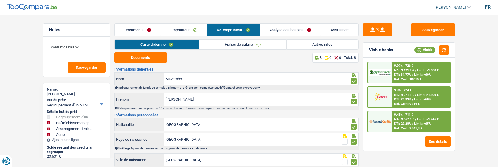
click at [244, 45] on link "Fiches de salaire" at bounding box center [242, 45] width 87 height 10
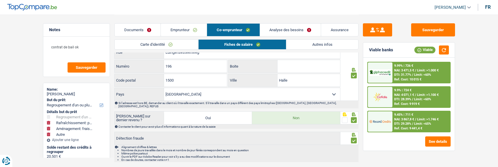
scroll to position [442, 0]
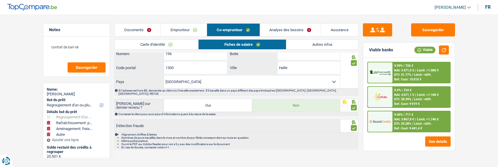
click at [399, 121] on div "9.45% | 711 € NAI: 3 867,8 € / Limit: >1.746 € DTI: 29.28% / Limit: <65% Ref. C…" at bounding box center [421, 122] width 58 height 20
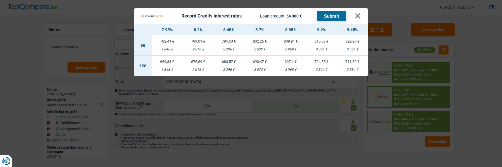
drag, startPoint x: 231, startPoint y: 60, endPoint x: 240, endPoint y: 57, distance: 9.7
click at [231, 60] on div "683,57 €" at bounding box center [228, 62] width 31 height 4
select select "record credits"
type input "8,45"
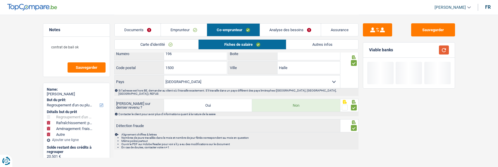
click at [440, 49] on button "button" at bounding box center [444, 50] width 10 height 9
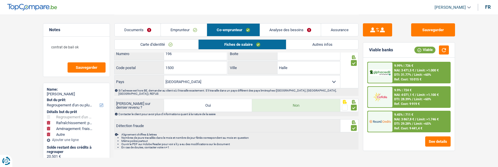
click at [407, 117] on div "9.45% | 711 € NAI: 3 867,8 € / Limit: >1.746 € DTI: 29.28% / Limit: <65% Ref. C…" at bounding box center [421, 122] width 58 height 20
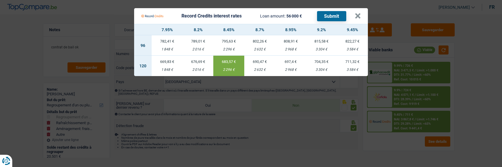
click at [337, 15] on button "Submit" at bounding box center [331, 16] width 29 height 10
click at [360, 14] on button "×" at bounding box center [358, 16] width 6 height 6
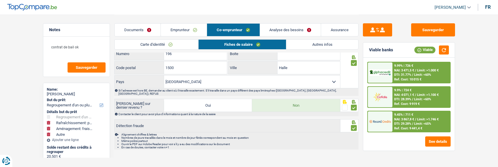
click at [429, 101] on div "9.9% | 724 € NAI: 4 071,1 € / Limit: >1.100 € DTI: 28.39% / Limit: <60% Ref. Co…" at bounding box center [421, 97] width 58 height 20
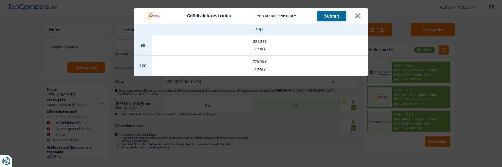
click at [271, 60] on div "723,93 €" at bounding box center [260, 62] width 216 height 4
select select "cofidis"
type input "9,90"
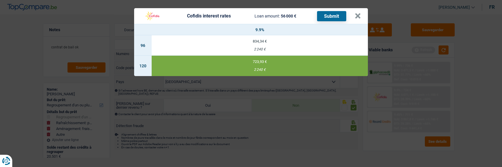
click at [339, 14] on button "Submit" at bounding box center [331, 16] width 29 height 10
click at [361, 15] on button "×" at bounding box center [358, 16] width 6 height 6
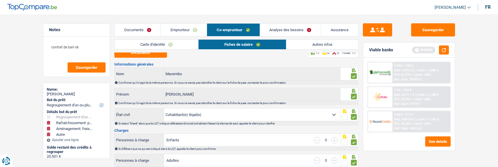
scroll to position [0, 0]
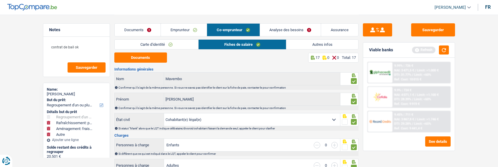
click at [321, 45] on link "Autres infos" at bounding box center [322, 45] width 72 height 10
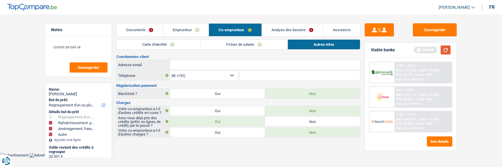
click at [448, 49] on button "button" at bounding box center [446, 50] width 10 height 9
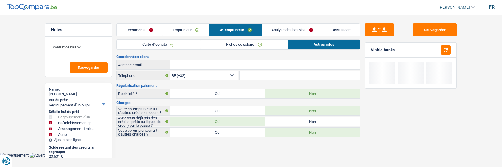
click at [190, 32] on link "Emprunteur" at bounding box center [186, 30] width 46 height 13
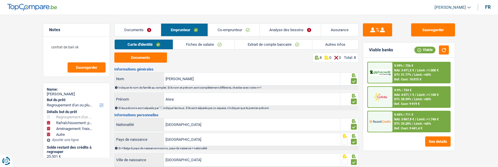
click at [207, 44] on link "Fiches de salaire" at bounding box center [203, 45] width 61 height 10
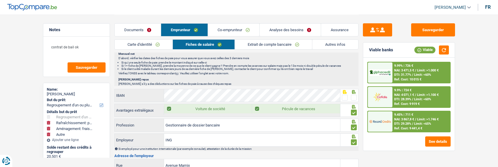
scroll to position [438, 0]
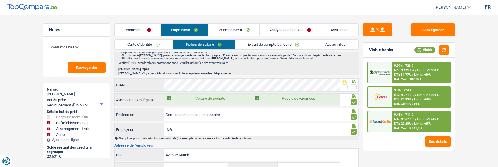
click at [243, 33] on link "Co-emprunteur" at bounding box center [233, 30] width 51 height 13
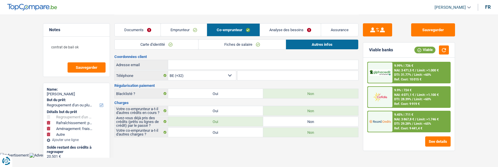
scroll to position [0, 0]
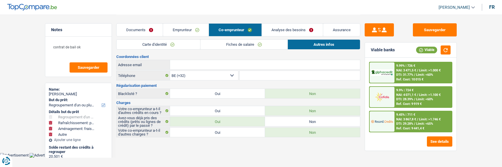
click at [191, 29] on link "Emprunteur" at bounding box center [186, 30] width 46 height 13
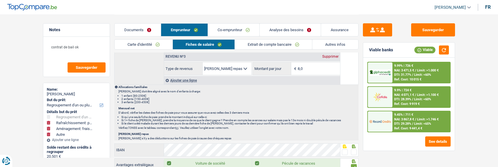
scroll to position [409, 0]
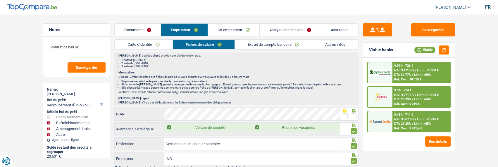
click at [354, 116] on span at bounding box center [354, 117] width 6 height 6
click at [0, 0] on input "radio" at bounding box center [0, 0] width 0 height 0
click at [416, 93] on div "9.9% | 724 € NAI: 4 071,1 € / Limit: >1.100 € DTI: 28.39% / Limit: <60% Ref. Co…" at bounding box center [421, 97] width 58 height 20
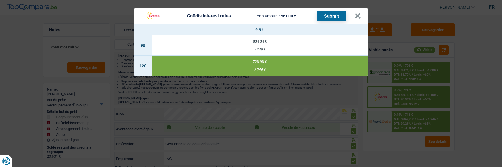
click at [337, 15] on button "Submit" at bounding box center [331, 16] width 29 height 10
click at [361, 13] on button "×" at bounding box center [358, 16] width 6 height 6
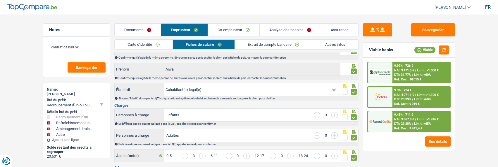
scroll to position [13, 0]
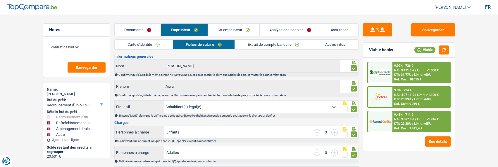
click at [245, 32] on link "Co-emprunteur" at bounding box center [233, 30] width 51 height 13
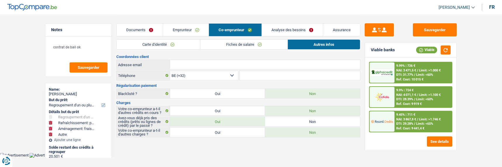
click at [245, 41] on link "Fiches de salaire" at bounding box center [243, 45] width 87 height 10
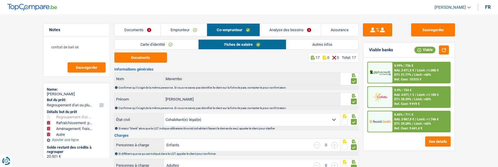
drag, startPoint x: 195, startPoint y: 28, endPoint x: 215, endPoint y: 27, distance: 19.6
click at [196, 28] on link "Emprunteur" at bounding box center [184, 30] width 46 height 13
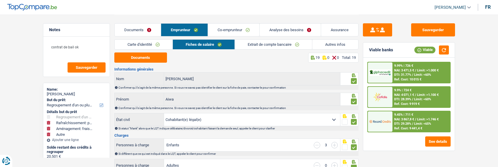
click at [315, 41] on link "Autres infos" at bounding box center [335, 45] width 46 height 10
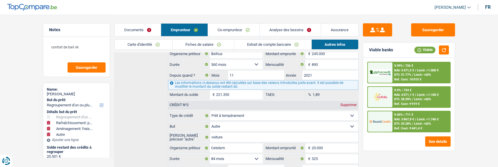
scroll to position [334, 0]
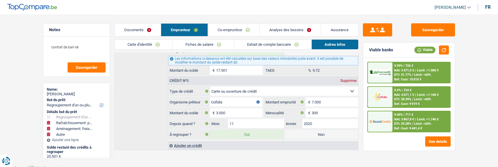
click at [246, 34] on link "Co-emprunteur" at bounding box center [233, 30] width 51 height 13
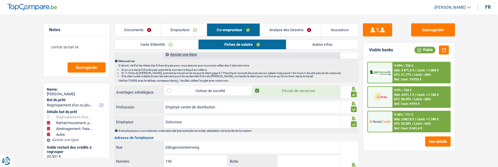
click at [298, 39] on div "Documents Emprunteur Co-emprunteur Analyse des besoins Assurance" at bounding box center [236, 27] width 244 height 25
click at [297, 44] on link "Autres infos" at bounding box center [322, 45] width 72 height 10
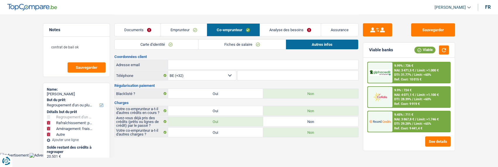
scroll to position [0, 0]
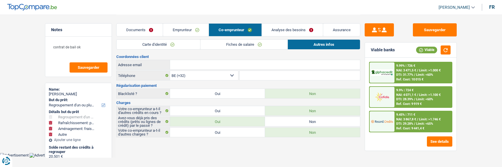
drag, startPoint x: 292, startPoint y: 129, endPoint x: 283, endPoint y: 106, distance: 25.0
click at [290, 128] on label "Non" at bounding box center [312, 132] width 95 height 9
click at [290, 128] on input "Non" at bounding box center [312, 132] width 95 height 9
click at [188, 37] on div "Documents Emprunteur Co-emprunteur Analyse des besoins Assurance" at bounding box center [238, 27] width 244 height 25
click at [191, 33] on link "Emprunteur" at bounding box center [186, 30] width 46 height 13
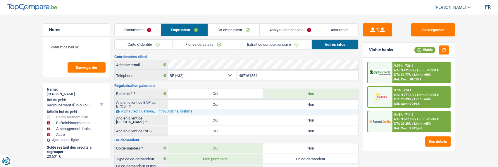
click at [214, 46] on link "Fiches de salaire" at bounding box center [202, 45] width 61 height 10
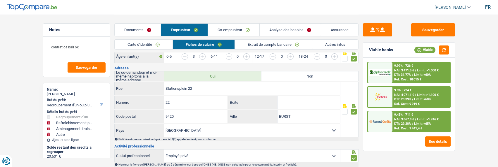
scroll to position [159, 0]
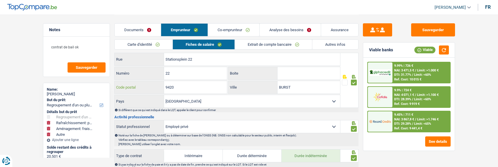
drag, startPoint x: 184, startPoint y: 85, endPoint x: 162, endPoint y: 89, distance: 22.2
click at [162, 89] on div "9420 Code postal" at bounding box center [171, 87] width 112 height 13
click at [209, 58] on input "Stationsplein 22" at bounding box center [252, 59] width 176 height 13
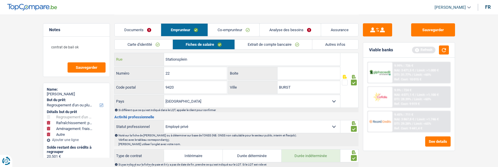
type input "Stationsplein"
click at [240, 30] on link "Co-emprunteur" at bounding box center [233, 30] width 51 height 13
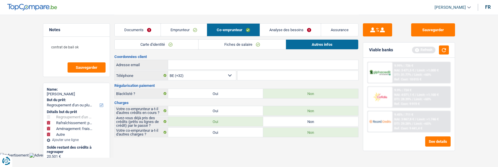
scroll to position [0, 0]
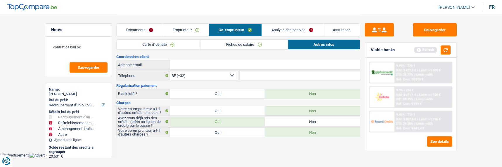
click at [262, 43] on link "Fiches de salaire" at bounding box center [243, 45] width 87 height 10
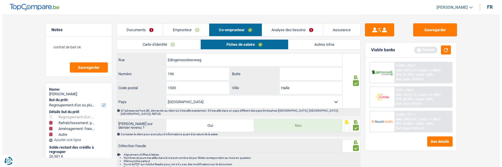
scroll to position [384, 0]
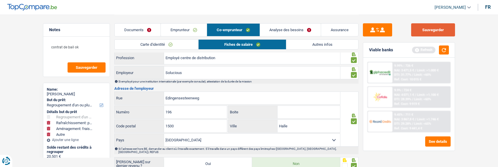
click at [425, 33] on button "Sauvegarder" at bounding box center [433, 29] width 44 height 13
click at [388, 90] on div at bounding box center [380, 97] width 25 height 20
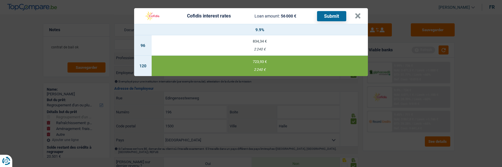
click at [335, 11] on button "Submit" at bounding box center [331, 16] width 29 height 10
click at [359, 13] on button "×" at bounding box center [358, 16] width 6 height 6
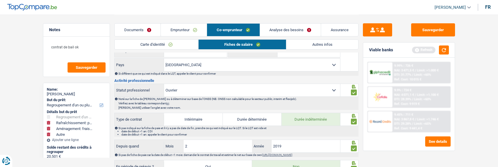
click at [198, 24] on link "Emprunteur" at bounding box center [184, 30] width 46 height 13
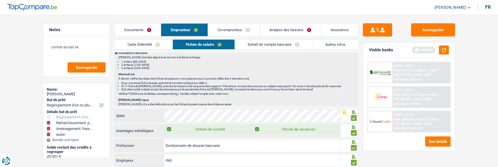
scroll to position [393, 0]
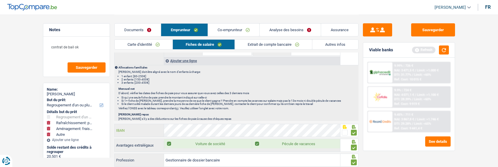
click at [347, 131] on span at bounding box center [345, 133] width 6 height 6
click at [0, 0] on input "radio" at bounding box center [0, 0] width 0 height 0
click at [432, 28] on button "Sauvegarder" at bounding box center [433, 29] width 44 height 13
click at [409, 90] on div "9.9% | 724 € NAI: 4 071,1 € / Limit: >1.100 € DTI: 28.39% / Limit: <60% Ref. Co…" at bounding box center [421, 97] width 58 height 20
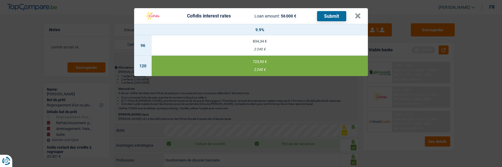
click at [328, 12] on button "Submit" at bounding box center [331, 16] width 29 height 10
click at [357, 14] on button "×" at bounding box center [358, 16] width 6 height 6
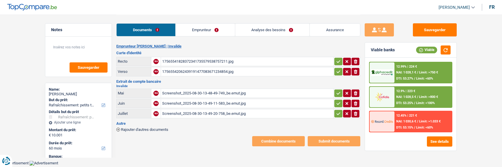
select select "houseOrGarden"
select select "60"
select select "record credits"
click at [203, 30] on link "Emprunteur" at bounding box center [205, 30] width 59 height 13
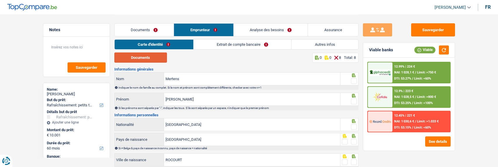
click at [150, 60] on button "Documents" at bounding box center [140, 58] width 53 height 10
click at [354, 81] on span at bounding box center [354, 81] width 6 height 6
click at [0, 0] on input "radio" at bounding box center [0, 0] width 0 height 0
click at [355, 100] on span at bounding box center [354, 102] width 6 height 6
click at [0, 0] on input "radio" at bounding box center [0, 0] width 0 height 0
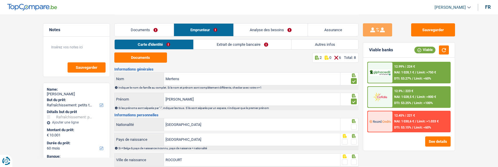
click at [355, 124] on span at bounding box center [354, 127] width 6 height 6
click at [0, 0] on input "radio" at bounding box center [0, 0] width 0 height 0
click at [355, 143] on span at bounding box center [354, 142] width 6 height 6
click at [0, 0] on input "radio" at bounding box center [0, 0] width 0 height 0
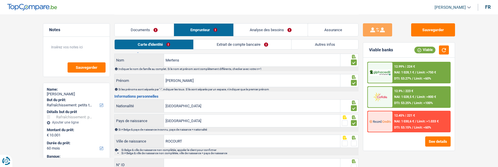
scroll to position [29, 0]
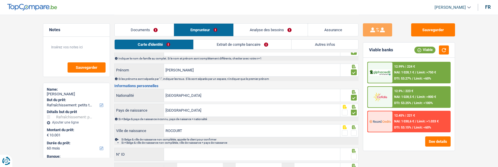
drag, startPoint x: 353, startPoint y: 131, endPoint x: 332, endPoint y: 141, distance: 23.7
click at [353, 132] on span at bounding box center [354, 133] width 6 height 6
click at [0, 0] on input "radio" at bounding box center [0, 0] width 0 height 0
click at [257, 160] on div "N° ID Tous les champs sont obligatoires. Veuillez fournir une réponse plus long…" at bounding box center [227, 154] width 226 height 13
click at [255, 158] on input "N° ID" at bounding box center [252, 154] width 176 height 13
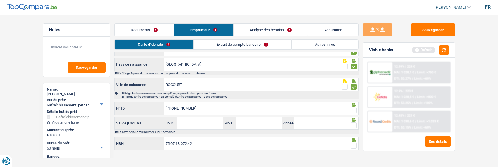
scroll to position [78, 0]
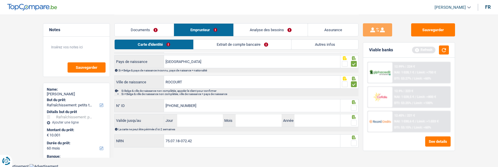
type input "592-2001043-14"
click at [351, 105] on span at bounding box center [354, 108] width 6 height 6
click at [0, 0] on input "radio" at bounding box center [0, 0] width 0 height 0
click at [183, 122] on input "Jour" at bounding box center [200, 121] width 46 height 13
type input "14"
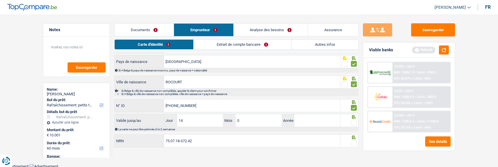
type input "09"
type input "2025"
click at [352, 122] on span at bounding box center [354, 123] width 6 height 6
click at [0, 0] on input "radio" at bounding box center [0, 0] width 0 height 0
click at [353, 144] on span at bounding box center [354, 144] width 6 height 6
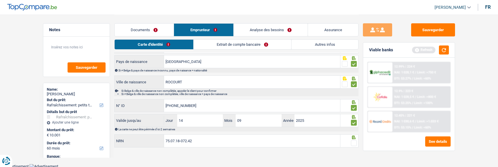
click at [0, 0] on input "radio" at bounding box center [0, 0] width 0 height 0
click at [248, 45] on link "Extrait de compte bancaire" at bounding box center [243, 45] width 98 height 10
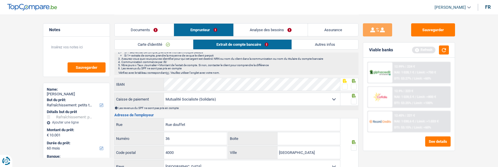
scroll to position [0, 0]
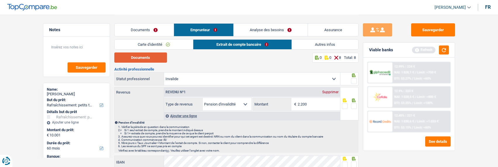
click at [149, 59] on button "Documents" at bounding box center [140, 58] width 53 height 10
click at [151, 56] on button "Documents" at bounding box center [140, 58] width 53 height 10
click at [316, 42] on link "Autres infos" at bounding box center [325, 45] width 66 height 10
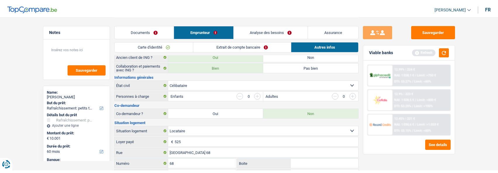
scroll to position [88, 0]
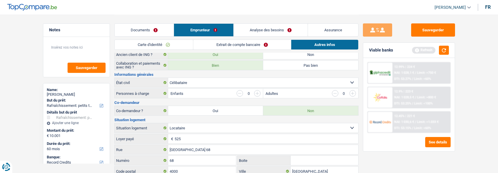
click at [258, 44] on link "Extrait de compte bancaire" at bounding box center [242, 45] width 98 height 10
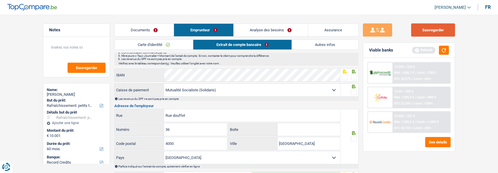
click at [433, 32] on button "Sauvegarder" at bounding box center [433, 29] width 44 height 13
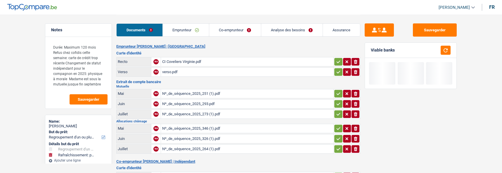
select select "refinancing"
select select "houseOrGarden"
select select "84"
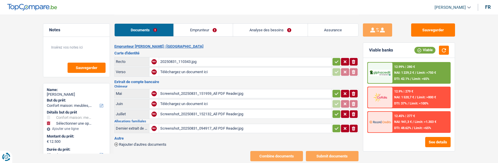
select select "household"
select select "60"
select select "record credits"
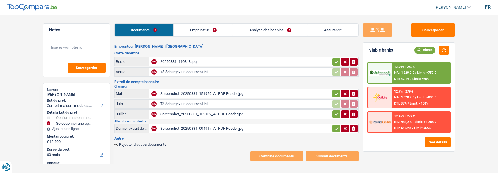
click at [189, 35] on link "Emprunteur" at bounding box center [203, 30] width 59 height 13
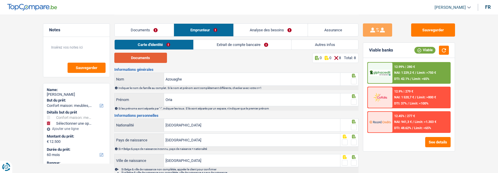
click at [150, 58] on button "Documents" at bounding box center [140, 58] width 53 height 10
click at [155, 32] on link "Documents" at bounding box center [144, 30] width 59 height 13
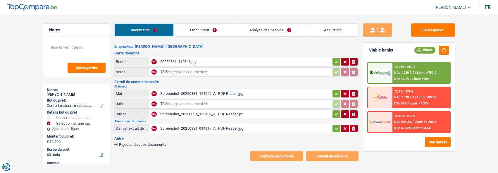
click at [188, 89] on div "Screenshot_20250831_151959_All PDF Reader.jpg" at bounding box center [245, 93] width 170 height 9
click at [210, 31] on link "Emprunteur" at bounding box center [203, 30] width 59 height 13
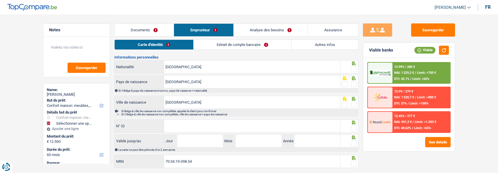
scroll to position [58, 0]
click at [340, 42] on link "Autres infos" at bounding box center [324, 45] width 66 height 10
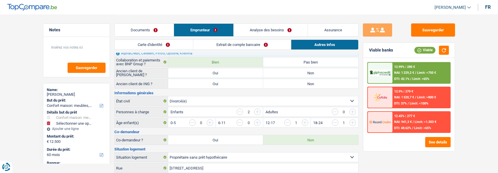
scroll to position [0, 0]
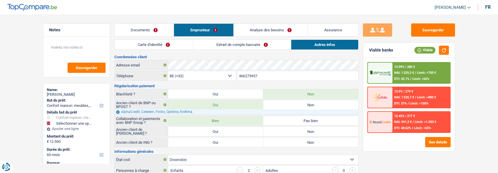
click at [245, 45] on link "Extrait de compte bancaire" at bounding box center [242, 45] width 98 height 10
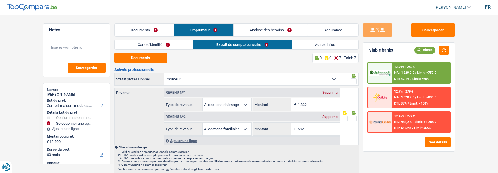
click at [140, 31] on link "Documents" at bounding box center [144, 30] width 59 height 13
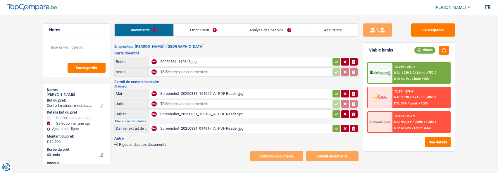
click at [211, 34] on link "Emprunteur" at bounding box center [203, 30] width 59 height 13
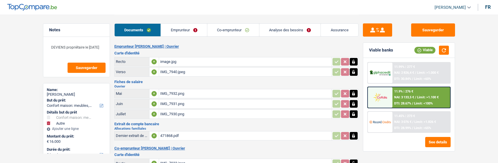
select select "household"
select select "other"
select select "84"
select select "32"
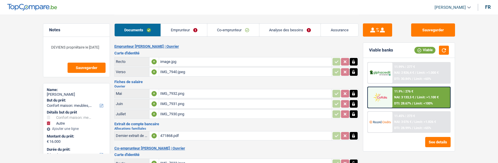
select select "ownerWithMortgage"
select select "cardOrCredit"
select select "mortgage"
select select "360"
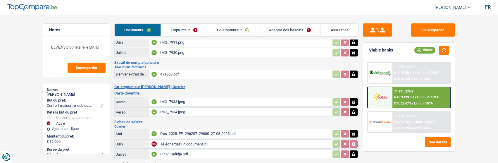
scroll to position [60, 0]
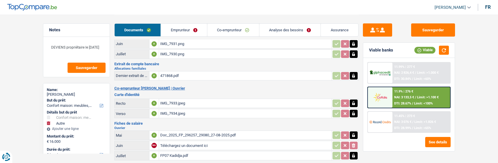
click at [191, 31] on link "Emprunteur" at bounding box center [184, 30] width 46 height 13
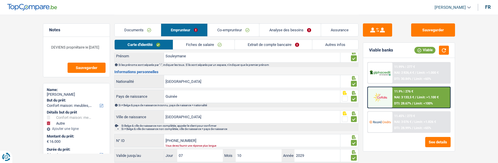
scroll to position [0, 0]
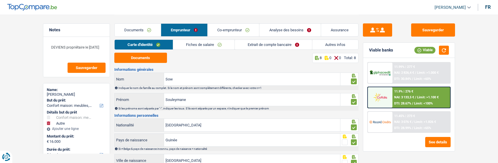
click at [285, 46] on link "Extrait de compte bancaire" at bounding box center [273, 45] width 77 height 10
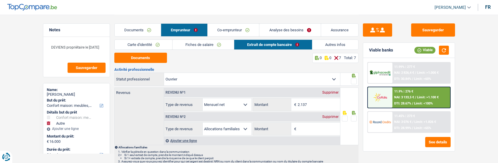
drag, startPoint x: 353, startPoint y: 79, endPoint x: 346, endPoint y: 90, distance: 13.8
click at [353, 79] on span at bounding box center [354, 81] width 6 height 6
click at [0, 0] on input "radio" at bounding box center [0, 0] width 0 height 0
click at [332, 115] on div "Supprimer" at bounding box center [330, 117] width 19 height 4
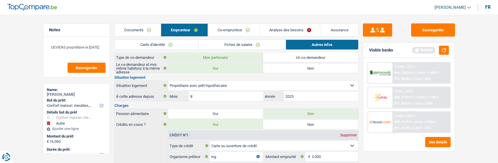
scroll to position [117, 0]
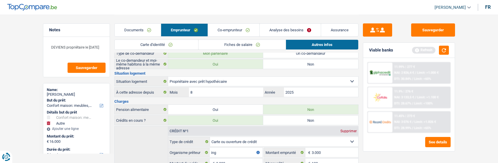
click at [291, 27] on link "Analyse des besoins" at bounding box center [289, 30] width 61 height 13
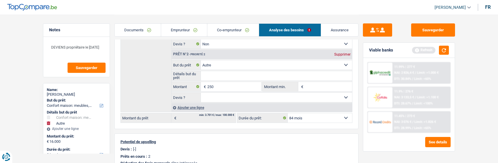
click at [143, 30] on link "Documents" at bounding box center [138, 30] width 46 height 13
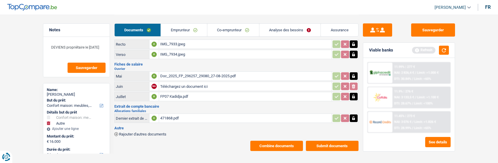
click at [281, 141] on button "Combine documents" at bounding box center [276, 146] width 53 height 10
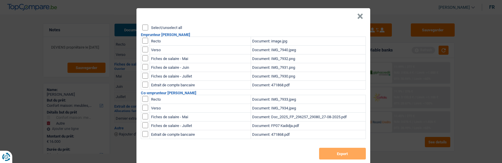
click at [142, 26] on input "Select/unselect all" at bounding box center [145, 28] width 6 height 6
checkbox input "true"
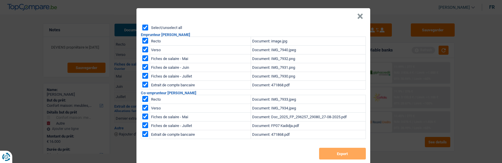
checkbox input "true"
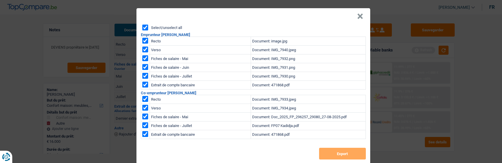
checkbox input "true"
click at [328, 149] on button "Export" at bounding box center [342, 154] width 47 height 12
drag, startPoint x: 361, startPoint y: 13, endPoint x: 359, endPoint y: 7, distance: 6.9
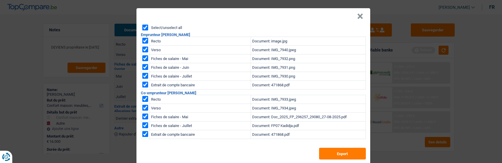
click at [361, 13] on button "×" at bounding box center [360, 16] width 6 height 6
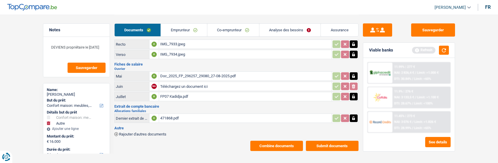
click at [277, 141] on button "Combine documents" at bounding box center [276, 146] width 53 height 10
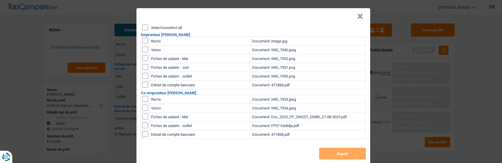
click at [143, 38] on input "checkbox" at bounding box center [145, 41] width 6 height 6
checkbox input "true"
click at [144, 47] on input "checkbox" at bounding box center [145, 49] width 6 height 6
checkbox input "true"
click at [331, 148] on button "Export" at bounding box center [342, 154] width 47 height 12
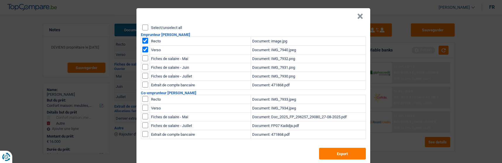
click at [142, 38] on input "checkbox" at bounding box center [145, 41] width 6 height 6
checkbox input "false"
click at [142, 47] on input "checkbox" at bounding box center [145, 49] width 6 height 6
checkbox input "false"
click at [143, 97] on input "checkbox" at bounding box center [145, 99] width 6 height 6
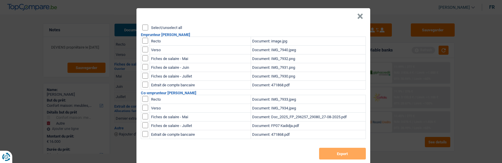
checkbox input "true"
click at [142, 105] on input "checkbox" at bounding box center [145, 108] width 6 height 6
checkbox input "true"
click at [348, 151] on button "Export" at bounding box center [342, 154] width 47 height 12
click at [361, 13] on button "×" at bounding box center [360, 16] width 6 height 6
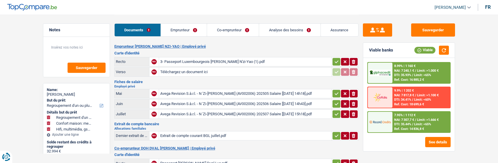
select select "refinancing"
select select "household"
select select "tech"
select select "120"
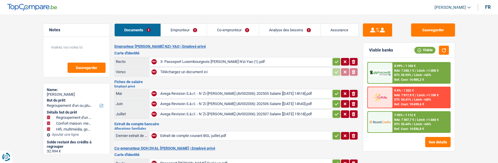
select select "record credits"
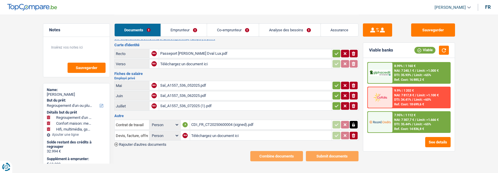
scroll to position [110, 0]
click at [180, 30] on link "Emprunteur" at bounding box center [184, 30] width 46 height 13
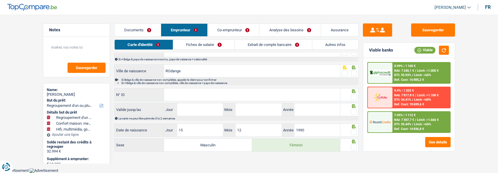
scroll to position [88, 0]
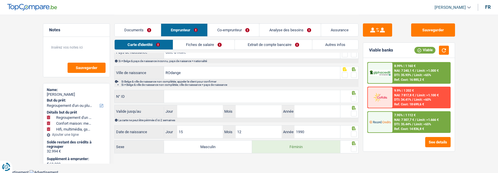
click at [144, 32] on link "Documents" at bounding box center [138, 30] width 46 height 13
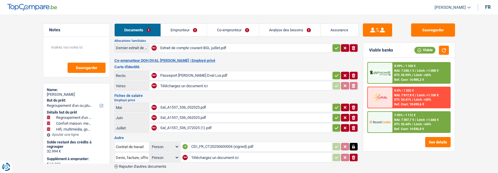
click at [217, 142] on div "CDI_FR_CT20250600004 (signed).pdf" at bounding box center [260, 146] width 139 height 9
click at [190, 32] on link "Emprunteur" at bounding box center [184, 30] width 46 height 13
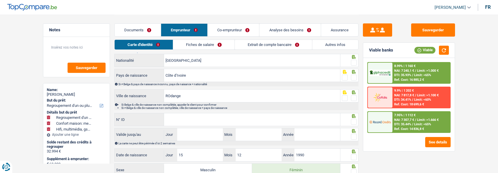
scroll to position [0, 0]
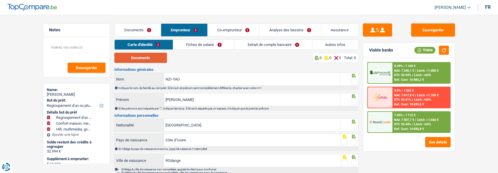
click at [147, 58] on button "Documents" at bounding box center [140, 58] width 53 height 10
click at [353, 79] on span at bounding box center [354, 81] width 6 height 6
click at [0, 0] on input "radio" at bounding box center [0, 0] width 0 height 0
click at [354, 99] on span at bounding box center [354, 102] width 6 height 6
click at [0, 0] on input "radio" at bounding box center [0, 0] width 0 height 0
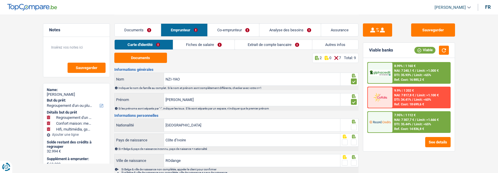
click at [355, 127] on span at bounding box center [354, 127] width 6 height 6
click at [0, 0] on input "radio" at bounding box center [0, 0] width 0 height 0
click at [354, 141] on span at bounding box center [354, 142] width 6 height 6
click at [0, 0] on input "radio" at bounding box center [0, 0] width 0 height 0
click at [355, 160] on span at bounding box center [354, 163] width 6 height 6
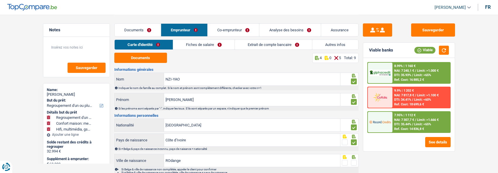
click at [0, 0] on input "radio" at bounding box center [0, 0] width 0 height 0
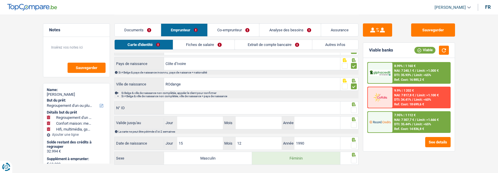
scroll to position [88, 0]
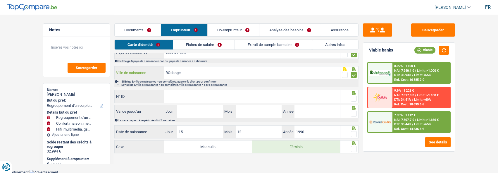
click at [172, 73] on input "ROdange" at bounding box center [252, 72] width 176 height 13
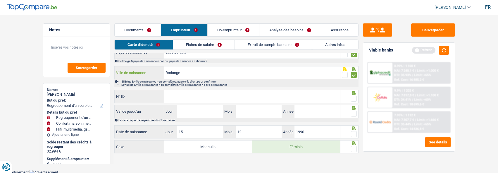
type input "Rodange"
click at [231, 98] on input "N° ID" at bounding box center [252, 96] width 176 height 13
type input "LC2E9F3H"
click at [354, 99] on span at bounding box center [354, 99] width 6 height 6
click at [0, 0] on input "radio" at bounding box center [0, 0] width 0 height 0
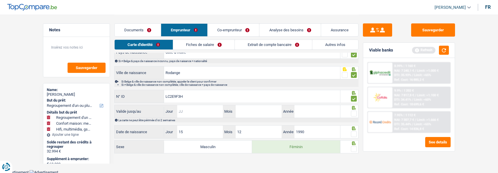
click at [204, 112] on input "Jour" at bounding box center [200, 111] width 46 height 13
type input "07"
type input "03"
type input "2029"
click at [352, 110] on span at bounding box center [354, 113] width 6 height 6
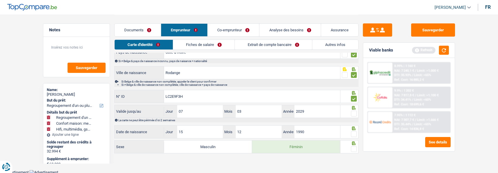
click at [0, 0] on input "radio" at bounding box center [0, 0] width 0 height 0
click at [354, 133] on span at bounding box center [354, 134] width 6 height 6
click at [0, 0] on input "radio" at bounding box center [0, 0] width 0 height 0
click at [354, 147] on span at bounding box center [354, 149] width 6 height 6
click at [0, 0] on input "radio" at bounding box center [0, 0] width 0 height 0
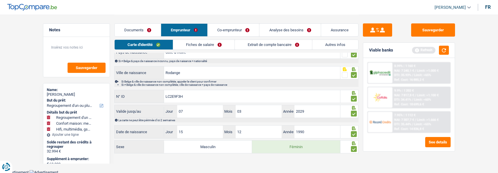
click at [206, 45] on link "Fiches de salaire" at bounding box center [203, 45] width 61 height 10
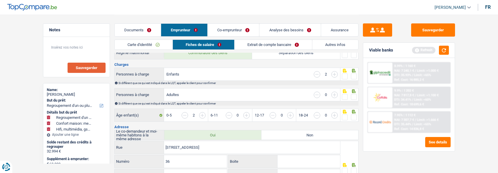
click at [85, 66] on span "Sauvegarder" at bounding box center [87, 68] width 22 height 4
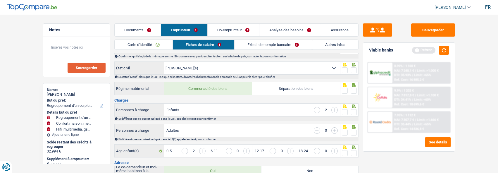
scroll to position [0, 0]
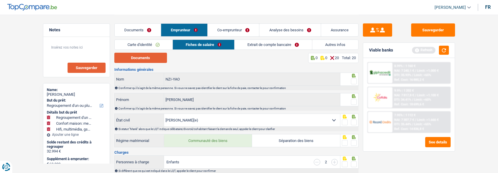
click at [153, 60] on button "Documents" at bounding box center [140, 58] width 53 height 10
click at [354, 80] on span at bounding box center [354, 81] width 6 height 6
click at [0, 0] on input "radio" at bounding box center [0, 0] width 0 height 0
click at [352, 99] on span at bounding box center [354, 102] width 6 height 6
click at [0, 0] on input "radio" at bounding box center [0, 0] width 0 height 0
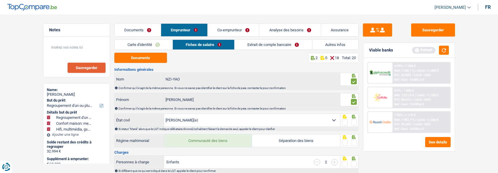
click at [352, 124] on div at bounding box center [354, 122] width 6 height 7
click at [353, 120] on span at bounding box center [354, 122] width 6 height 6
click at [0, 0] on input "radio" at bounding box center [0, 0] width 0 height 0
click at [355, 141] on span at bounding box center [354, 143] width 6 height 6
click at [0, 0] on input "radio" at bounding box center [0, 0] width 0 height 0
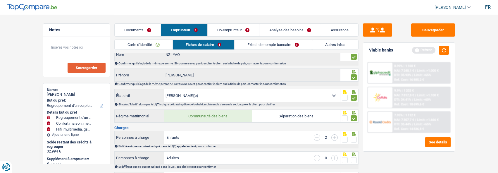
scroll to position [58, 0]
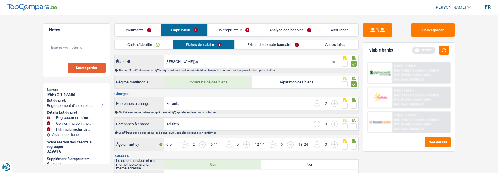
drag, startPoint x: 353, startPoint y: 105, endPoint x: 352, endPoint y: 119, distance: 14.4
click at [353, 106] on span at bounding box center [354, 106] width 6 height 6
click at [0, 0] on input "radio" at bounding box center [0, 0] width 0 height 0
click at [352, 123] on span at bounding box center [354, 126] width 6 height 6
click at [0, 0] on input "radio" at bounding box center [0, 0] width 0 height 0
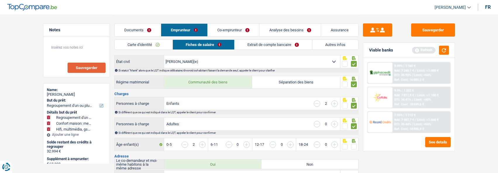
click at [355, 143] on span at bounding box center [354, 146] width 6 height 6
click at [0, 0] on input "radio" at bounding box center [0, 0] width 0 height 0
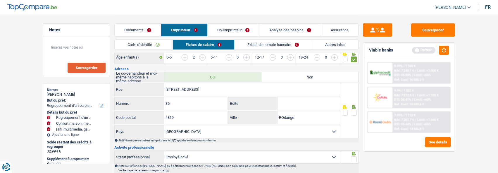
scroll to position [146, 0]
click at [352, 109] on span at bounding box center [354, 112] width 6 height 6
click at [0, 0] on input "radio" at bounding box center [0, 0] width 0 height 0
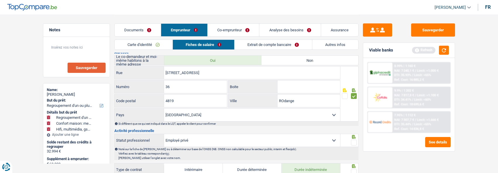
scroll to position [175, 0]
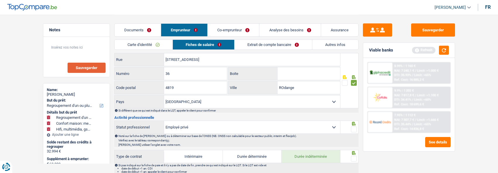
click at [354, 128] on span at bounding box center [354, 129] width 6 height 6
click at [0, 0] on input "radio" at bounding box center [0, 0] width 0 height 0
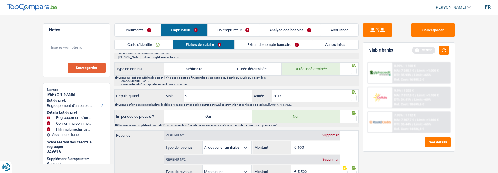
scroll to position [263, 0]
click at [354, 69] on span at bounding box center [354, 71] width 6 height 6
click at [0, 0] on input "radio" at bounding box center [0, 0] width 0 height 0
click at [352, 95] on span at bounding box center [354, 98] width 6 height 6
click at [0, 0] on input "radio" at bounding box center [0, 0] width 0 height 0
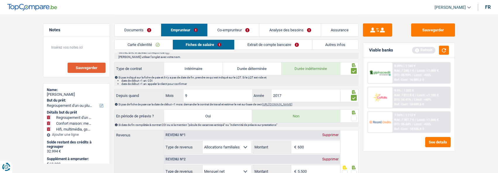
click at [354, 115] on span at bounding box center [354, 118] width 6 height 6
click at [0, 0] on input "radio" at bounding box center [0, 0] width 0 height 0
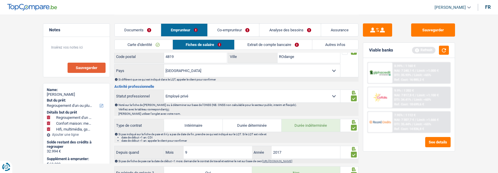
scroll to position [321, 0]
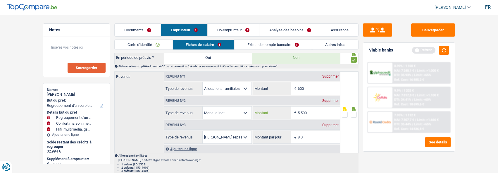
drag, startPoint x: 315, startPoint y: 110, endPoint x: 236, endPoint y: 109, distance: 79.2
click at [236, 109] on div "Allocation d'handicap Allocations chômage Allocations familiales Chèques repas …" at bounding box center [252, 112] width 176 height 13
type input "3.002"
click at [353, 113] on span at bounding box center [354, 115] width 6 height 6
click at [0, 0] on input "radio" at bounding box center [0, 0] width 0 height 0
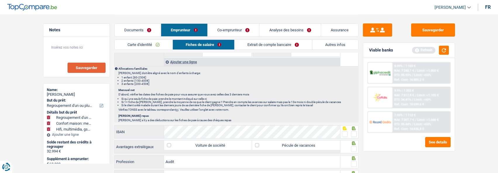
scroll to position [409, 0]
click at [344, 131] on span at bounding box center [345, 133] width 6 height 6
click at [0, 0] on input "radio" at bounding box center [0, 0] width 0 height 0
drag, startPoint x: 353, startPoint y: 130, endPoint x: 356, endPoint y: 135, distance: 5.5
click at [354, 131] on span at bounding box center [354, 133] width 6 height 6
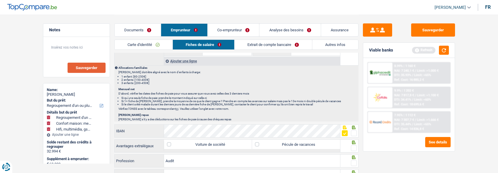
click at [0, 0] on input "radio" at bounding box center [0, 0] width 0 height 0
click at [309, 142] on label "Pécule de vacances" at bounding box center [296, 143] width 88 height 9
click at [309, 142] on input "Pécule de vacances" at bounding box center [296, 143] width 88 height 9
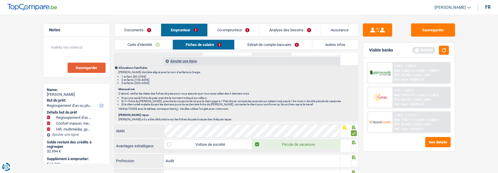
click at [353, 145] on span at bounding box center [354, 148] width 6 height 6
click at [0, 0] on input "radio" at bounding box center [0, 0] width 0 height 0
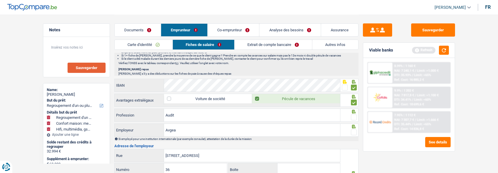
scroll to position [468, 0]
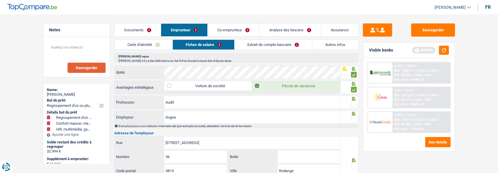
click at [259, 84] on label "Pécule de vacances" at bounding box center [296, 85] width 88 height 9
click at [259, 84] on input "Pécule de vacances" at bounding box center [296, 85] width 88 height 9
checkbox input "false"
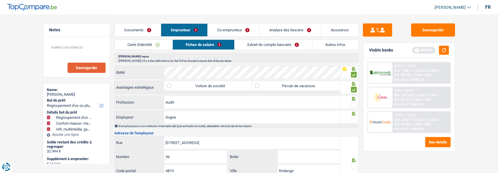
click at [353, 101] on span at bounding box center [354, 104] width 6 height 6
click at [0, 0] on input "radio" at bounding box center [0, 0] width 0 height 0
click at [352, 116] on span at bounding box center [354, 119] width 6 height 6
click at [0, 0] on input "radio" at bounding box center [0, 0] width 0 height 0
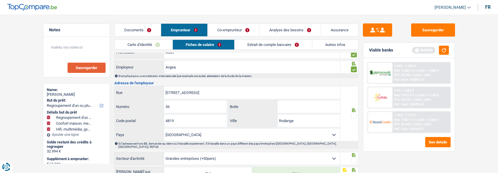
scroll to position [526, 0]
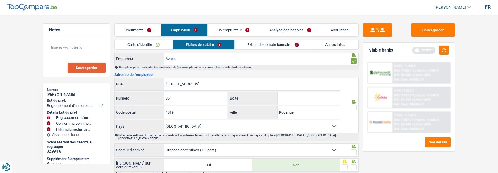
click at [354, 104] on span at bounding box center [354, 107] width 6 height 6
click at [0, 0] on input "radio" at bounding box center [0, 0] width 0 height 0
click at [356, 149] on span at bounding box center [354, 152] width 6 height 6
click at [0, 0] on input "radio" at bounding box center [0, 0] width 0 height 0
click at [354, 162] on span at bounding box center [354, 167] width 6 height 6
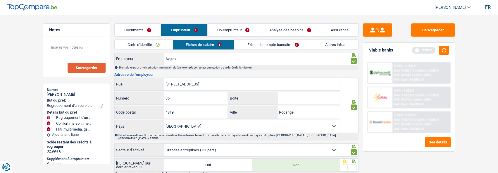
click at [0, 0] on input "radio" at bounding box center [0, 0] width 0 height 0
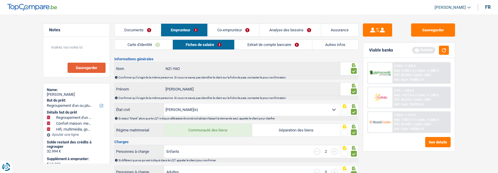
scroll to position [0, 0]
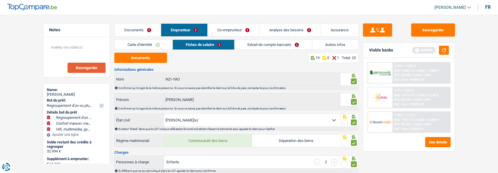
drag, startPoint x: 260, startPoint y: 45, endPoint x: 256, endPoint y: 48, distance: 5.4
click at [259, 45] on link "Extrait de compte bancaire" at bounding box center [272, 45] width 77 height 10
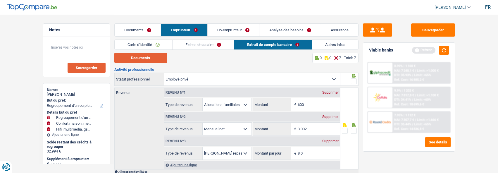
click at [146, 60] on button "Documents" at bounding box center [140, 58] width 53 height 10
click at [353, 81] on span at bounding box center [354, 81] width 6 height 6
click at [0, 0] on input "radio" at bounding box center [0, 0] width 0 height 0
click at [353, 129] on span at bounding box center [354, 131] width 6 height 6
click at [0, 0] on input "radio" at bounding box center [0, 0] width 0 height 0
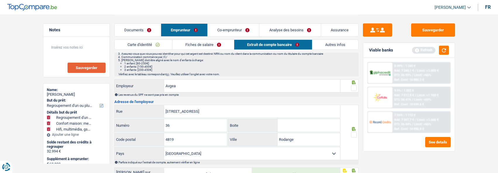
scroll to position [146, 0]
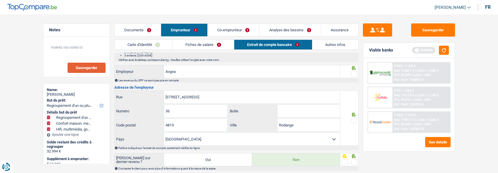
click at [354, 72] on span at bounding box center [354, 74] width 6 height 6
click at [0, 0] on input "radio" at bounding box center [0, 0] width 0 height 0
drag, startPoint x: 172, startPoint y: 96, endPoint x: 181, endPoint y: 99, distance: 9.4
click at [174, 97] on input "[STREET_ADDRESS]" at bounding box center [252, 97] width 176 height 13
type input "Rue de la Gendarmerie"
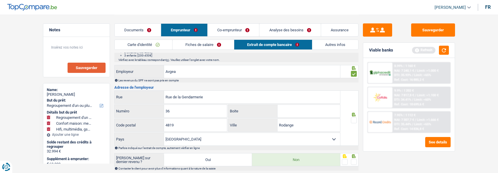
click at [352, 117] on span at bounding box center [354, 120] width 6 height 6
click at [0, 0] on input "radio" at bounding box center [0, 0] width 0 height 0
click at [355, 160] on span at bounding box center [354, 162] width 6 height 6
click at [0, 0] on input "radio" at bounding box center [0, 0] width 0 height 0
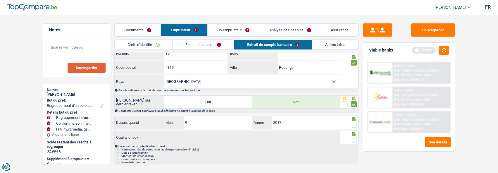
scroll to position [216, 0]
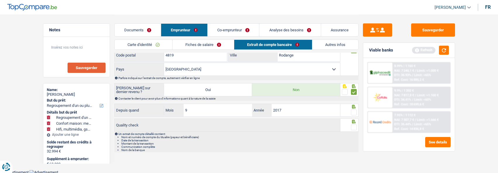
drag, startPoint x: 354, startPoint y: 110, endPoint x: 355, endPoint y: 119, distance: 8.8
click at [354, 111] on span at bounding box center [354, 112] width 6 height 6
click at [0, 0] on input "radio" at bounding box center [0, 0] width 0 height 0
click at [354, 124] on span at bounding box center [354, 127] width 6 height 6
click at [0, 0] on input "radio" at bounding box center [0, 0] width 0 height 0
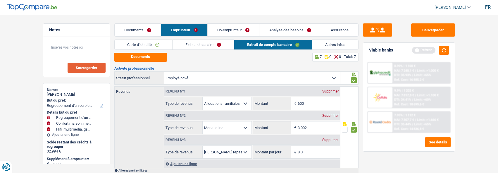
scroll to position [0, 0]
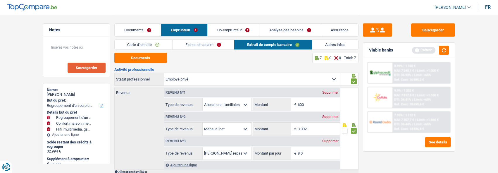
click at [329, 44] on link "Autres infos" at bounding box center [335, 45] width 46 height 10
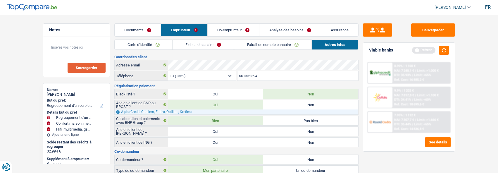
click at [236, 34] on link "Co-emprunteur" at bounding box center [232, 30] width 51 height 13
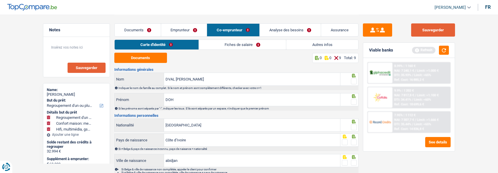
click at [424, 32] on button "Sauvegarder" at bounding box center [433, 29] width 44 height 13
